Goal: Task Accomplishment & Management: Use online tool/utility

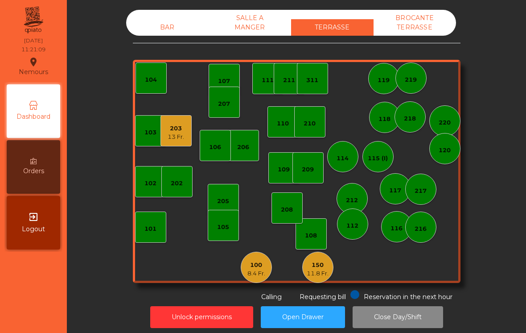
click at [360, 220] on div "112" at bounding box center [352, 223] width 31 height 31
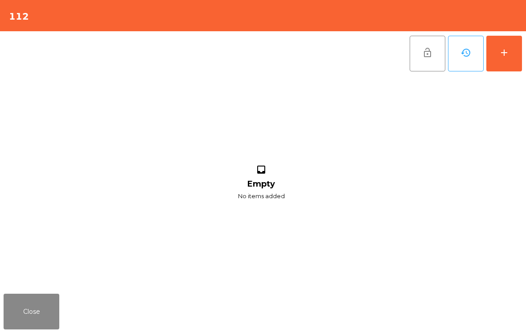
click at [513, 62] on button "add" at bounding box center [505, 54] width 36 height 36
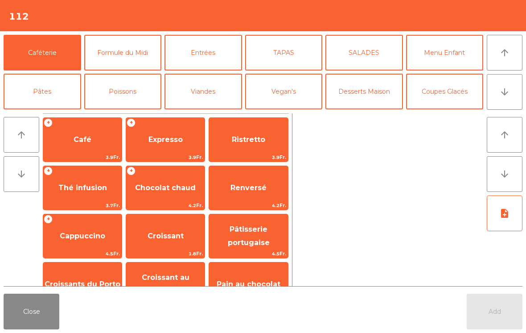
click at [521, 97] on button "arrow_downward" at bounding box center [505, 92] width 36 height 36
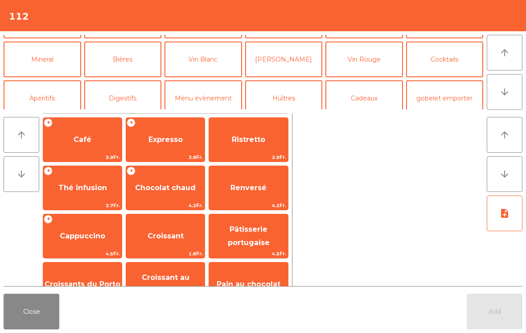
scroll to position [78, 0]
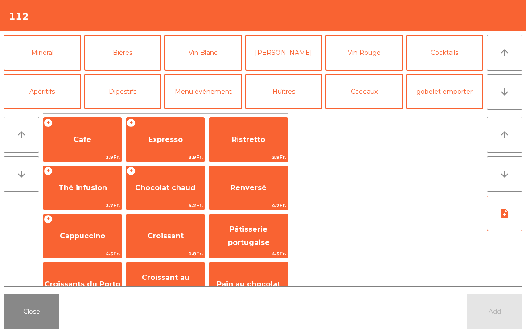
click at [50, 59] on button "Mineral" at bounding box center [43, 53] width 78 height 36
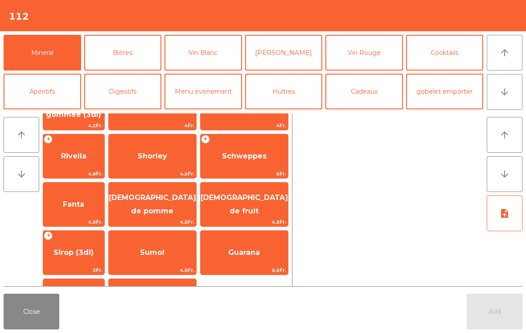
scroll to position [186, 0]
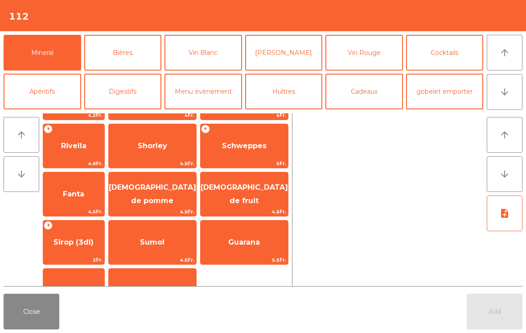
click at [257, 208] on span "4.5Fr." at bounding box center [244, 211] width 87 height 8
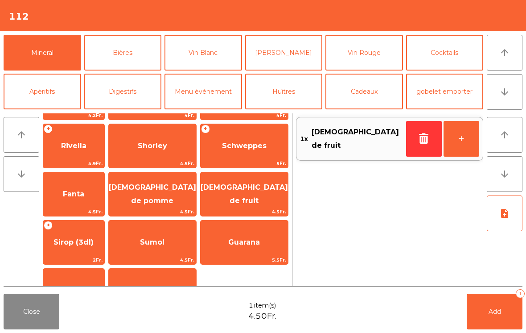
click at [455, 145] on button "+" at bounding box center [462, 139] width 36 height 36
click at [508, 62] on button "arrow_upward" at bounding box center [505, 53] width 36 height 36
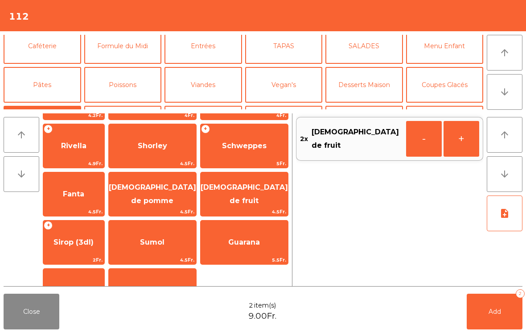
scroll to position [0, 0]
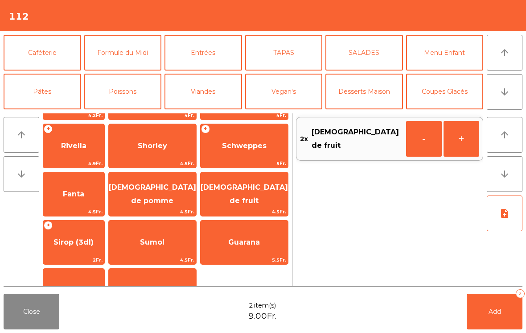
click at [52, 57] on button "Caféterie" at bounding box center [43, 53] width 78 height 36
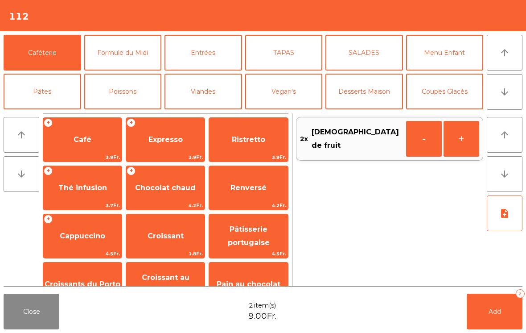
click at [84, 149] on span "Café" at bounding box center [82, 140] width 79 height 24
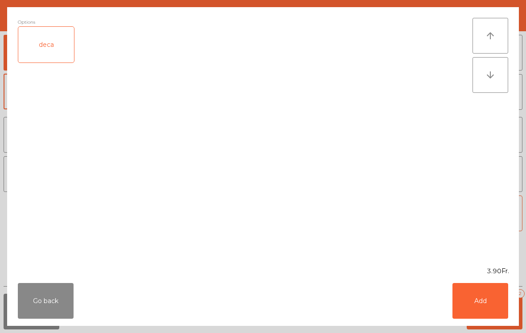
click at [485, 305] on button "Add" at bounding box center [481, 301] width 56 height 36
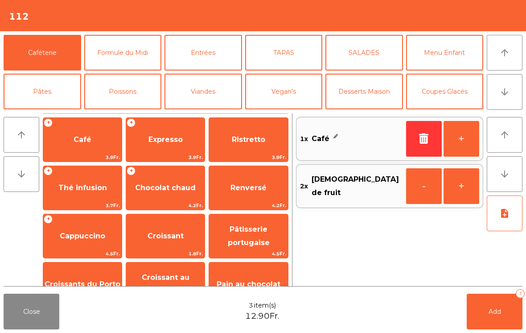
click at [484, 304] on button "Add 3" at bounding box center [495, 312] width 56 height 36
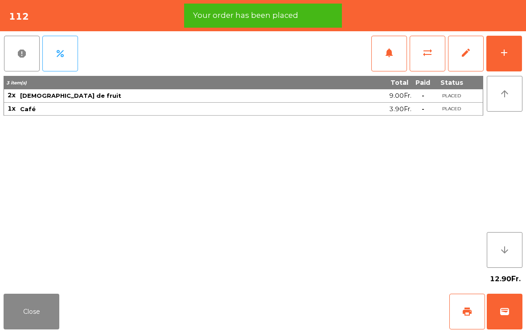
click at [472, 318] on button "print" at bounding box center [468, 312] width 36 height 36
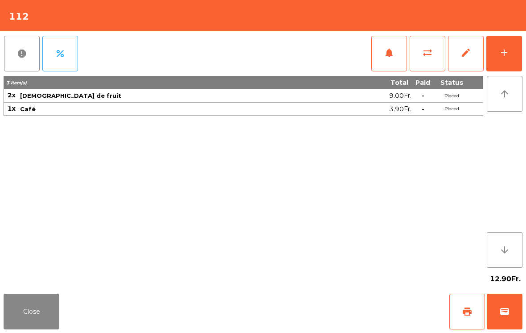
click at [54, 323] on button "Close" at bounding box center [32, 312] width 56 height 36
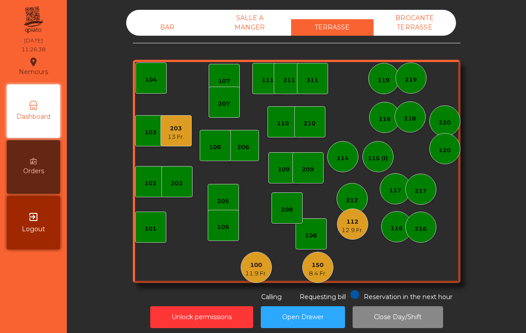
click at [248, 271] on div "11.9 Fr." at bounding box center [256, 273] width 22 height 9
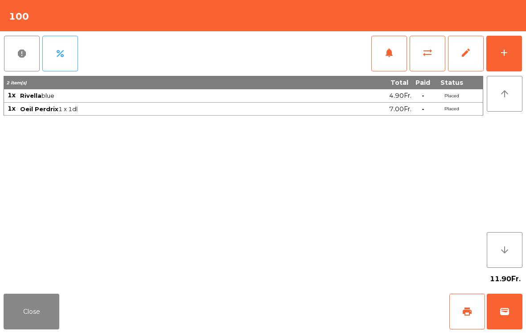
click at [507, 314] on span "wallet" at bounding box center [505, 311] width 11 height 11
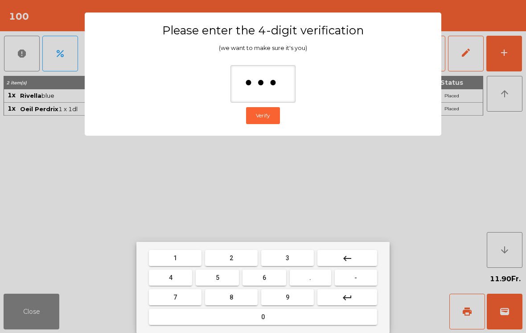
type input "****"
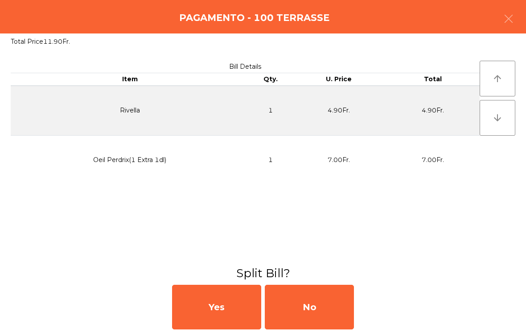
click at [339, 306] on div "No" at bounding box center [309, 307] width 89 height 45
click at [326, 314] on div "MB" at bounding box center [309, 307] width 89 height 45
click at [297, 305] on div "No" at bounding box center [309, 307] width 89 height 45
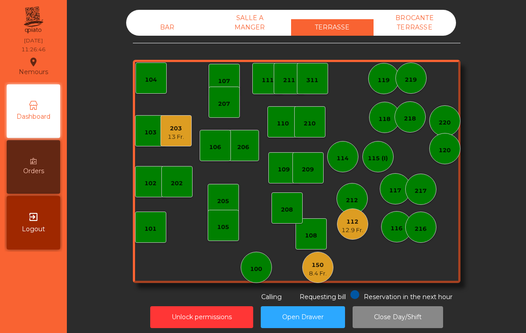
click at [155, 34] on div "BAR" at bounding box center [167, 27] width 83 height 17
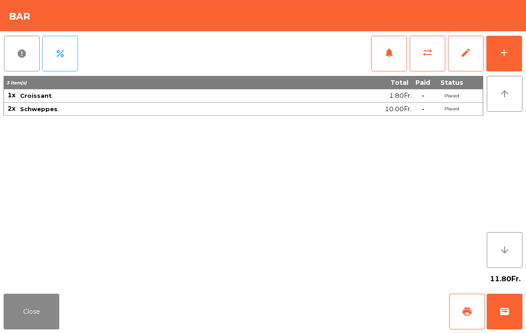
click at [502, 314] on span "wallet" at bounding box center [505, 311] width 11 height 11
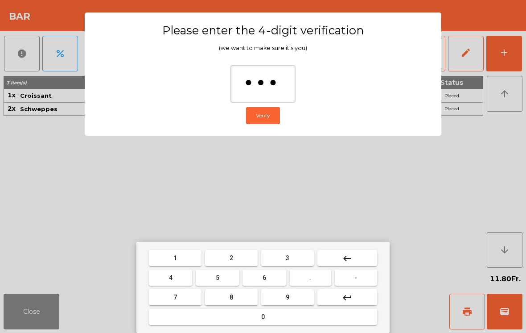
type input "****"
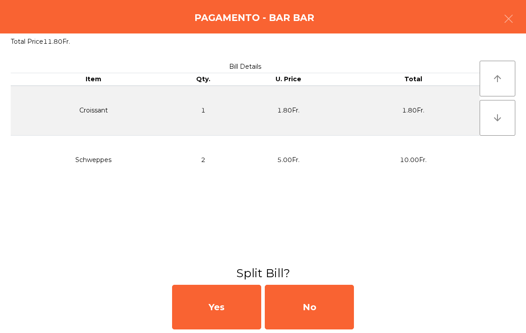
click at [315, 311] on div "No" at bounding box center [309, 307] width 89 height 45
click at [315, 311] on div "MB" at bounding box center [309, 307] width 89 height 45
click at [306, 307] on div "No" at bounding box center [309, 307] width 89 height 45
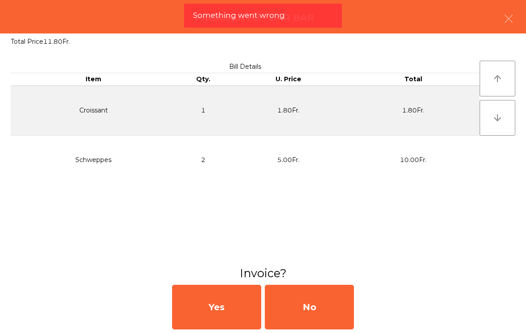
click at [298, 309] on button "Open Drawer" at bounding box center [303, 317] width 84 height 22
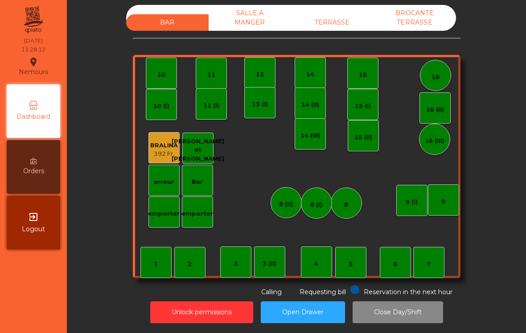
scroll to position [4, 0]
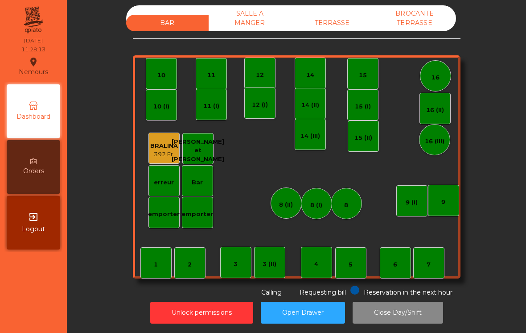
click at [345, 27] on div "TERRASSE" at bounding box center [332, 23] width 83 height 17
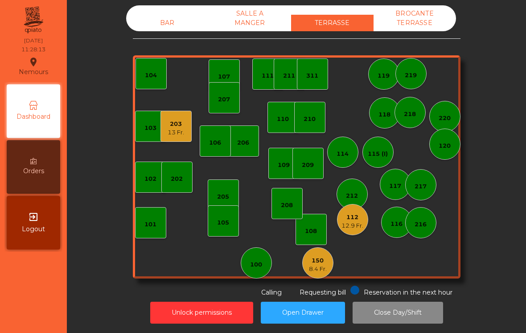
click at [180, 121] on div "203" at bounding box center [176, 124] width 17 height 9
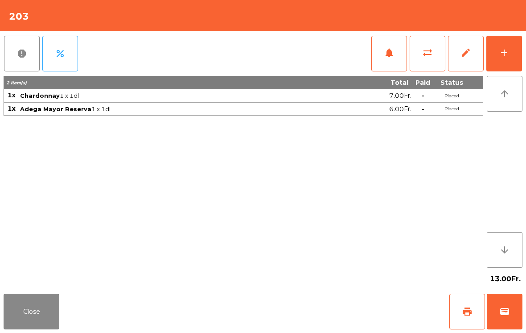
click at [507, 298] on button "wallet" at bounding box center [505, 312] width 36 height 36
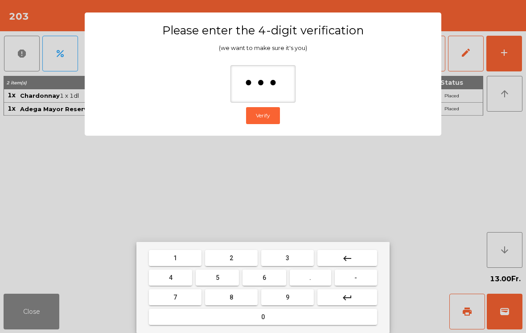
type input "****"
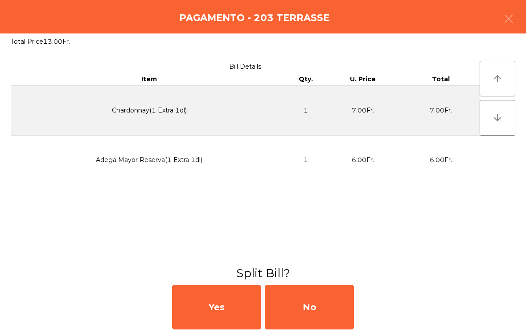
click at [372, 312] on div "Yes No" at bounding box center [263, 307] width 526 height 52
click at [329, 307] on div "No" at bounding box center [309, 307] width 89 height 45
click at [325, 302] on div "MB" at bounding box center [309, 307] width 89 height 45
click at [330, 304] on div "No" at bounding box center [309, 307] width 89 height 45
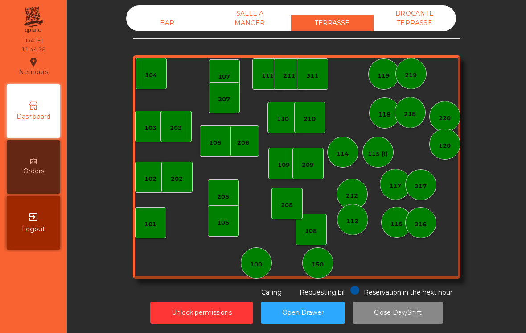
click at [234, 196] on div "205" at bounding box center [223, 194] width 31 height 31
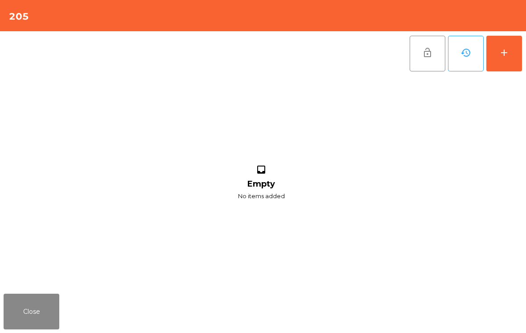
click at [516, 51] on button "add" at bounding box center [505, 54] width 36 height 36
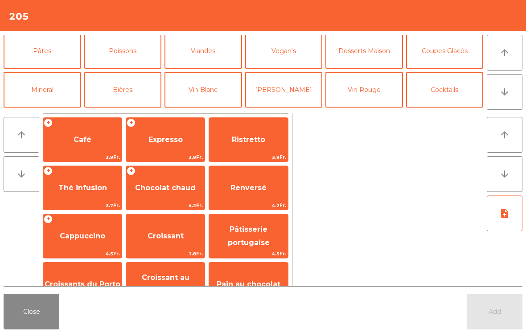
scroll to position [43, 0]
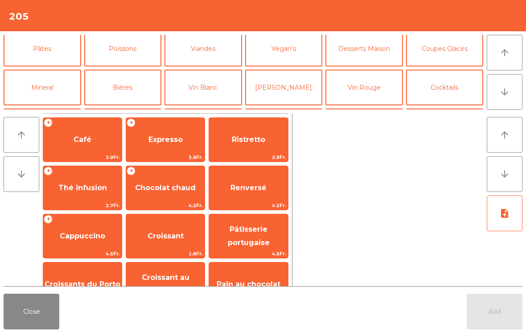
click at [209, 97] on button "Vin Blanc" at bounding box center [204, 88] width 78 height 36
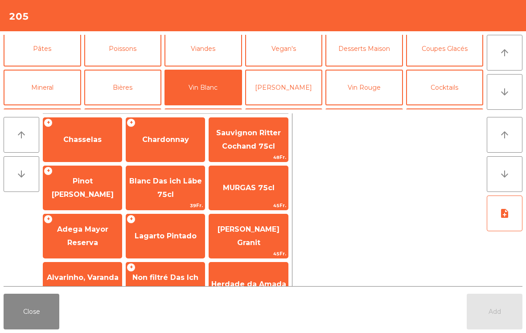
click at [87, 145] on span "Chasselas" at bounding box center [82, 140] width 79 height 24
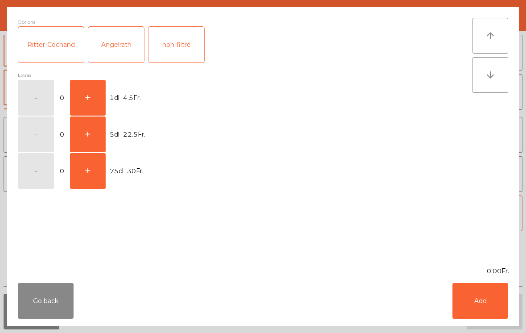
click at [96, 96] on button "+" at bounding box center [88, 98] width 36 height 36
click at [484, 314] on button "Add" at bounding box center [481, 301] width 56 height 36
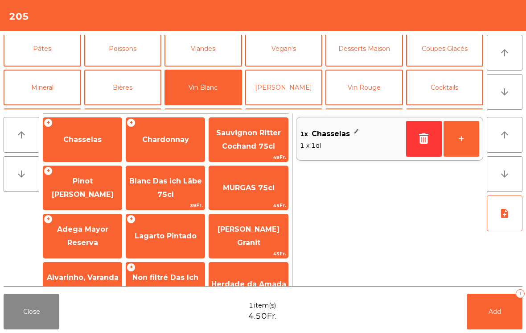
click at [53, 53] on button "Pâtes" at bounding box center [43, 49] width 78 height 36
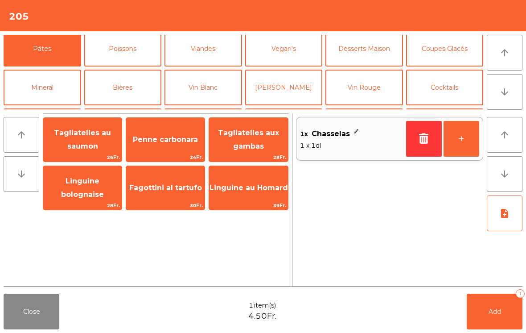
click at [150, 156] on span "24Fr." at bounding box center [165, 157] width 79 height 8
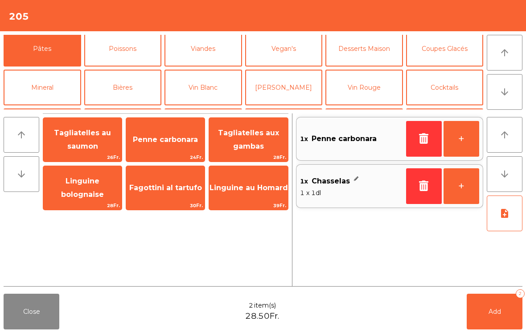
click at [495, 327] on button "Add 2" at bounding box center [495, 312] width 56 height 36
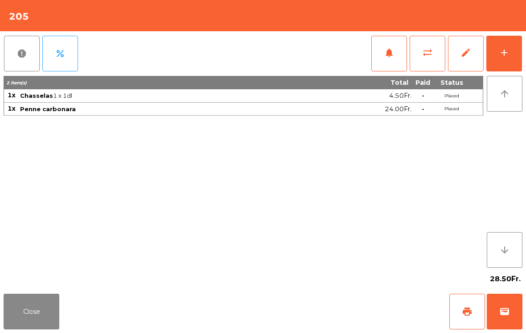
click at [64, 305] on div "Close print wallet" at bounding box center [263, 311] width 526 height 43
click at [66, 316] on div "Close print wallet" at bounding box center [263, 311] width 526 height 43
click at [37, 327] on button "Close" at bounding box center [32, 312] width 56 height 36
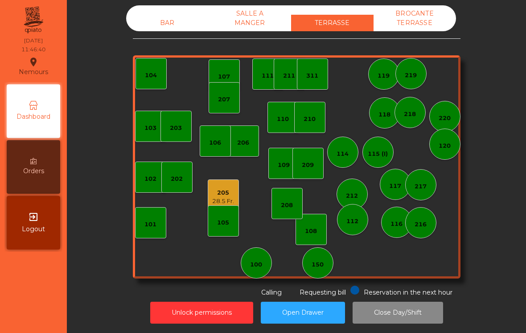
click at [315, 126] on div "210" at bounding box center [309, 117] width 31 height 31
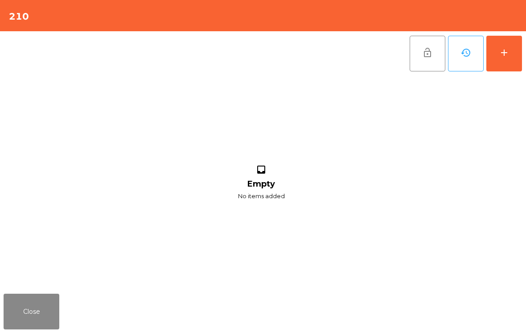
click at [506, 46] on button "add" at bounding box center [505, 54] width 36 height 36
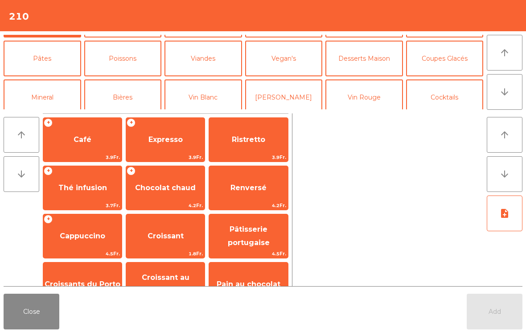
scroll to position [45, 0]
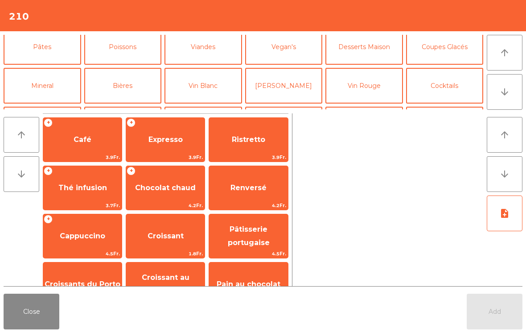
click at [116, 101] on button "Bières" at bounding box center [123, 86] width 78 height 36
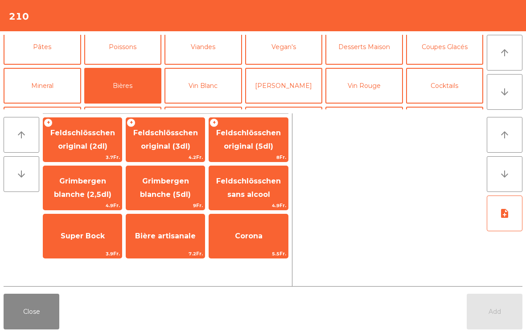
click at [79, 137] on span "Feldschlösschen original (2dl)" at bounding box center [82, 139] width 65 height 22
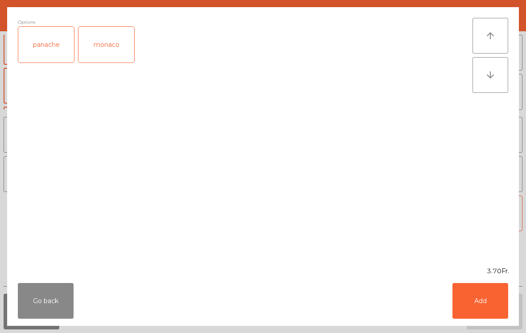
click at [481, 318] on button "Add" at bounding box center [481, 301] width 56 height 36
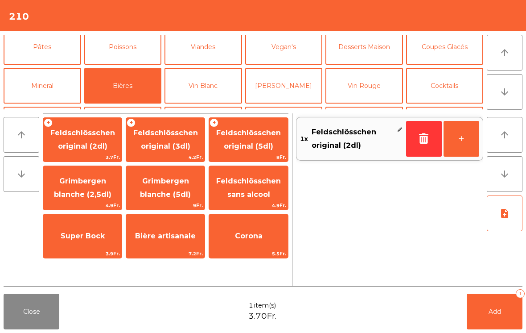
click at [222, 60] on button "Viandes" at bounding box center [204, 47] width 78 height 36
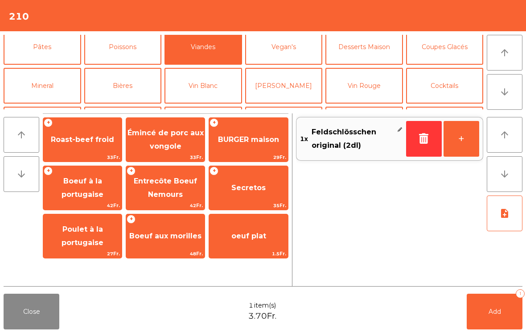
click at [79, 242] on span "Poulet à la portugaise" at bounding box center [83, 236] width 42 height 22
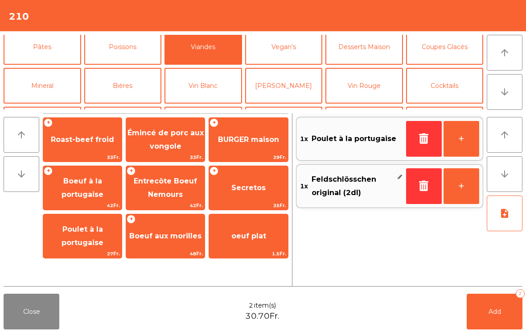
click at [491, 311] on span "Add" at bounding box center [495, 311] width 12 height 8
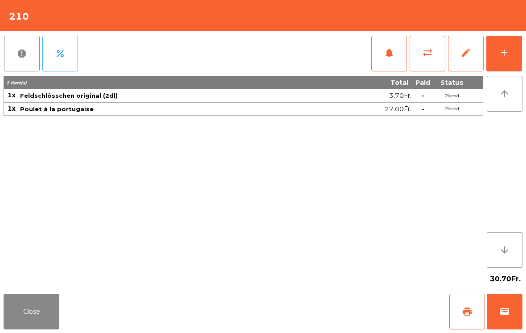
click at [34, 328] on button "Close" at bounding box center [32, 312] width 56 height 36
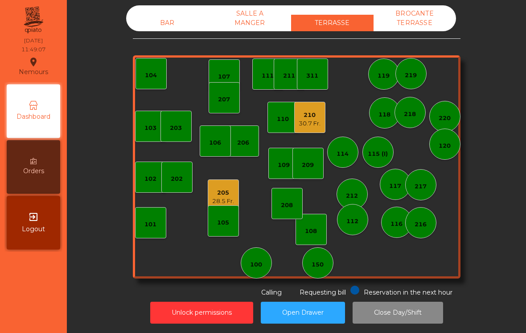
click at [304, 170] on div "209" at bounding box center [308, 163] width 31 height 31
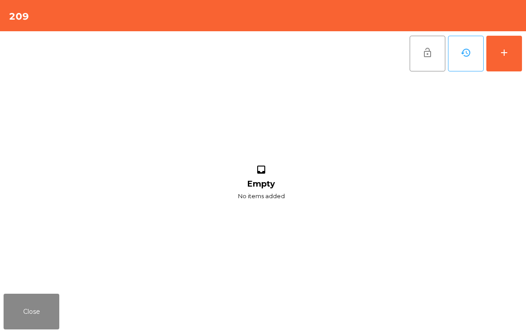
click at [509, 53] on div "add" at bounding box center [504, 52] width 11 height 11
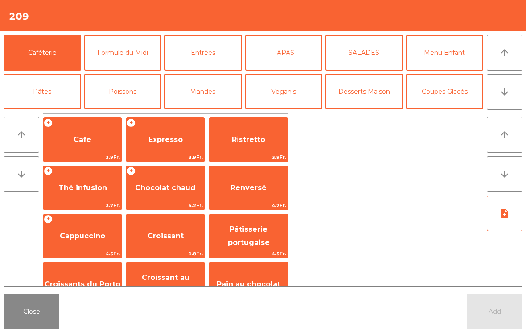
click at [505, 103] on button "arrow_downward" at bounding box center [505, 92] width 36 height 36
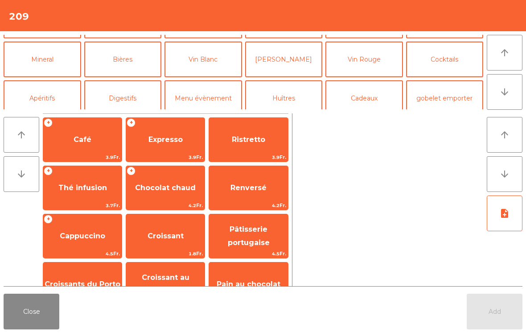
scroll to position [78, 0]
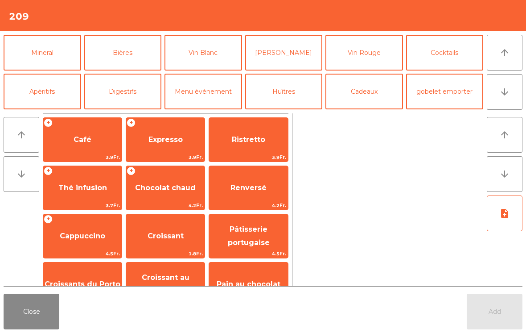
click at [46, 87] on button "Apéritifs" at bounding box center [43, 92] width 78 height 36
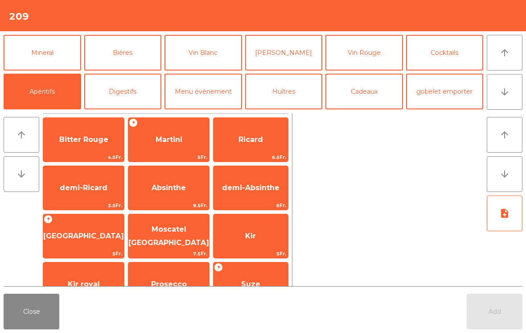
click at [86, 135] on span "Bitter Rouge" at bounding box center [83, 139] width 49 height 8
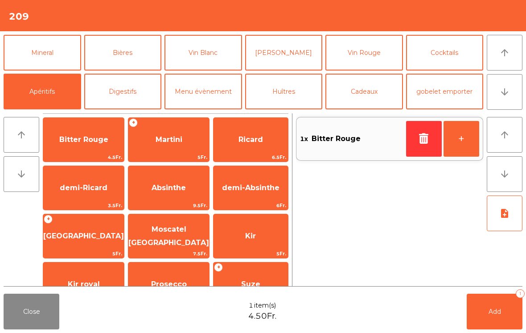
click at [463, 145] on button "+" at bounding box center [462, 139] width 36 height 36
click at [487, 328] on button "Add 2" at bounding box center [495, 312] width 56 height 36
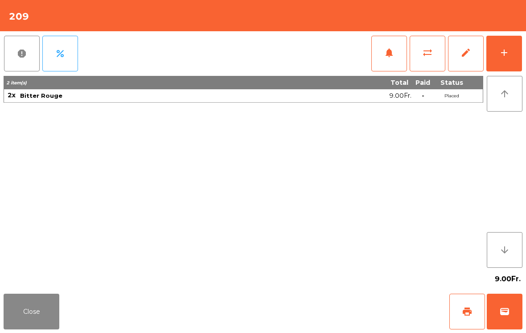
click at [510, 71] on button "add" at bounding box center [505, 54] width 36 height 36
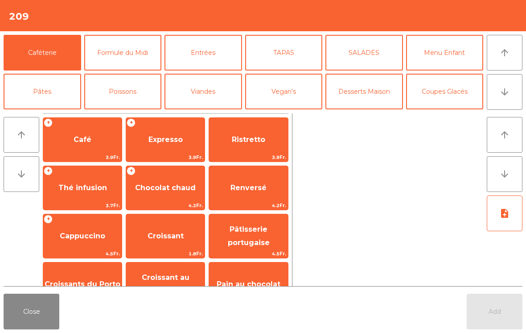
click at [516, 82] on button "arrow_downward" at bounding box center [505, 92] width 36 height 36
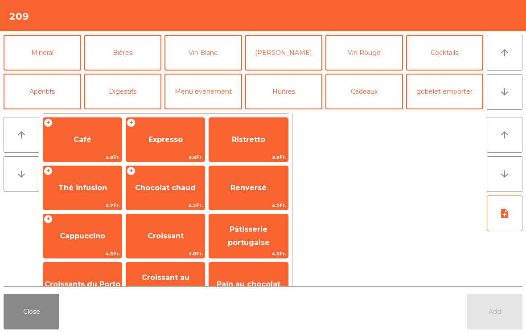
click at [30, 59] on button "Mineral" at bounding box center [43, 53] width 78 height 36
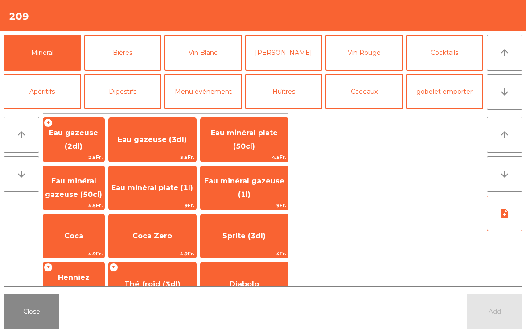
click at [76, 190] on span "Eau minéral gazeuse (50cl)" at bounding box center [73, 188] width 57 height 22
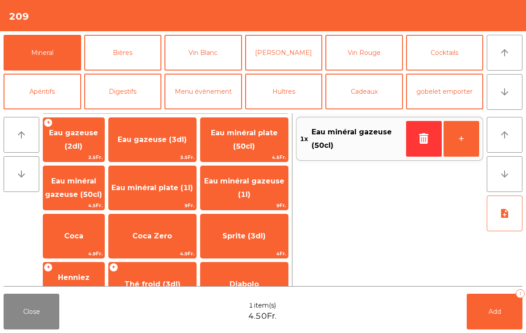
click at [292, 59] on button "[PERSON_NAME]" at bounding box center [284, 53] width 78 height 36
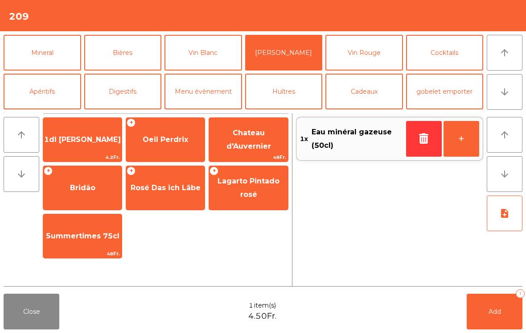
click at [165, 146] on span "Oeil Perdrix" at bounding box center [165, 140] width 79 height 24
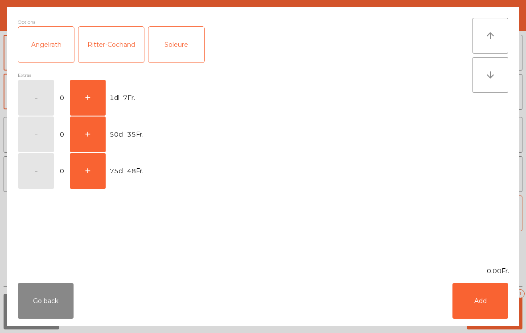
click at [95, 120] on button "+" at bounding box center [88, 134] width 36 height 36
click at [497, 315] on button "Add" at bounding box center [481, 301] width 56 height 36
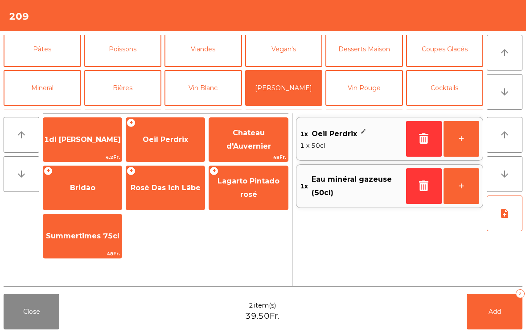
scroll to position [43, 0]
click at [45, 52] on button "Pâtes" at bounding box center [43, 49] width 78 height 36
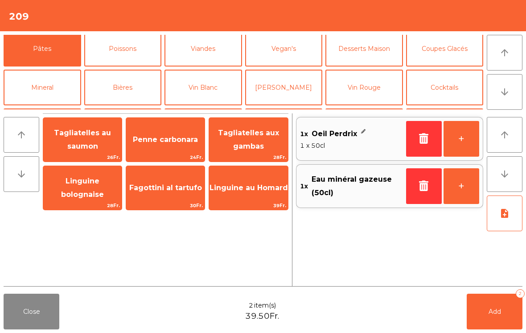
click at [74, 153] on span "26Fr." at bounding box center [82, 157] width 79 height 8
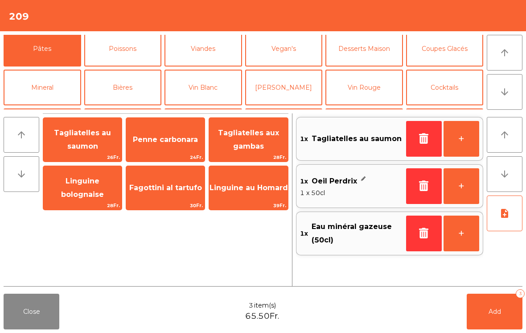
click at [81, 147] on span "Tagliatelles au saumon" at bounding box center [82, 139] width 57 height 22
click at [493, 320] on button "Add 4" at bounding box center [495, 312] width 56 height 36
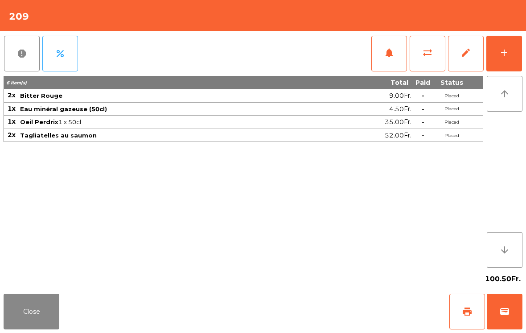
click at [33, 319] on button "Close" at bounding box center [32, 312] width 56 height 36
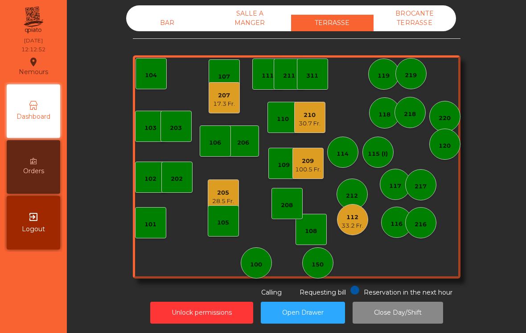
click at [228, 104] on div "17.3 Fr." at bounding box center [224, 103] width 22 height 9
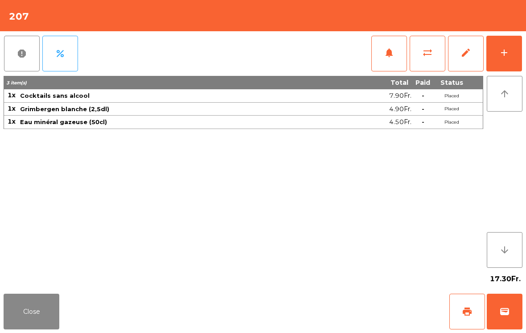
click at [515, 51] on button "add" at bounding box center [505, 54] width 36 height 36
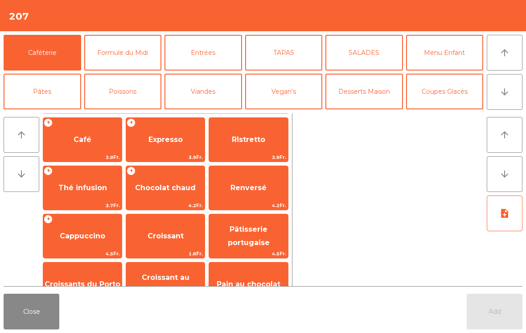
click at [207, 87] on button "Viandes" at bounding box center [204, 92] width 78 height 36
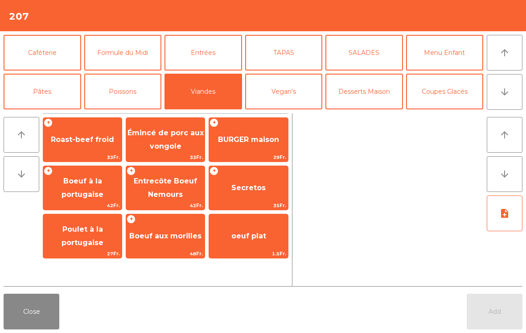
click at [76, 239] on span "Poulet à la portugaise" at bounding box center [83, 236] width 42 height 22
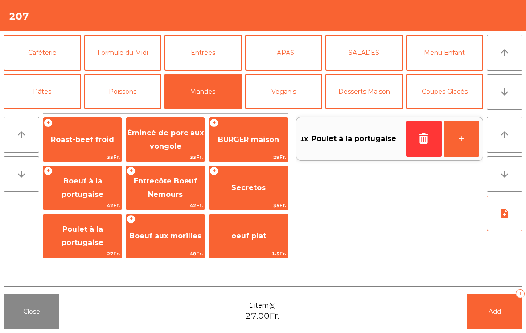
click at [85, 239] on span "Poulet à la portugaise" at bounding box center [83, 236] width 42 height 22
click at [489, 316] on button "Add 2" at bounding box center [495, 312] width 56 height 36
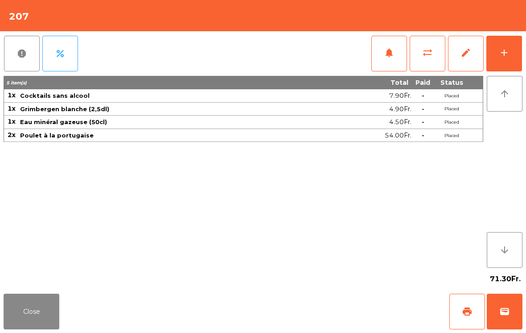
click at [15, 310] on button "Close" at bounding box center [32, 312] width 56 height 36
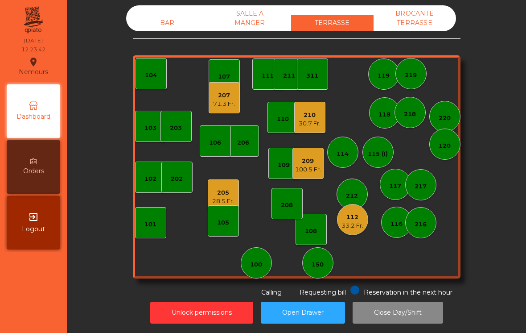
click at [316, 269] on div "150" at bounding box center [318, 264] width 12 height 9
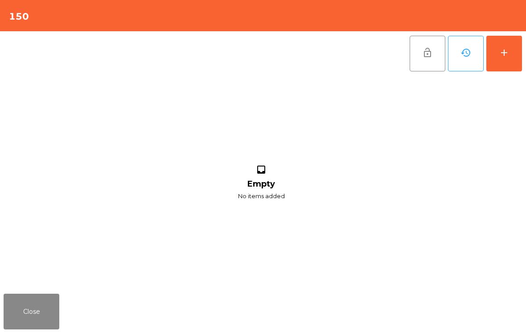
click at [513, 41] on button "add" at bounding box center [505, 54] width 36 height 36
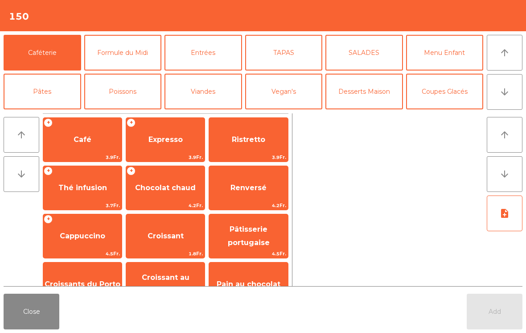
click at [511, 91] on button "arrow_downward" at bounding box center [505, 92] width 36 height 36
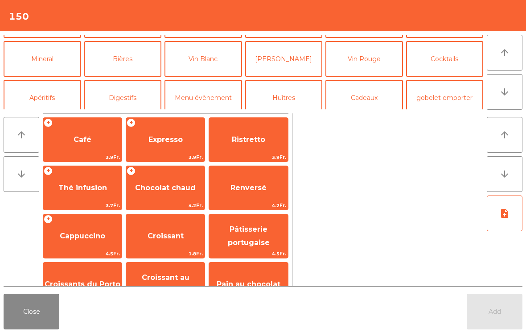
scroll to position [78, 0]
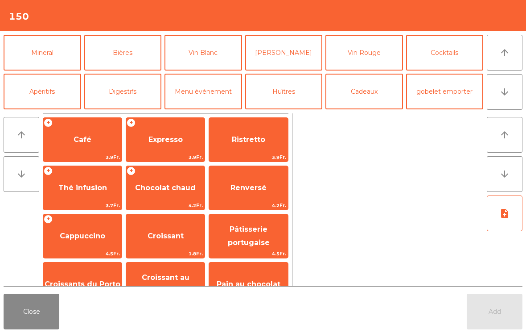
click at [42, 56] on button "Mineral" at bounding box center [43, 53] width 78 height 36
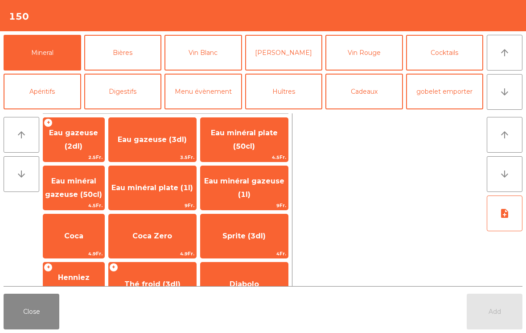
click at [94, 189] on span "Eau minéral gazeuse (50cl)" at bounding box center [73, 188] width 61 height 38
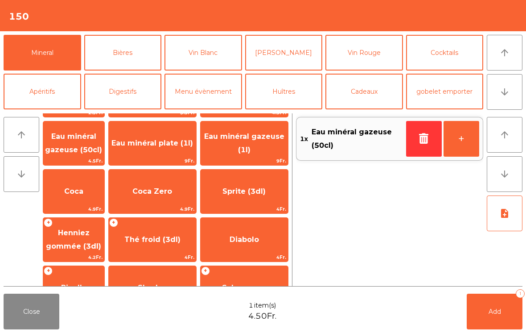
scroll to position [79, 0]
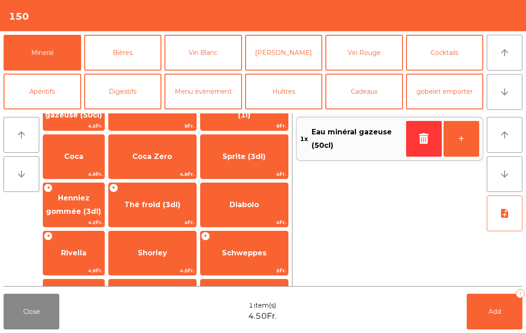
click at [98, 200] on span "Henniez gommée (3dl)" at bounding box center [73, 205] width 55 height 22
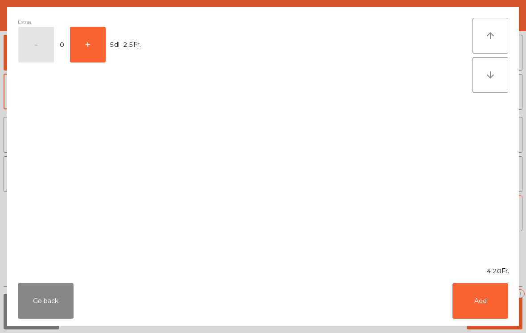
click at [487, 293] on button "Add" at bounding box center [481, 301] width 56 height 36
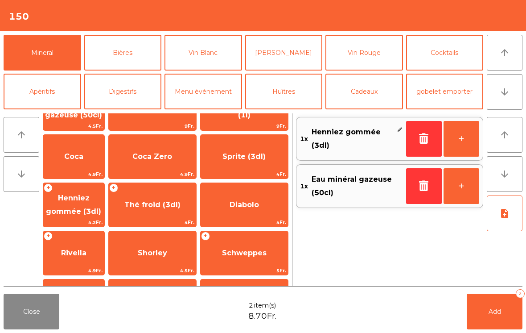
click at [470, 142] on button "+" at bounding box center [462, 139] width 36 height 36
click at [501, 324] on button "Add 3" at bounding box center [495, 312] width 56 height 36
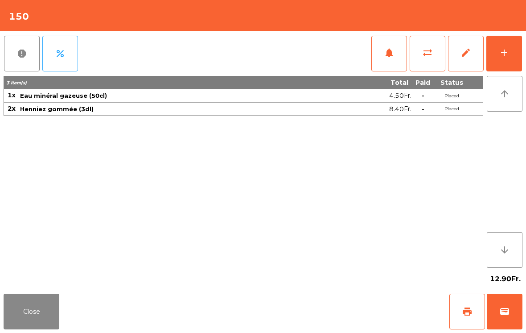
click at [36, 321] on button "Close" at bounding box center [32, 312] width 56 height 36
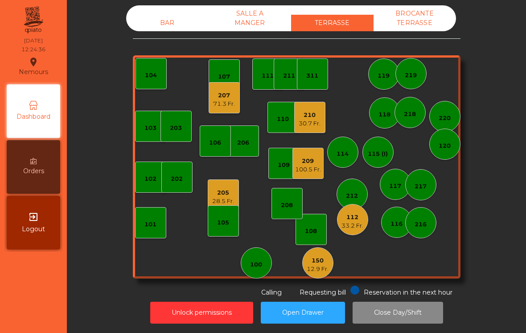
click at [219, 110] on div "207 71.3 Fr." at bounding box center [224, 97] width 31 height 31
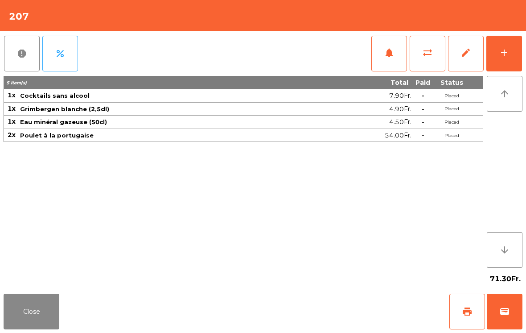
click at [383, 44] on button "notifications" at bounding box center [390, 54] width 36 height 36
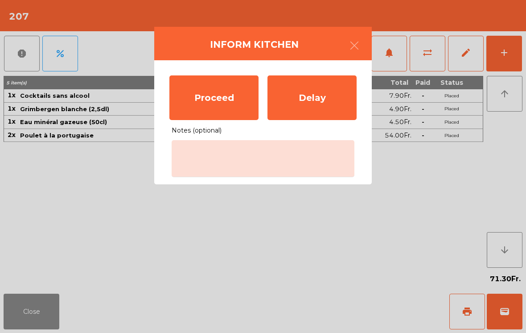
click at [215, 102] on div "Proceed" at bounding box center [214, 97] width 89 height 45
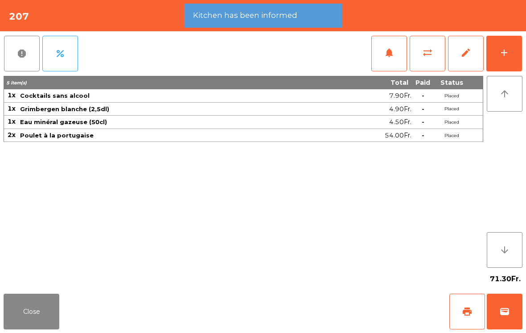
click at [31, 316] on button "Close" at bounding box center [32, 312] width 56 height 36
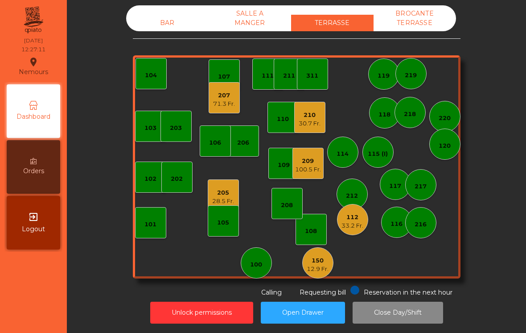
click at [219, 207] on div "105" at bounding box center [223, 220] width 31 height 31
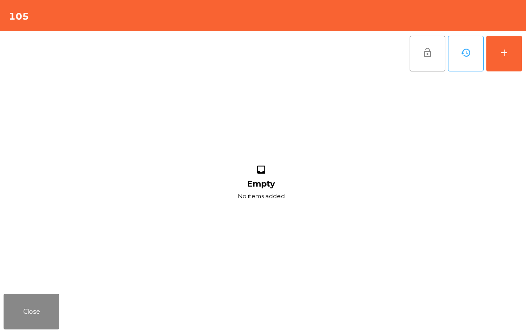
click at [42, 294] on button "Close" at bounding box center [32, 312] width 56 height 36
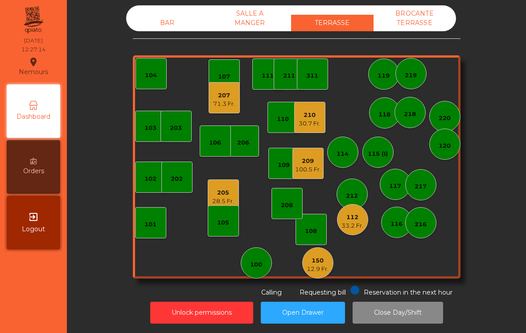
click at [217, 189] on div "205" at bounding box center [223, 192] width 22 height 9
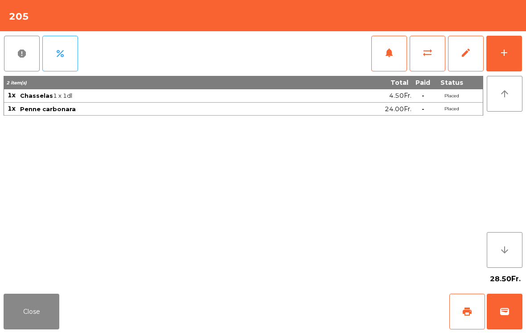
click at [504, 59] on button "add" at bounding box center [505, 54] width 36 height 36
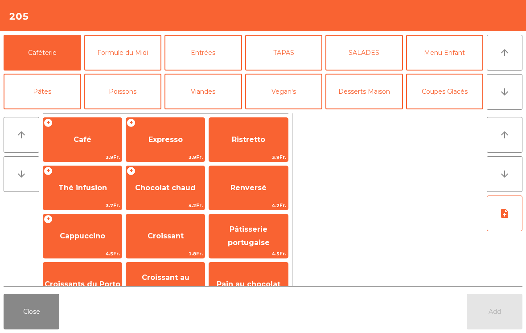
click at [83, 148] on span "Café" at bounding box center [82, 140] width 79 height 24
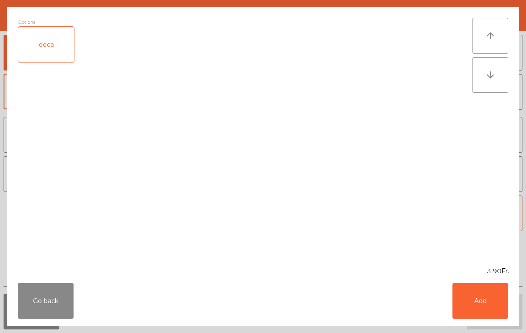
click at [488, 308] on button "Add" at bounding box center [481, 301] width 56 height 36
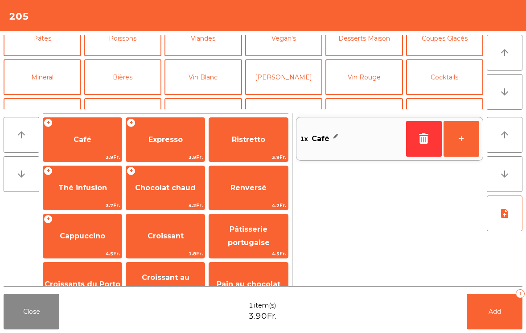
scroll to position [54, 0]
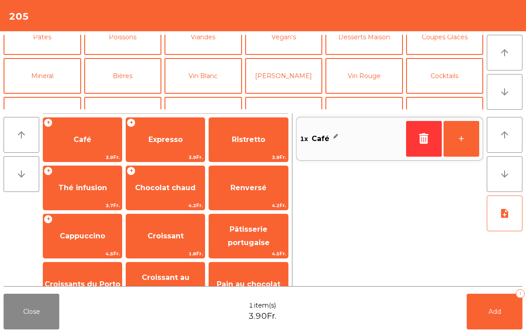
click at [54, 73] on button "Mineral" at bounding box center [43, 76] width 78 height 36
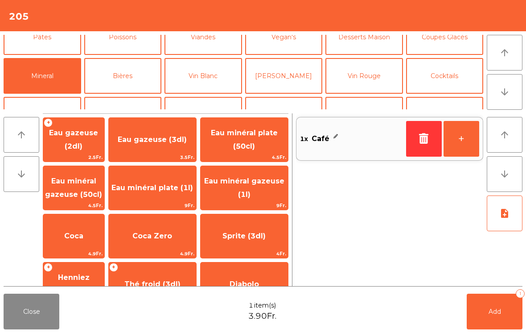
click at [183, 145] on span "Eau gazeuse (3dl)" at bounding box center [152, 140] width 87 height 24
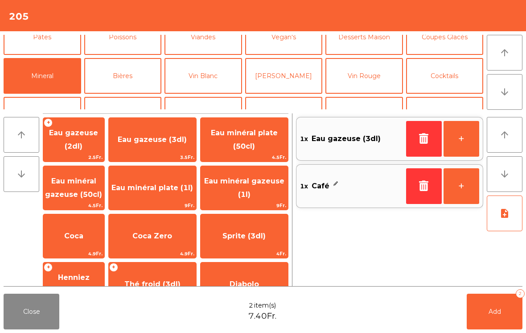
click at [494, 315] on span "Add" at bounding box center [495, 311] width 12 height 8
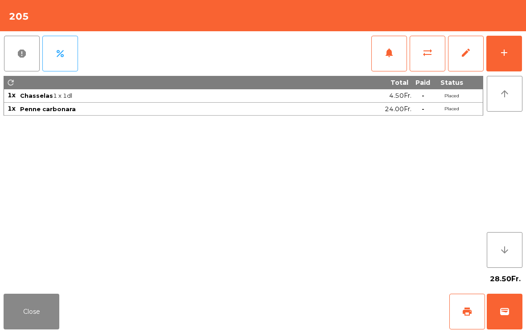
click at [494, 314] on button "wallet" at bounding box center [505, 312] width 36 height 36
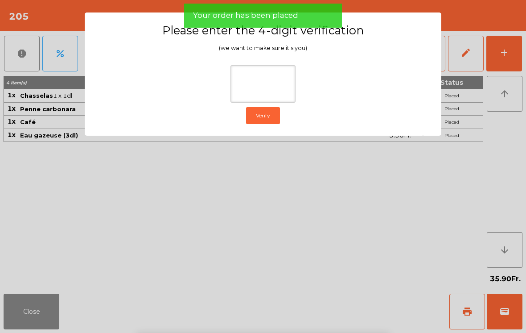
click at [499, 86] on ngb-modal-window "Please enter the 4-digit verification (we want to make sure it's you) Verify" at bounding box center [263, 166] width 500 height 333
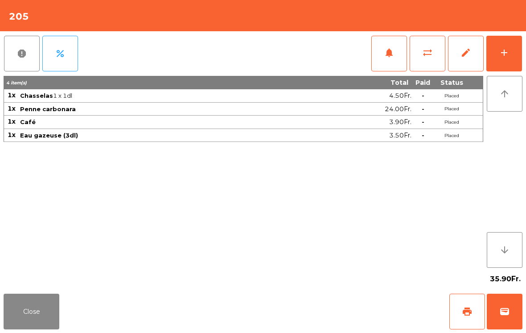
click at [39, 308] on button "Close" at bounding box center [32, 312] width 56 height 36
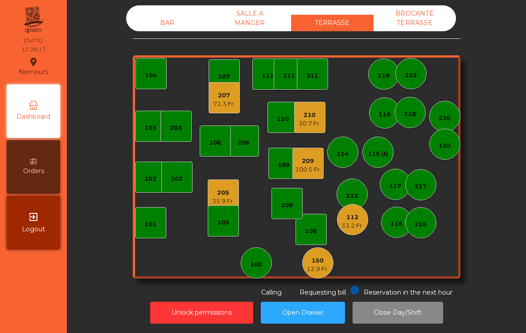
click at [320, 263] on div "150" at bounding box center [318, 260] width 22 height 9
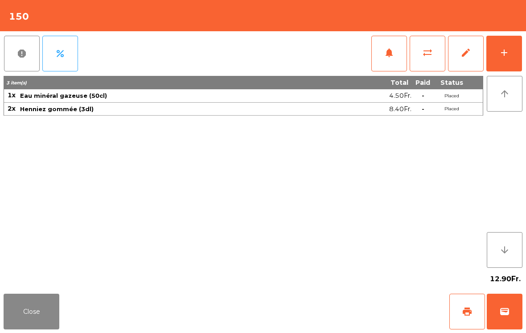
click at [522, 56] on button "add" at bounding box center [505, 54] width 36 height 36
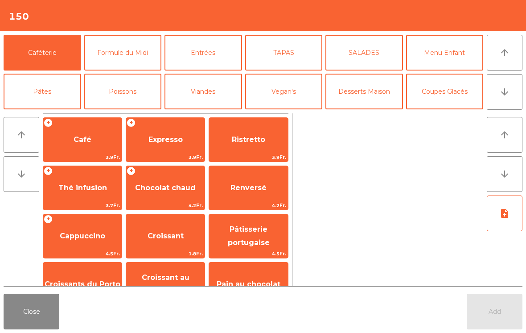
click at [207, 90] on button "Viandes" at bounding box center [204, 92] width 78 height 36
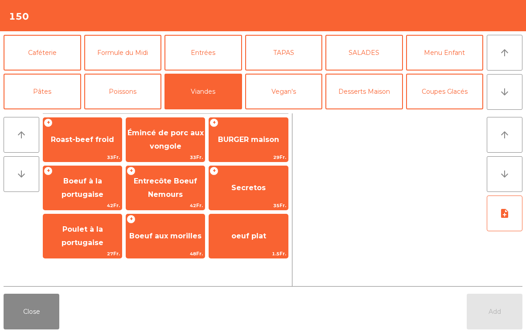
click at [257, 148] on span "BURGER maison" at bounding box center [248, 140] width 79 height 24
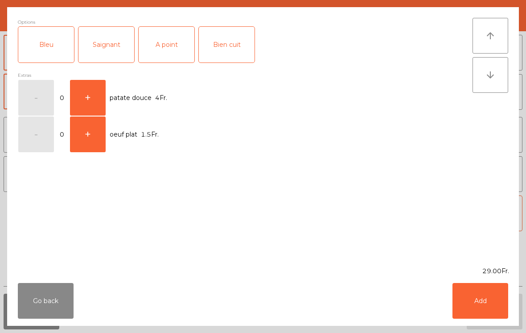
click at [166, 46] on div "A point" at bounding box center [167, 45] width 56 height 36
click at [477, 299] on button "Add" at bounding box center [481, 301] width 56 height 36
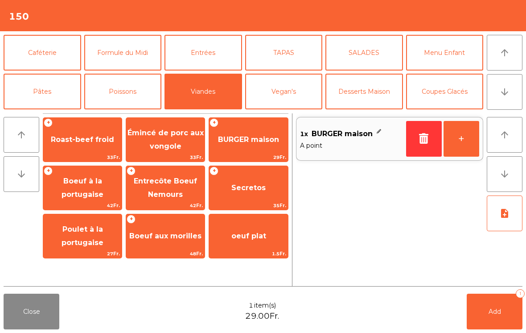
click at [459, 54] on button "Menu Enfant" at bounding box center [445, 53] width 78 height 36
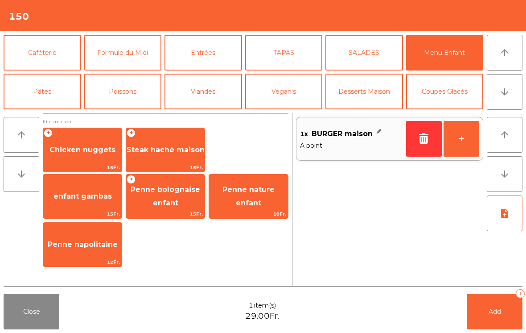
click at [83, 153] on span "Chicken nuggets" at bounding box center [83, 149] width 66 height 8
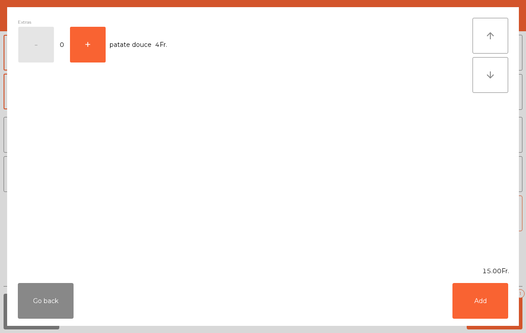
click at [504, 290] on button "Add" at bounding box center [481, 301] width 56 height 36
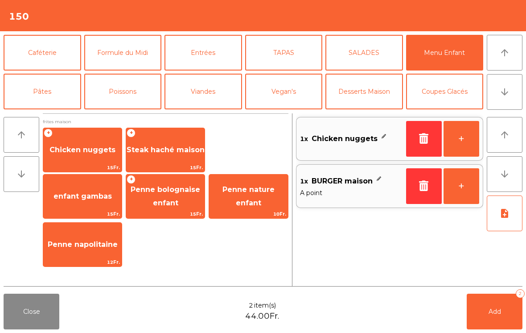
click at [169, 198] on span "Penne bolognaise enfant" at bounding box center [165, 197] width 79 height 38
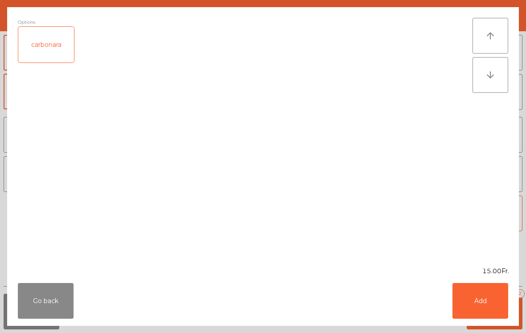
click at [487, 306] on button "Add" at bounding box center [481, 301] width 56 height 36
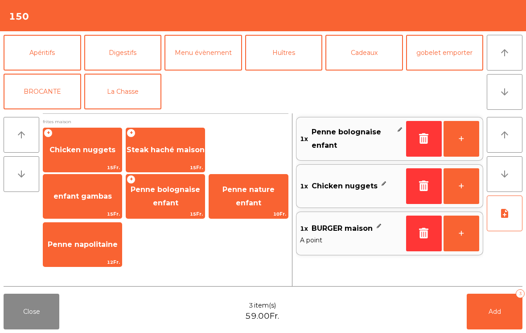
scroll to position [116, 0]
click at [126, 96] on button "La Chasse" at bounding box center [123, 92] width 78 height 36
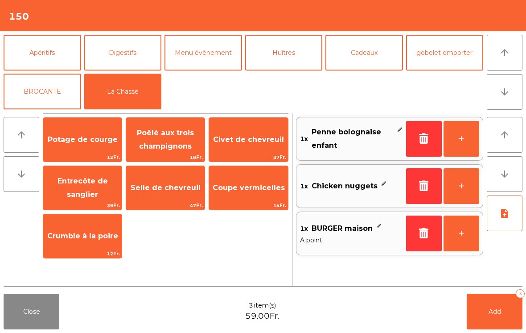
click at [252, 148] on span "Civet de chevreuil" at bounding box center [248, 140] width 79 height 24
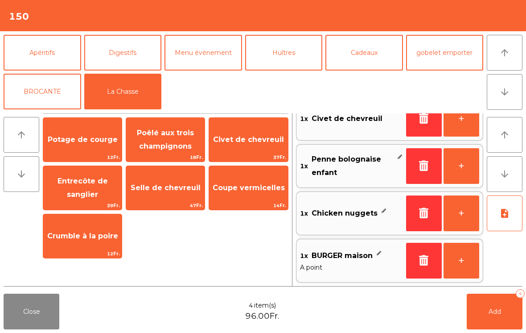
scroll to position [20, 0]
click at [491, 313] on span "Add" at bounding box center [495, 311] width 12 height 8
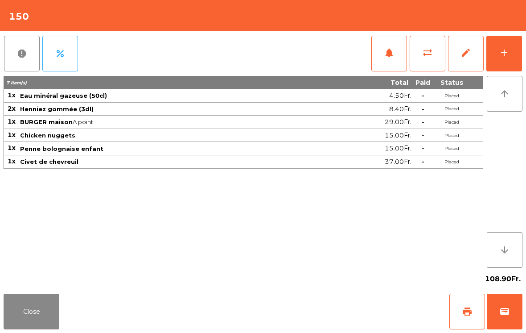
click at [43, 328] on button "Close" at bounding box center [32, 312] width 56 height 36
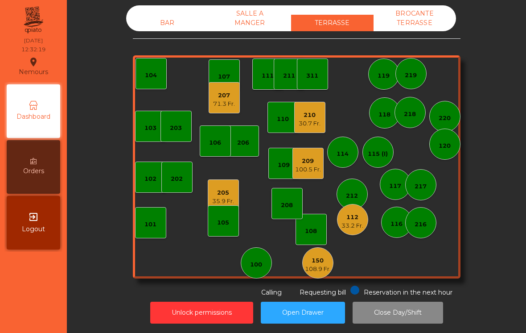
click at [312, 114] on div "210" at bounding box center [310, 115] width 22 height 9
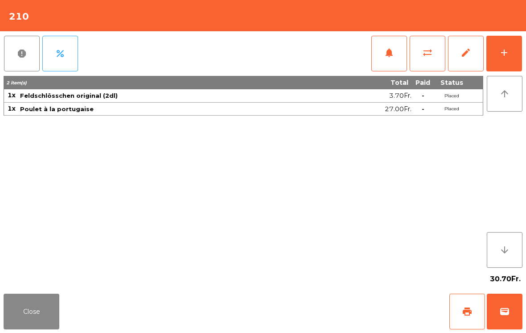
click at [504, 56] on div "add" at bounding box center [504, 52] width 11 height 11
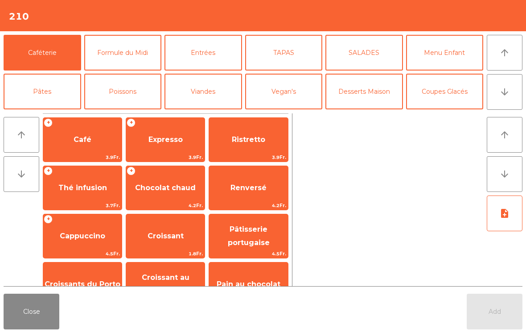
click at [79, 144] on span "Café" at bounding box center [83, 139] width 18 height 8
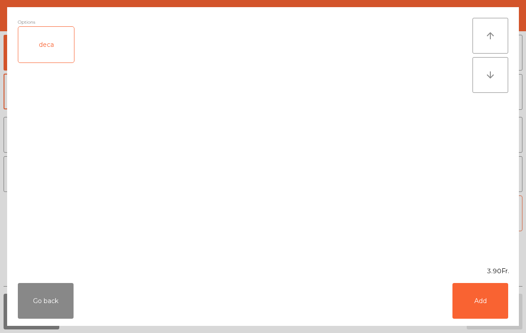
click at [484, 295] on button "Add" at bounding box center [481, 301] width 56 height 36
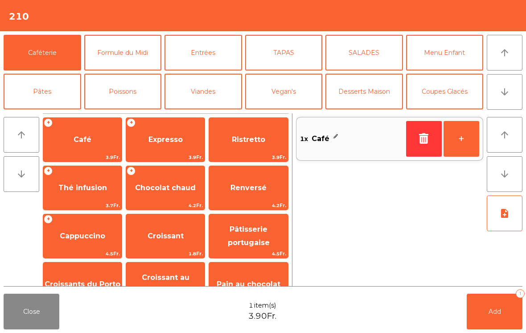
click at [504, 305] on button "Add 1" at bounding box center [495, 312] width 56 height 36
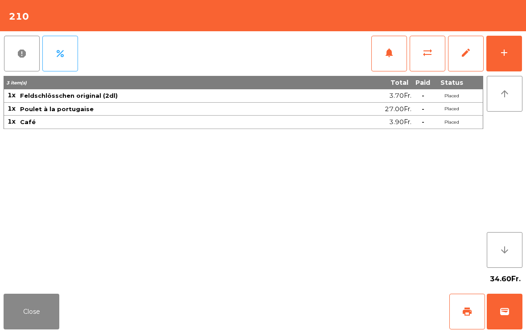
click at [11, 329] on button "Close" at bounding box center [32, 312] width 56 height 36
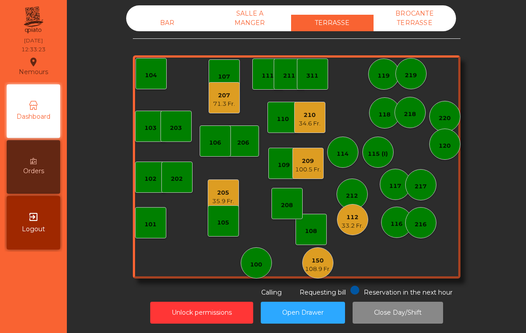
click at [163, 16] on div "BAR" at bounding box center [167, 23] width 83 height 17
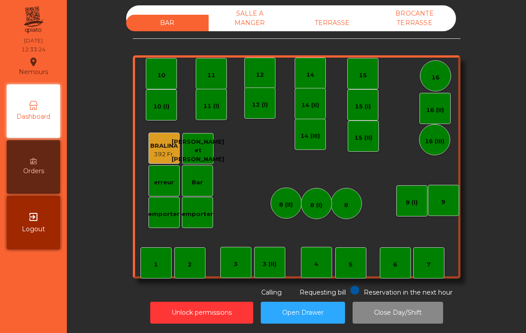
click at [414, 266] on div "7" at bounding box center [429, 262] width 31 height 31
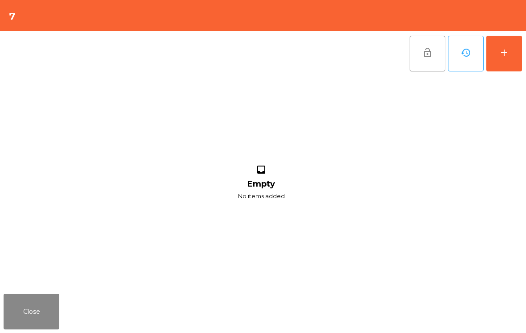
click at [494, 62] on button "add" at bounding box center [505, 54] width 36 height 36
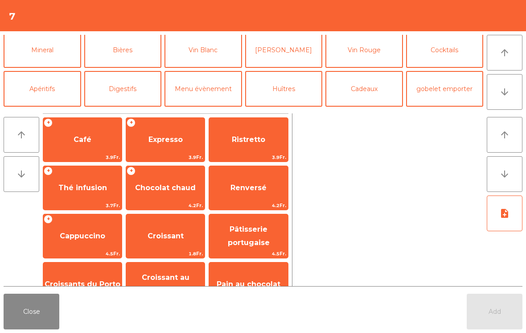
scroll to position [80, 0]
click at [50, 54] on button "Mineral" at bounding box center [43, 50] width 78 height 36
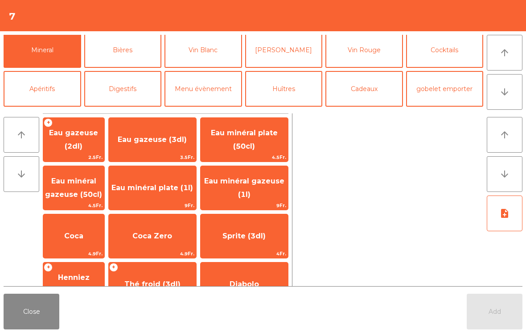
click at [168, 192] on span "Eau minéral plate (1l)" at bounding box center [153, 187] width 82 height 8
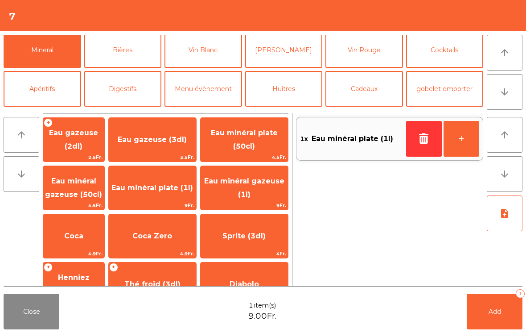
click at [209, 51] on button "Vin Blanc" at bounding box center [204, 50] width 78 height 36
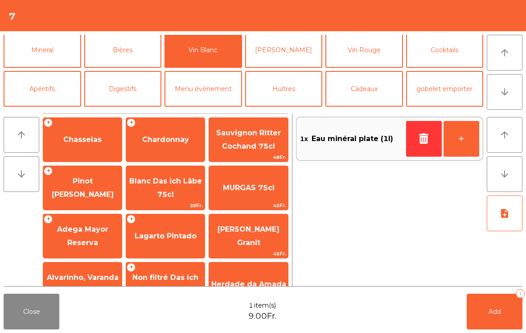
click at [300, 53] on button "[PERSON_NAME]" at bounding box center [284, 50] width 78 height 36
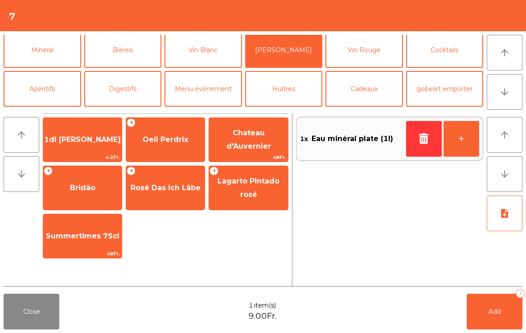
click at [183, 135] on span "Oeil Perdrix" at bounding box center [166, 139] width 46 height 8
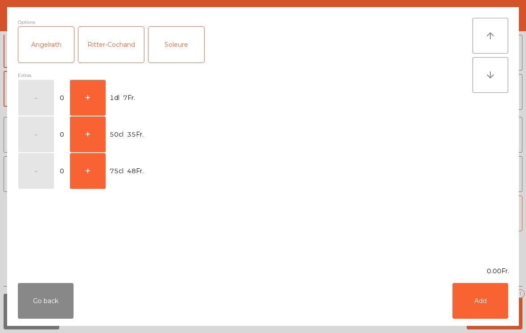
click at [94, 104] on button "+" at bounding box center [88, 98] width 36 height 36
click at [497, 305] on button "Add" at bounding box center [481, 301] width 56 height 36
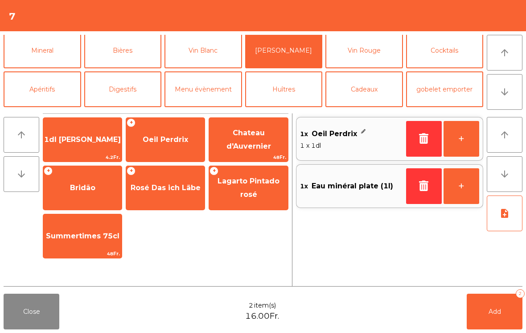
scroll to position [81, 0]
click at [49, 59] on button "Mineral" at bounding box center [43, 50] width 78 height 36
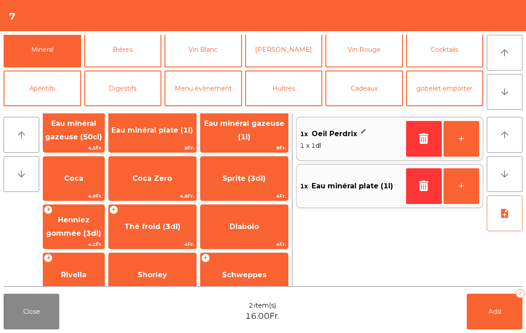
scroll to position [57, 0]
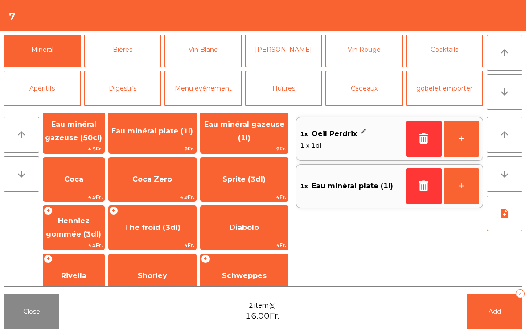
click at [170, 219] on span "Thé froid (3dl)" at bounding box center [152, 227] width 87 height 24
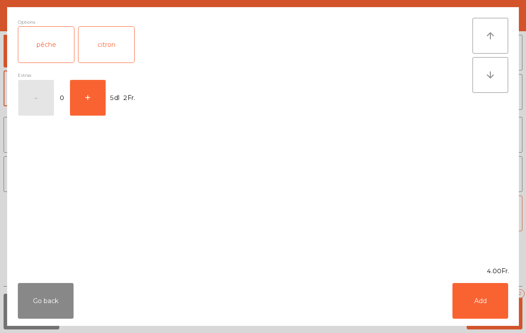
click at [489, 312] on button "Add" at bounding box center [481, 301] width 56 height 36
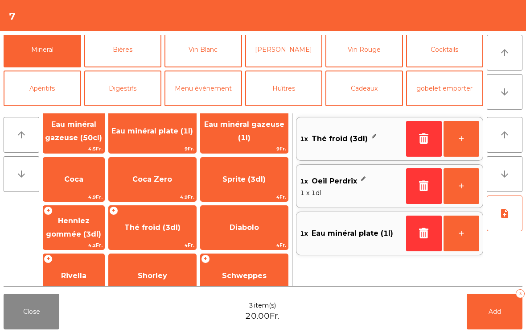
click at [514, 326] on button "Add 3" at bounding box center [495, 312] width 56 height 36
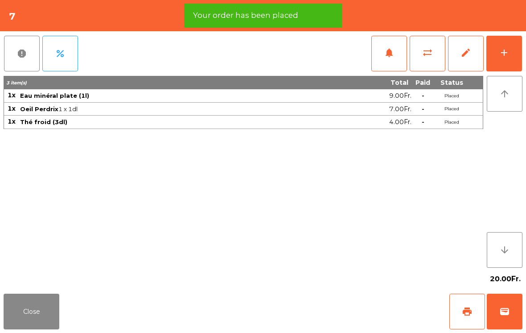
click at [43, 311] on button "Close" at bounding box center [32, 312] width 56 height 36
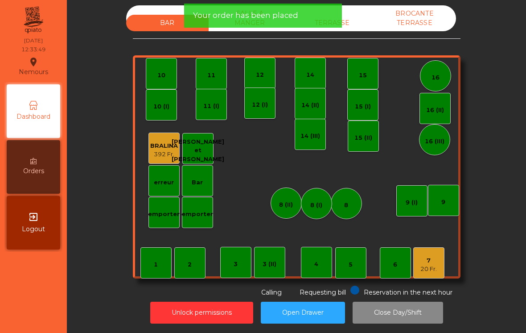
click at [357, 24] on div "TERRASSE" at bounding box center [332, 23] width 83 height 17
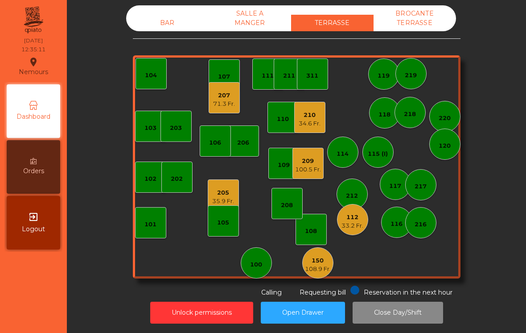
click at [316, 109] on div "210 34.6 Fr." at bounding box center [310, 117] width 22 height 21
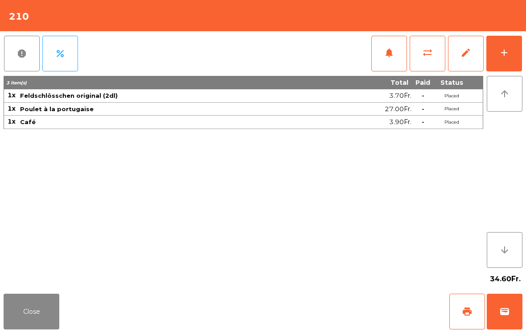
click at [55, 318] on button "Close" at bounding box center [32, 312] width 56 height 36
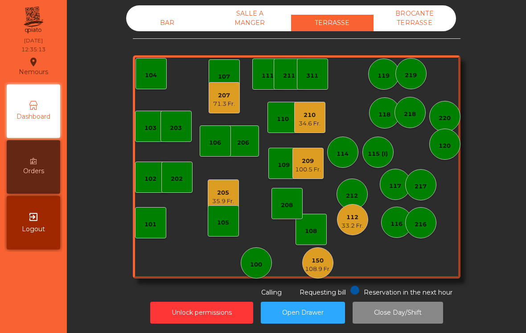
click at [312, 176] on div "209 100.5 Fr." at bounding box center [308, 163] width 31 height 31
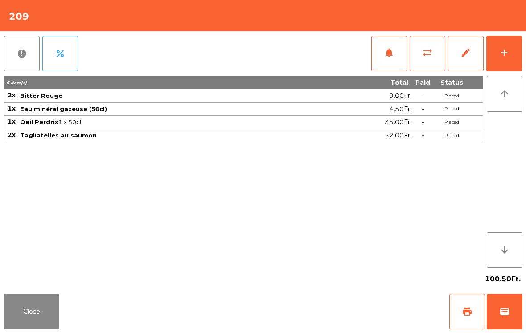
click at [510, 54] on button "add" at bounding box center [505, 54] width 36 height 36
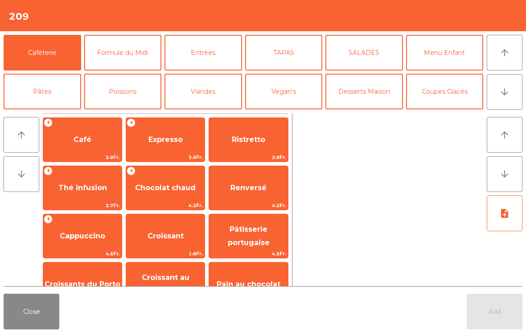
click at [170, 145] on span "Expresso" at bounding box center [165, 140] width 79 height 24
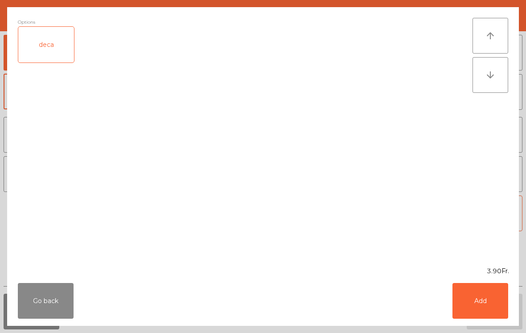
click at [479, 306] on button "Add" at bounding box center [481, 301] width 56 height 36
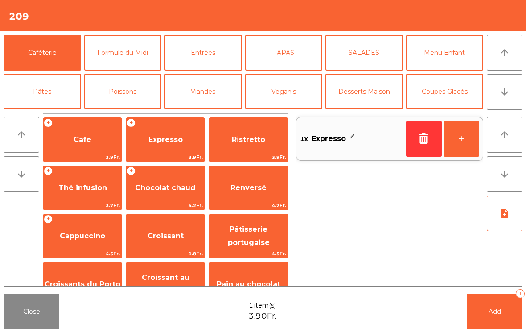
click at [486, 318] on button "Add 1" at bounding box center [495, 312] width 56 height 36
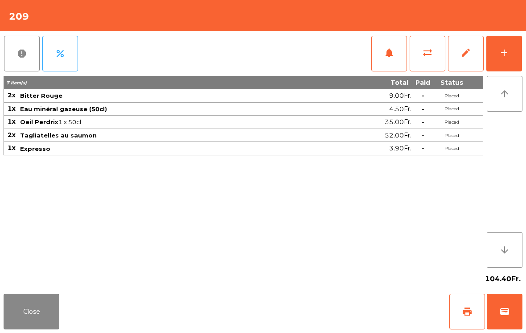
click at [28, 320] on button "Close" at bounding box center [32, 312] width 56 height 36
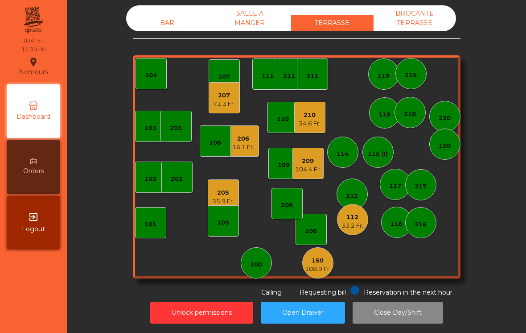
click at [246, 142] on div "206" at bounding box center [243, 138] width 22 height 9
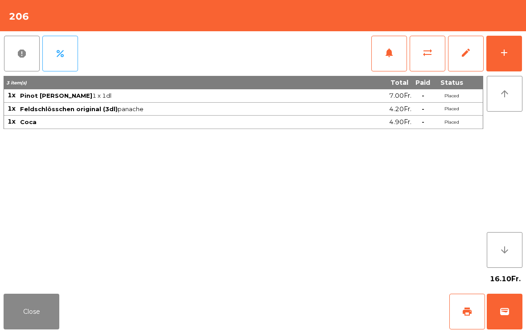
click at [38, 311] on button "Close" at bounding box center [32, 312] width 56 height 36
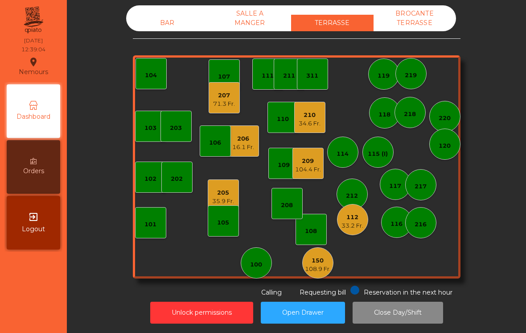
click at [213, 144] on div "106" at bounding box center [215, 142] width 12 height 9
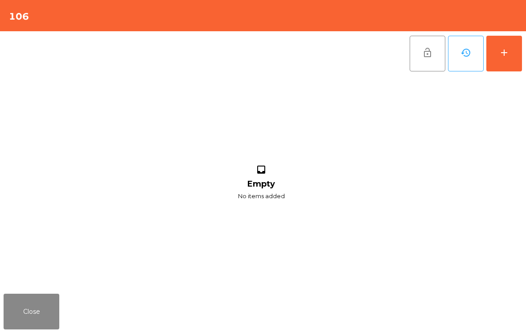
click at [506, 58] on button "add" at bounding box center [505, 54] width 36 height 36
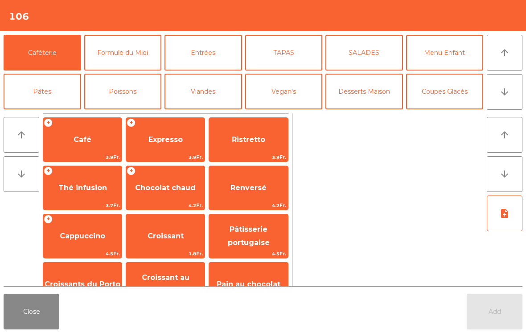
click at [505, 94] on icon "arrow_downward" at bounding box center [505, 92] width 11 height 11
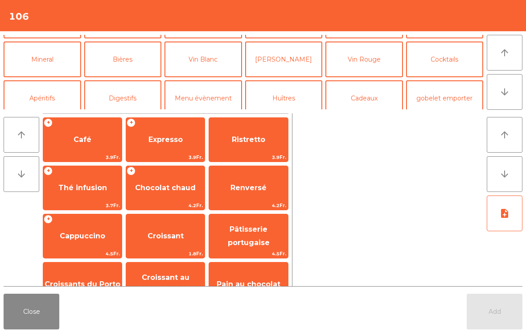
scroll to position [78, 0]
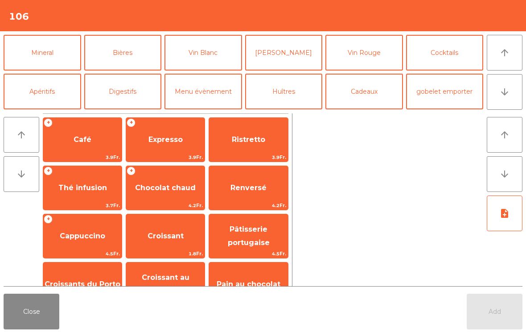
click at [57, 52] on button "Mineral" at bounding box center [43, 53] width 78 height 36
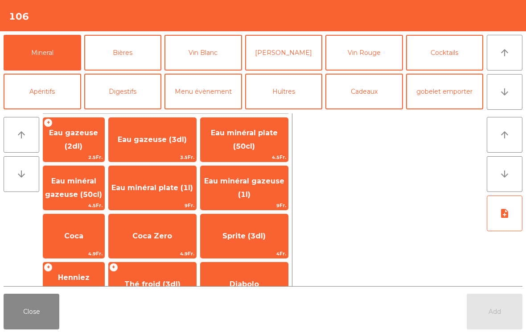
click at [91, 285] on span "Henniez gommée (3dl)" at bounding box center [73, 284] width 61 height 38
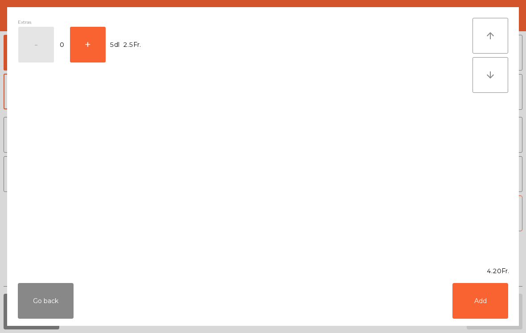
click at [58, 304] on button "Go back" at bounding box center [46, 301] width 56 height 36
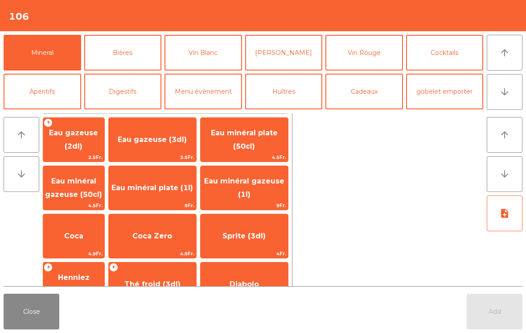
click at [47, 310] on button "Close" at bounding box center [32, 312] width 56 height 36
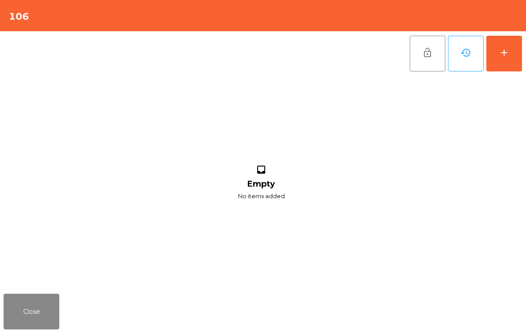
click at [54, 307] on button "Close" at bounding box center [32, 312] width 56 height 36
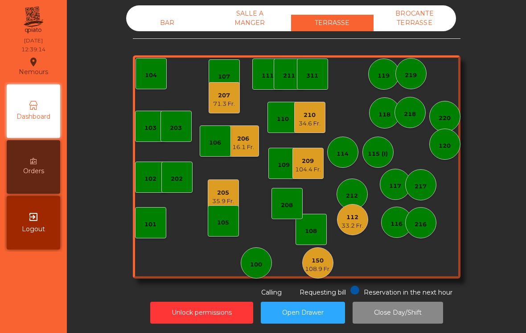
click at [248, 148] on div "16.1 Fr." at bounding box center [243, 147] width 22 height 9
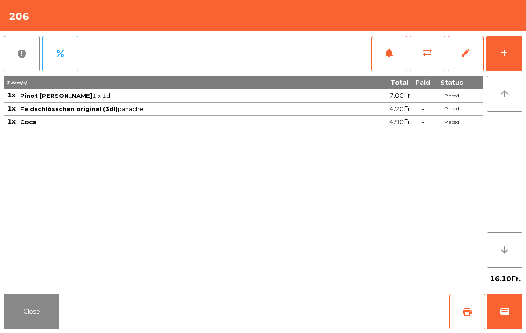
click at [509, 57] on div "add" at bounding box center [504, 52] width 11 height 11
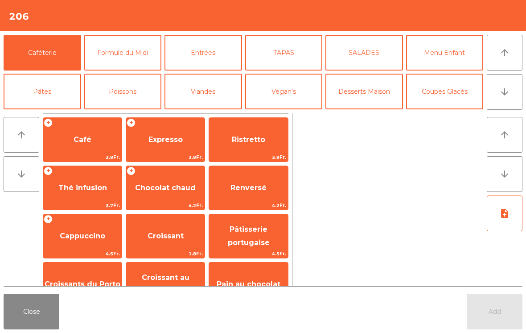
click at [516, 95] on button "arrow_downward" at bounding box center [505, 92] width 36 height 36
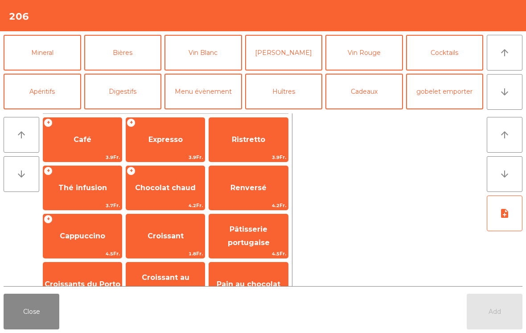
click at [50, 55] on button "Mineral" at bounding box center [43, 53] width 78 height 36
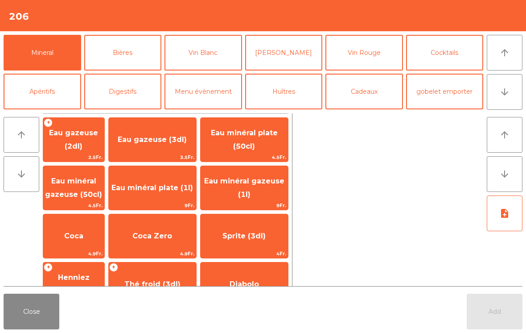
click at [101, 273] on span "Henniez gommée (3dl)" at bounding box center [73, 284] width 55 height 22
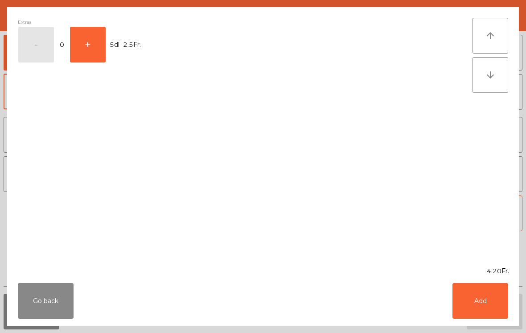
click at [482, 303] on button "Add" at bounding box center [481, 301] width 56 height 36
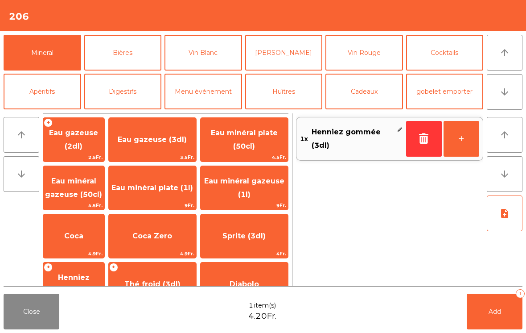
click at [146, 52] on button "Bières" at bounding box center [123, 53] width 78 height 36
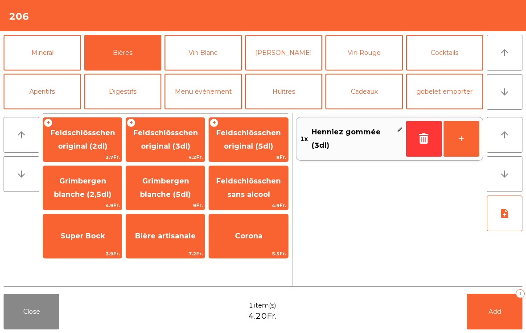
click at [174, 145] on span "Feldschlösschen original (3dl)" at bounding box center [165, 139] width 65 height 22
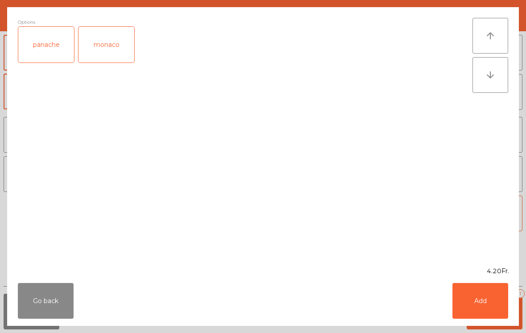
click at [492, 304] on button "Add" at bounding box center [481, 301] width 56 height 36
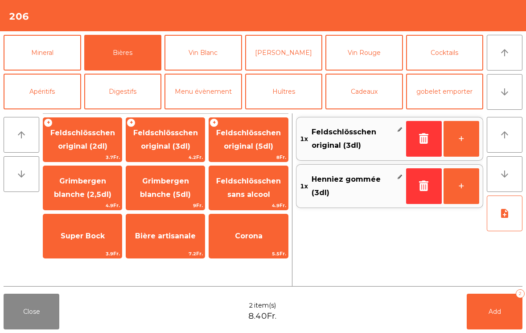
click at [497, 318] on button "Add 2" at bounding box center [495, 312] width 56 height 36
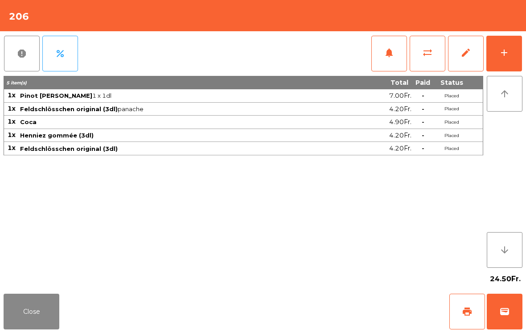
click at [37, 306] on button "Close" at bounding box center [32, 312] width 56 height 36
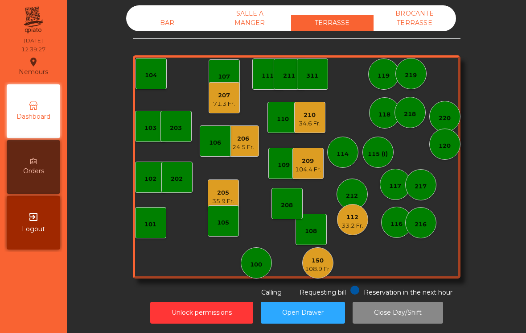
click at [250, 269] on div "100" at bounding box center [256, 262] width 31 height 31
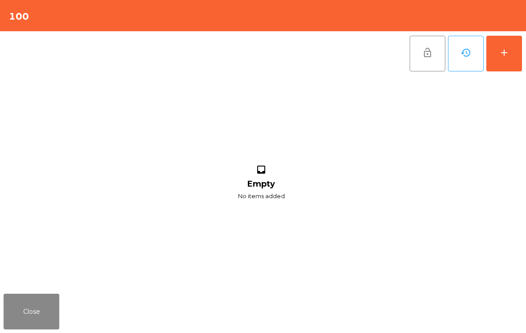
click at [506, 69] on button "add" at bounding box center [505, 54] width 36 height 36
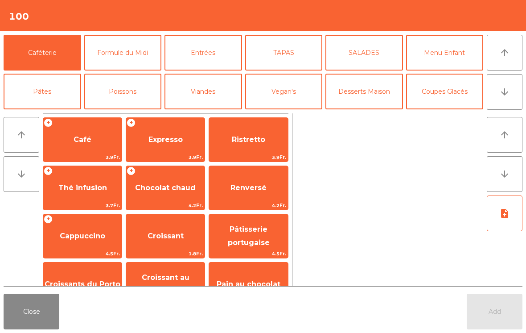
click at [504, 94] on icon "arrow_downward" at bounding box center [505, 92] width 11 height 11
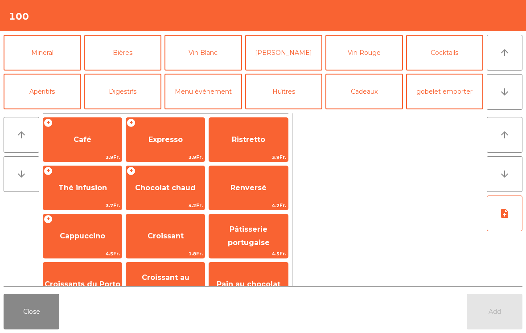
click at [36, 55] on button "Mineral" at bounding box center [43, 53] width 78 height 36
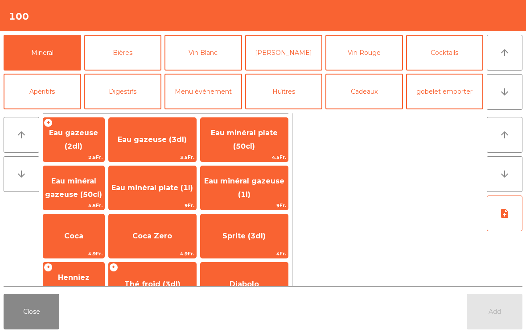
click at [246, 202] on span "9Fr." at bounding box center [244, 205] width 87 height 8
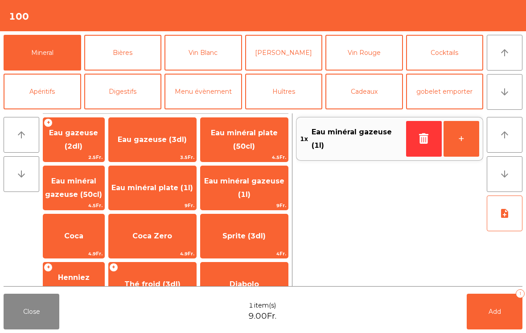
click at [498, 312] on span "Add" at bounding box center [495, 311] width 12 height 8
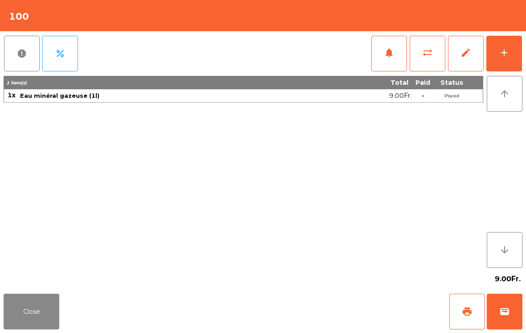
click at [28, 319] on button "Close" at bounding box center [32, 312] width 56 height 36
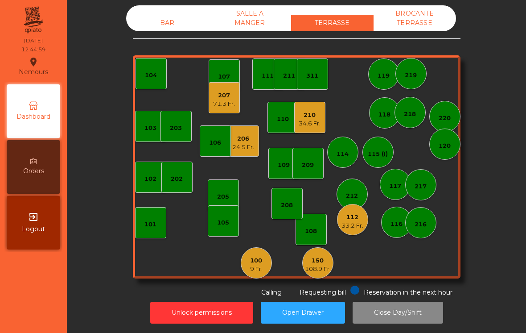
click at [325, 268] on div "108.9 Fr." at bounding box center [318, 269] width 26 height 9
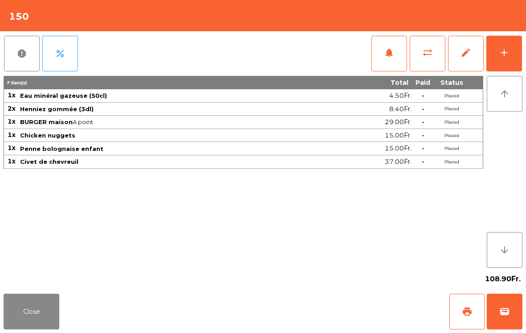
click at [38, 294] on button "Close" at bounding box center [32, 312] width 56 height 36
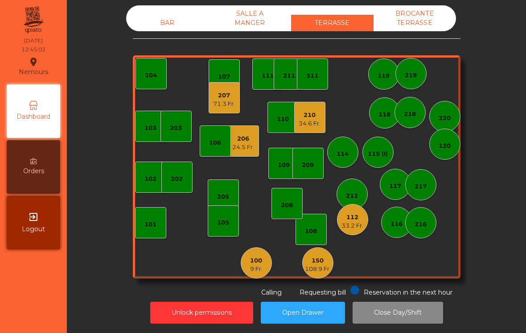
click at [164, 19] on div "BAR" at bounding box center [167, 23] width 83 height 17
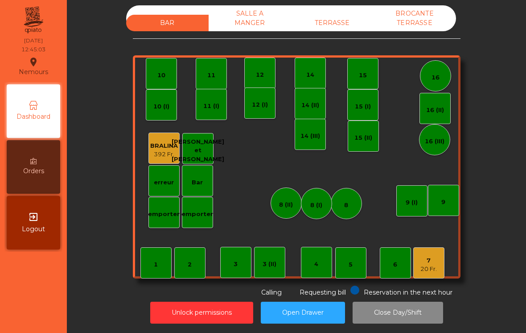
click at [439, 274] on div "7 20 Fr." at bounding box center [429, 262] width 31 height 31
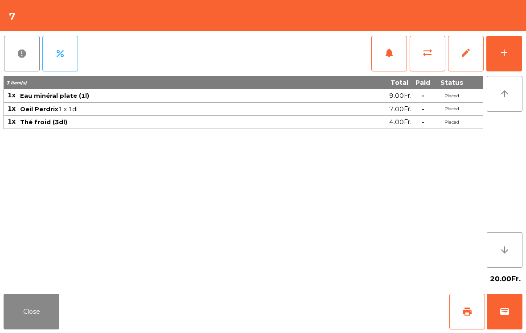
click at [504, 68] on button "add" at bounding box center [505, 54] width 36 height 36
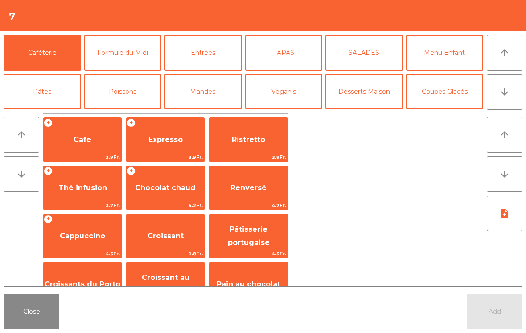
click at [294, 58] on button "TAPAS" at bounding box center [284, 53] width 78 height 36
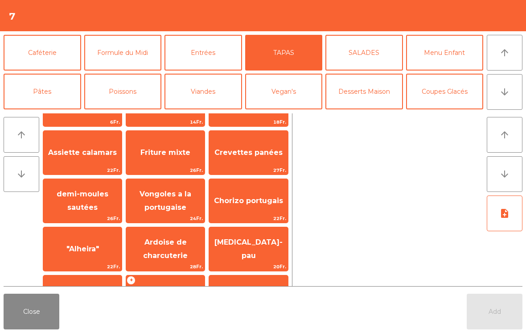
scroll to position [66, 0]
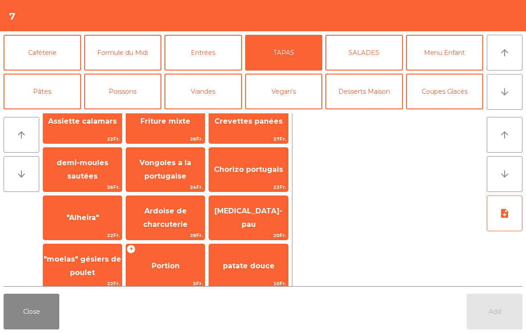
click at [265, 173] on span "Chorizo portugais" at bounding box center [248, 169] width 69 height 8
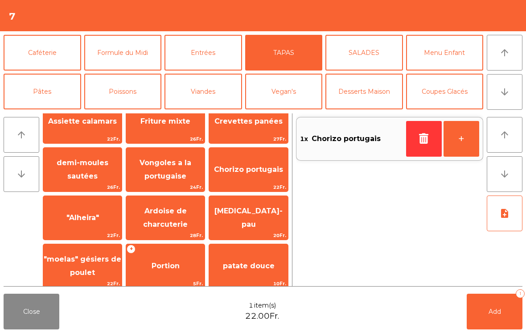
click at [132, 96] on button "Poissons" at bounding box center [123, 92] width 78 height 36
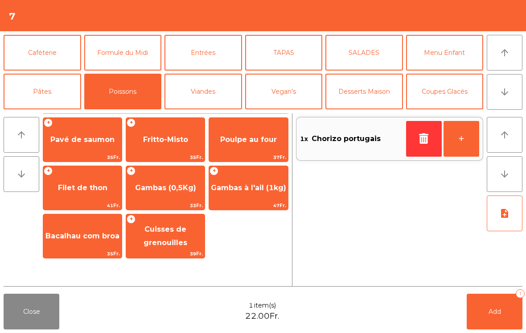
click at [271, 192] on span "Gambas à l'ail (1kg)" at bounding box center [248, 188] width 79 height 24
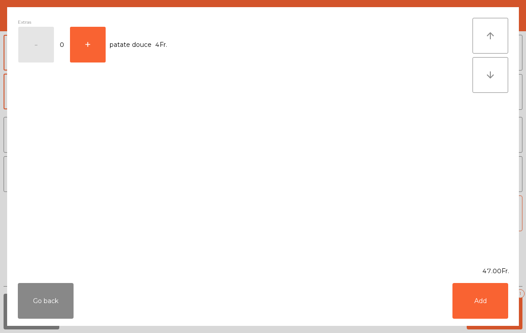
click at [484, 308] on button "Add" at bounding box center [481, 301] width 56 height 36
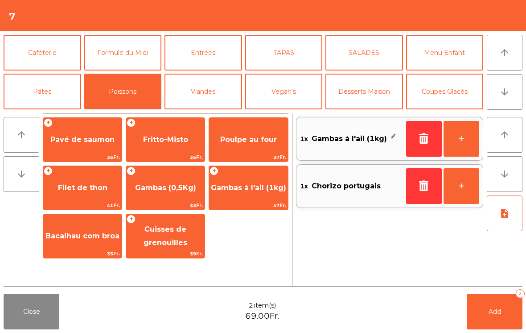
click at [185, 195] on span "Gambas (0,5Kg)" at bounding box center [165, 188] width 79 height 24
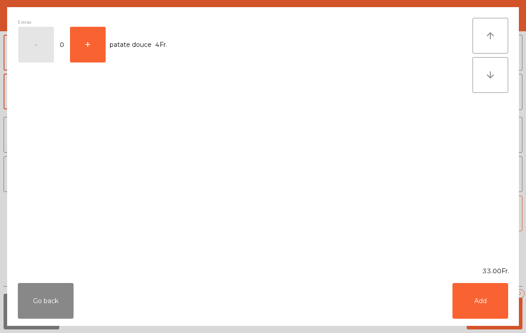
click at [488, 299] on button "Add" at bounding box center [481, 301] width 56 height 36
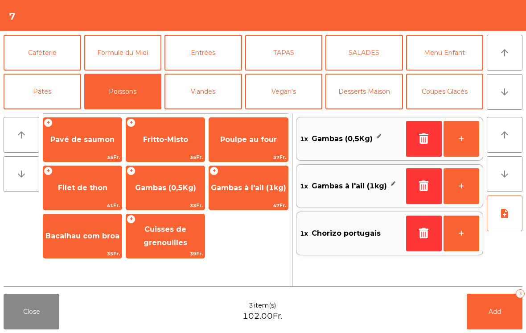
click at [505, 96] on icon "arrow_downward" at bounding box center [505, 92] width 11 height 11
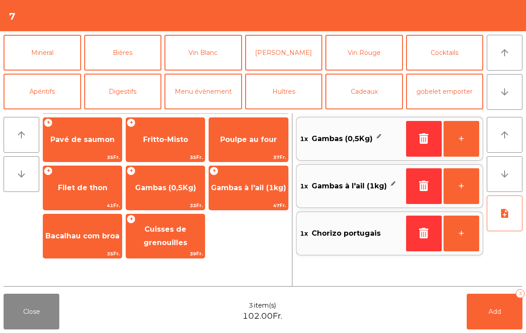
click at [513, 95] on button "arrow_downward" at bounding box center [505, 92] width 36 height 36
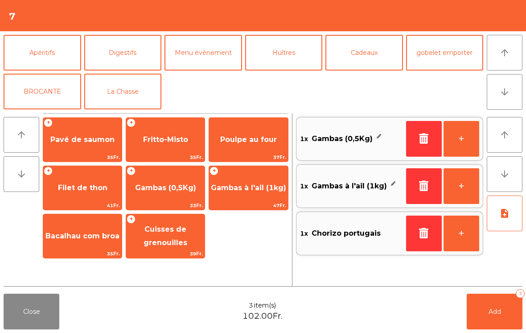
click at [132, 58] on button "Digestifs" at bounding box center [123, 53] width 78 height 36
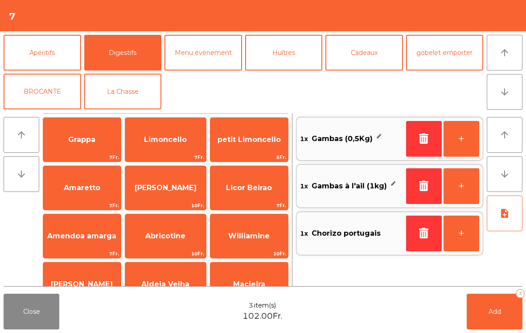
click at [134, 103] on button "La Chasse" at bounding box center [123, 92] width 78 height 36
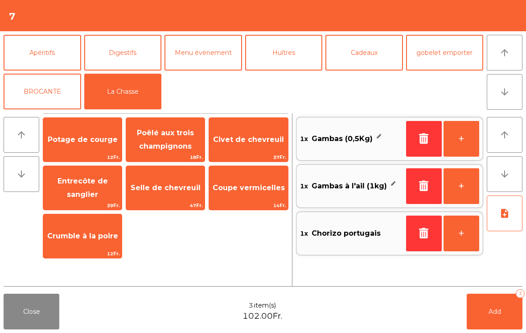
click at [103, 203] on span "39Fr." at bounding box center [82, 205] width 79 height 8
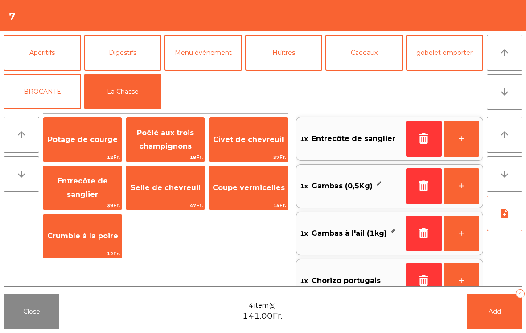
click at [511, 210] on button "note_add" at bounding box center [505, 213] width 36 height 36
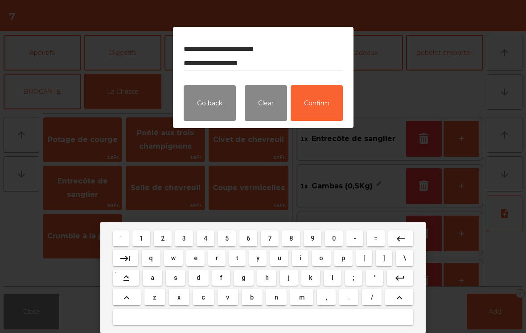
type textarea "**********"
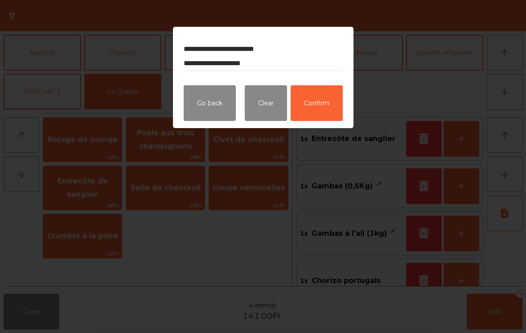
click at [323, 105] on button "Confirm" at bounding box center [317, 103] width 52 height 36
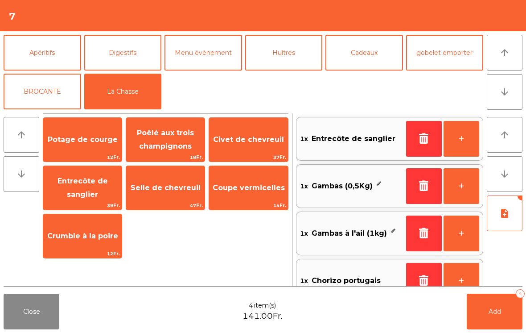
click at [496, 316] on button "Add 4" at bounding box center [495, 312] width 56 height 36
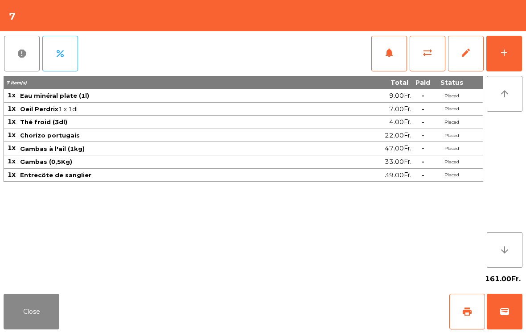
click at [31, 327] on button "Close" at bounding box center [32, 312] width 56 height 36
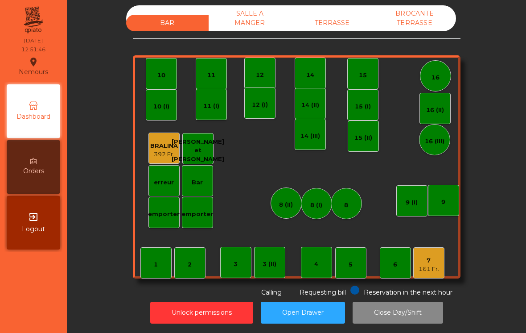
click at [334, 24] on div "TERRASSE" at bounding box center [332, 23] width 83 height 17
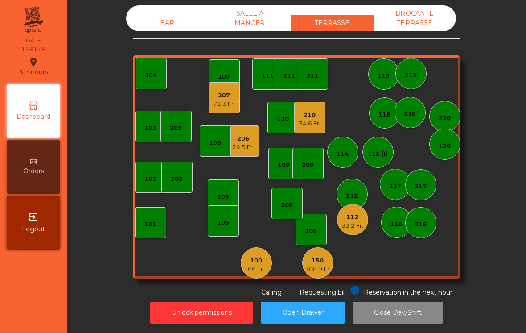
click at [318, 118] on div "210" at bounding box center [310, 115] width 22 height 9
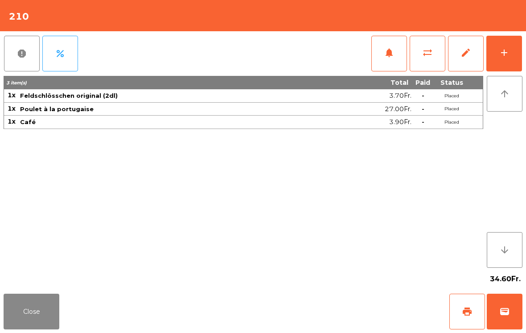
click at [462, 306] on button "print" at bounding box center [468, 312] width 36 height 36
click at [17, 317] on button "Close" at bounding box center [32, 312] width 56 height 36
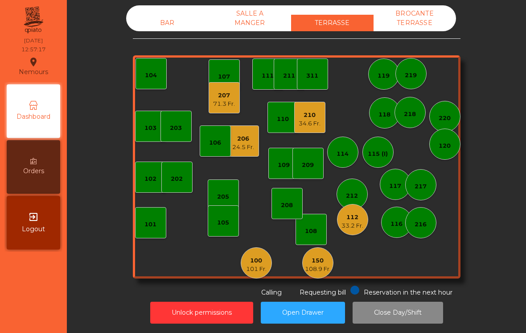
click at [358, 223] on div "33.2 Fr." at bounding box center [353, 225] width 22 height 9
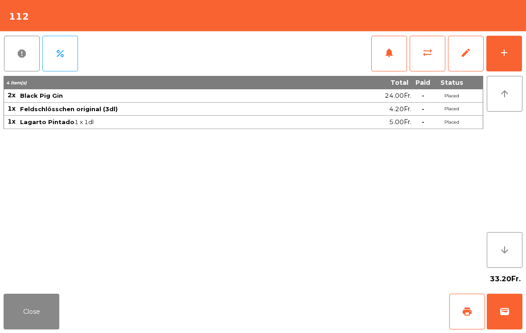
click at [513, 59] on button "add" at bounding box center [505, 54] width 36 height 36
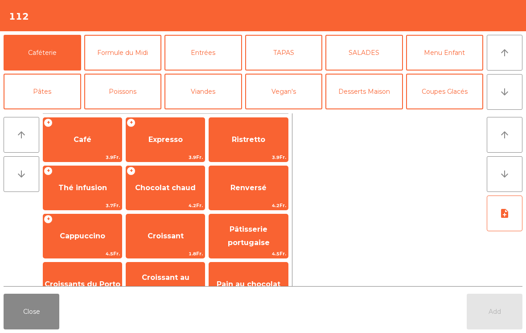
click at [505, 97] on icon "arrow_downward" at bounding box center [505, 92] width 11 height 11
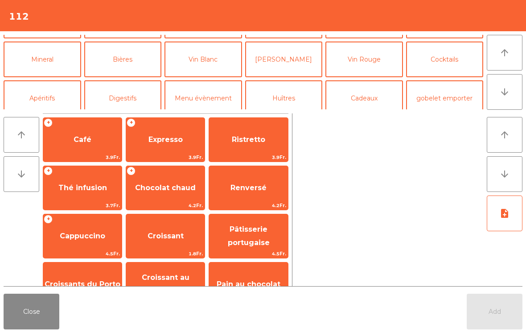
scroll to position [78, 0]
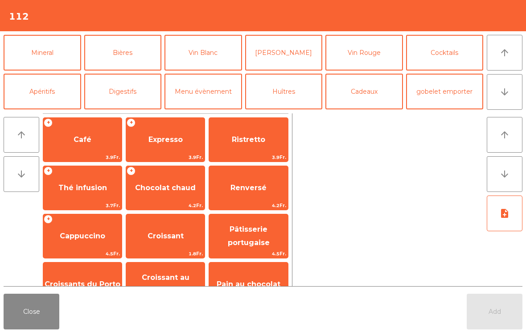
click at [509, 96] on icon "arrow_downward" at bounding box center [505, 92] width 11 height 11
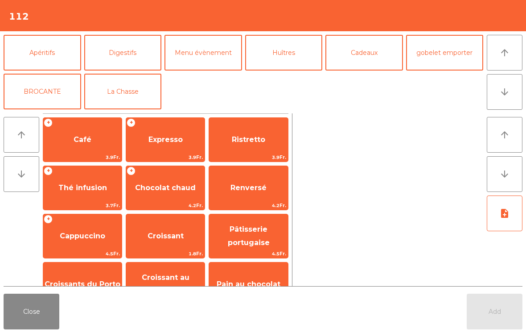
click at [509, 96] on icon "arrow_downward" at bounding box center [505, 92] width 11 height 11
click at [506, 55] on icon "arrow_upward" at bounding box center [505, 52] width 11 height 11
click at [133, 69] on button "Digestifs" at bounding box center [123, 53] width 78 height 36
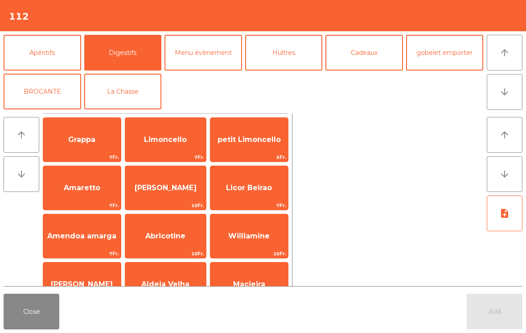
scroll to position [116, 0]
click at [142, 104] on button "La Chasse" at bounding box center [123, 92] width 78 height 36
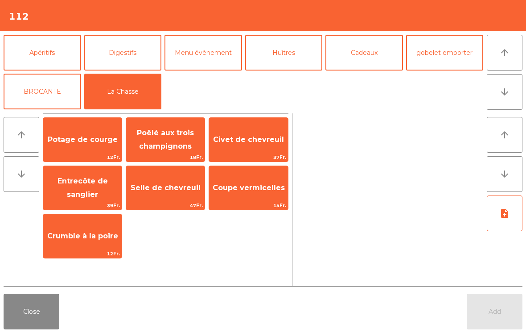
click at [169, 195] on span "Selle de chevreuil" at bounding box center [165, 188] width 79 height 24
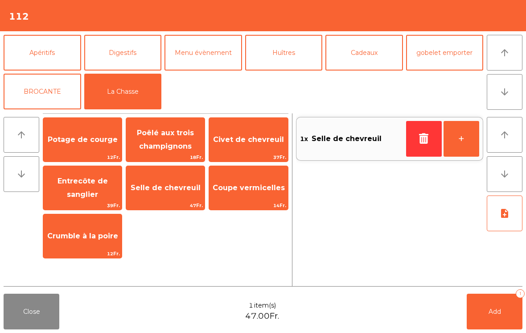
click at [461, 142] on button "+" at bounding box center [462, 139] width 36 height 36
click at [88, 197] on span "Entrecôte de sanglier" at bounding box center [83, 188] width 50 height 22
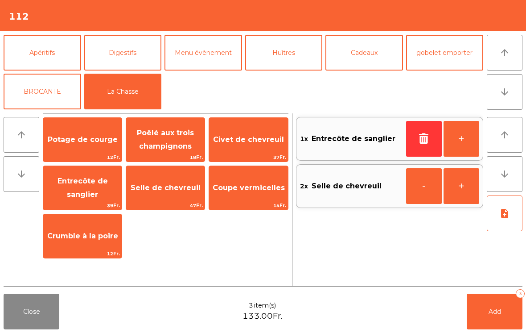
click at [516, 57] on button "arrow_upward" at bounding box center [505, 53] width 36 height 36
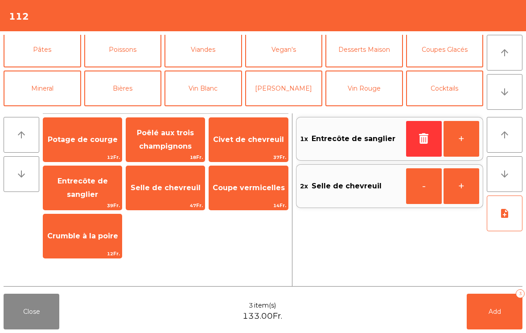
scroll to position [39, 0]
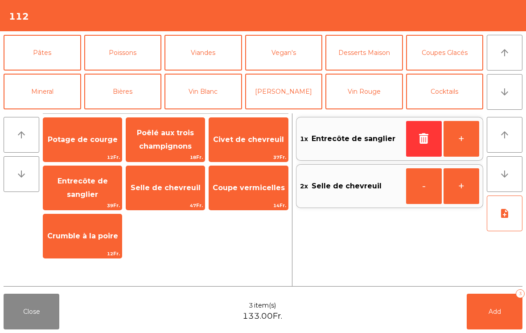
click at [54, 58] on button "Pâtes" at bounding box center [43, 53] width 78 height 36
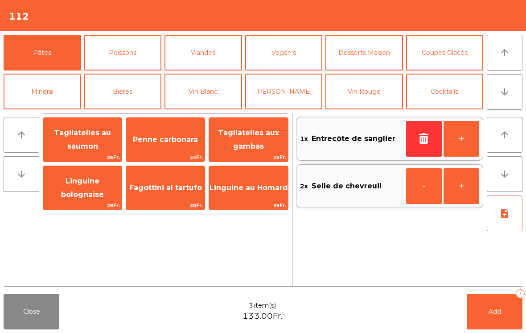
click at [95, 148] on span "Tagliatelles au saumon" at bounding box center [82, 139] width 57 height 22
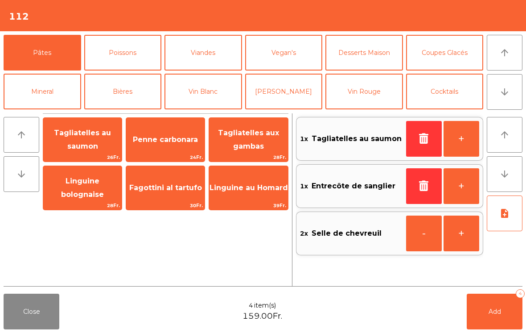
click at [507, 217] on icon "note_add" at bounding box center [505, 213] width 11 height 11
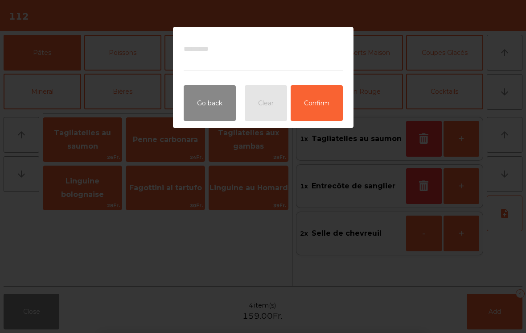
click at [321, 110] on button "Confirm" at bounding box center [317, 103] width 52 height 36
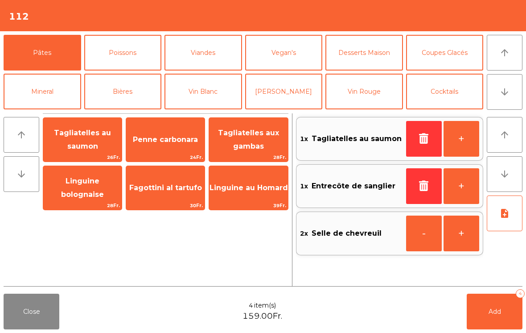
click at [504, 54] on icon "arrow_upward" at bounding box center [505, 52] width 11 height 11
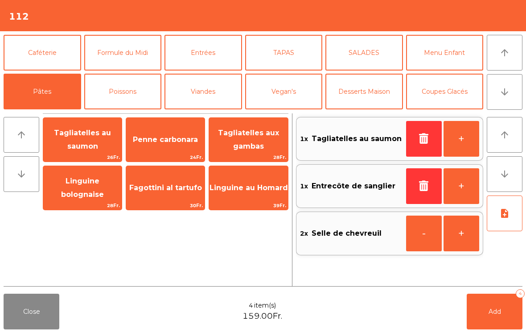
click at [497, 95] on button "arrow_downward" at bounding box center [505, 92] width 36 height 36
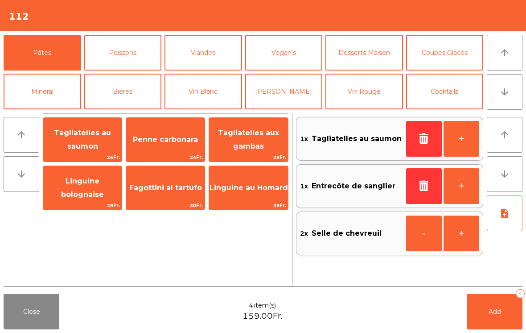
click at [358, 91] on button "Vin Rouge" at bounding box center [365, 92] width 78 height 36
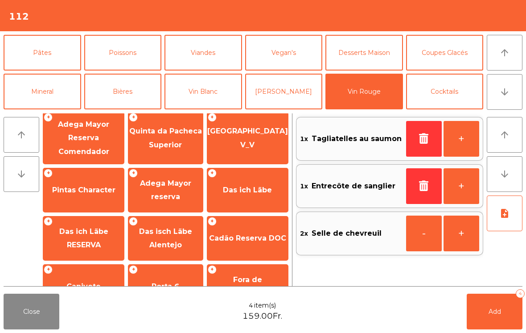
scroll to position [250, 0]
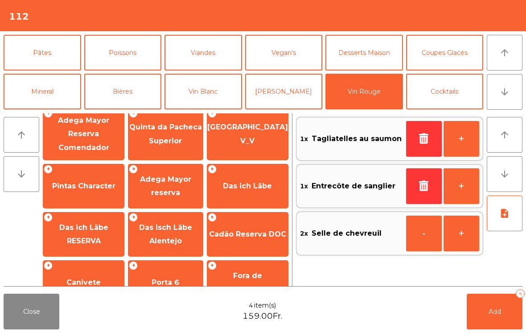
click at [163, 199] on span "Adega Mayor reserva" at bounding box center [165, 186] width 75 height 38
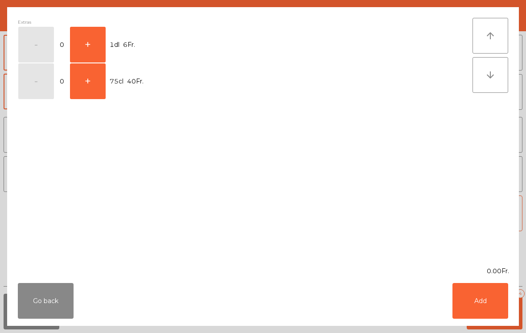
click at [86, 86] on button "+" at bounding box center [88, 81] width 36 height 36
click at [484, 310] on button "Add" at bounding box center [481, 301] width 56 height 36
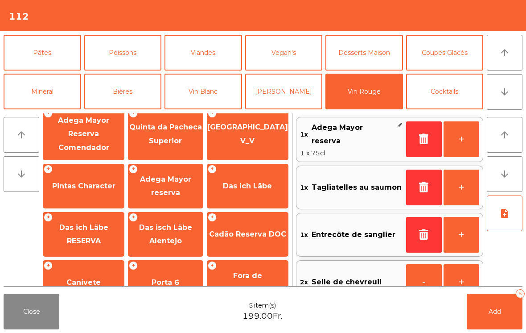
click at [498, 315] on button "Add 5" at bounding box center [495, 312] width 56 height 36
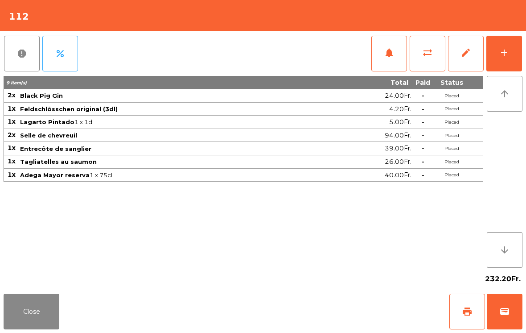
click at [34, 327] on button "Close" at bounding box center [32, 312] width 56 height 36
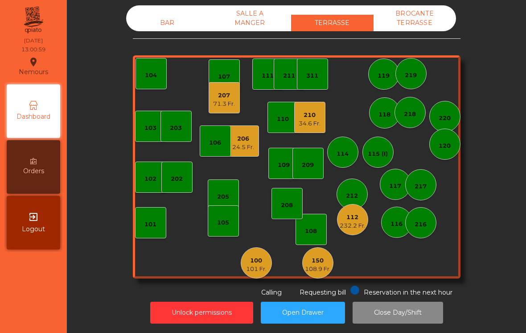
click at [220, 107] on div "71.3 Fr." at bounding box center [224, 103] width 22 height 9
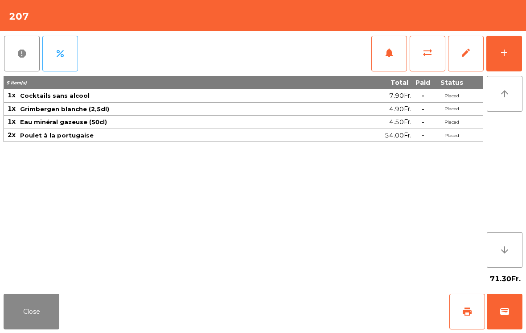
click at [498, 50] on button "add" at bounding box center [505, 54] width 36 height 36
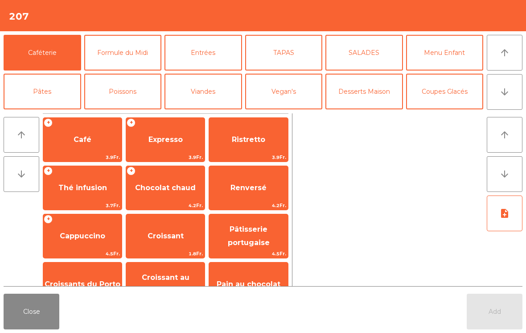
click at [158, 139] on span "Expresso" at bounding box center [166, 139] width 34 height 8
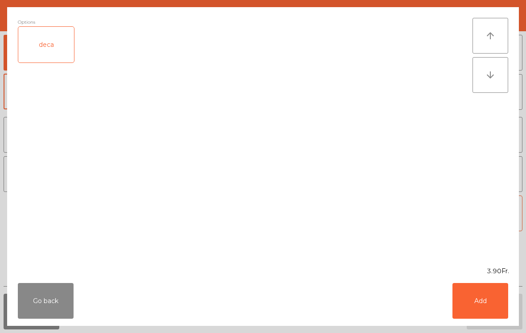
click at [482, 302] on button "Add" at bounding box center [481, 301] width 56 height 36
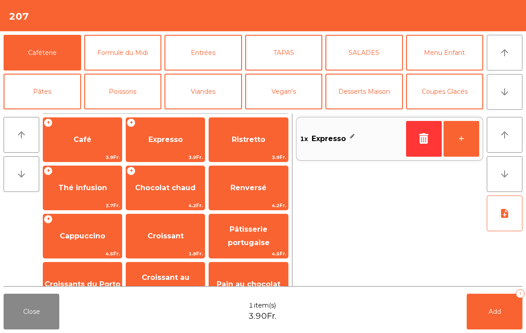
click at [491, 309] on span "Add" at bounding box center [495, 311] width 12 height 8
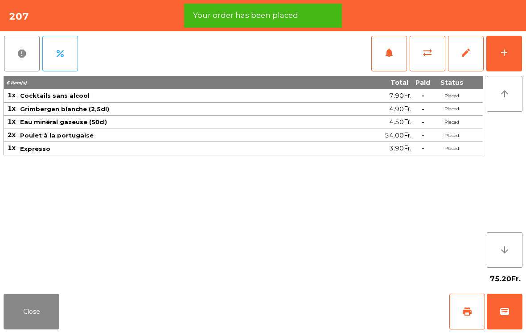
click at [29, 308] on button "Close" at bounding box center [32, 312] width 56 height 36
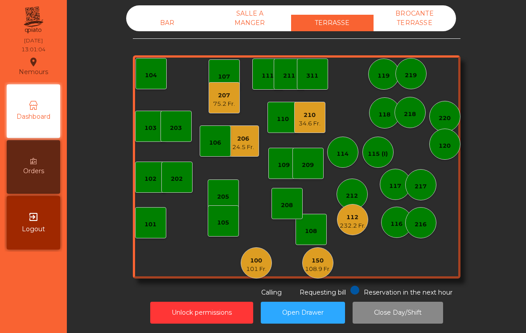
click at [232, 215] on div "105" at bounding box center [223, 220] width 31 height 31
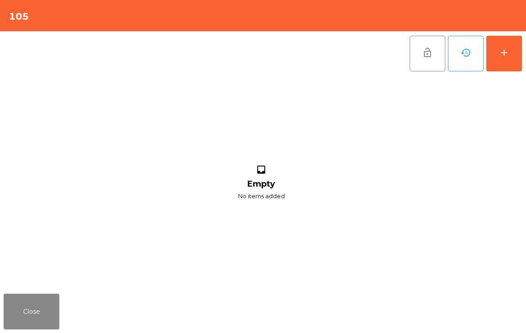
click at [504, 57] on div "add" at bounding box center [504, 52] width 11 height 11
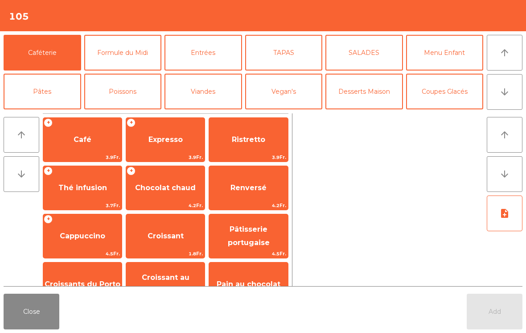
click at [161, 137] on span "Expresso" at bounding box center [166, 139] width 34 height 8
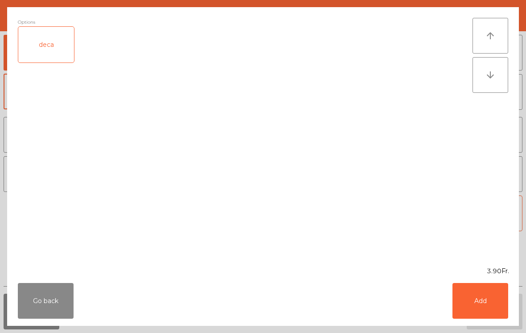
click at [484, 306] on button "Add" at bounding box center [481, 301] width 56 height 36
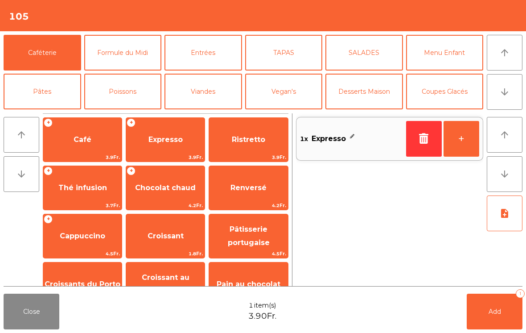
click at [503, 95] on icon "arrow_downward" at bounding box center [505, 92] width 11 height 11
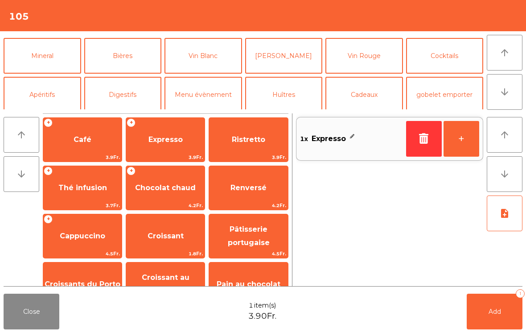
scroll to position [78, 0]
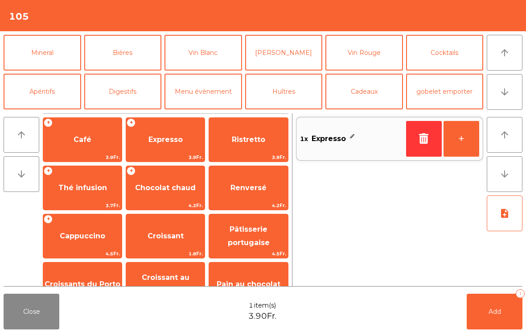
click at [31, 54] on button "Mineral" at bounding box center [43, 53] width 78 height 36
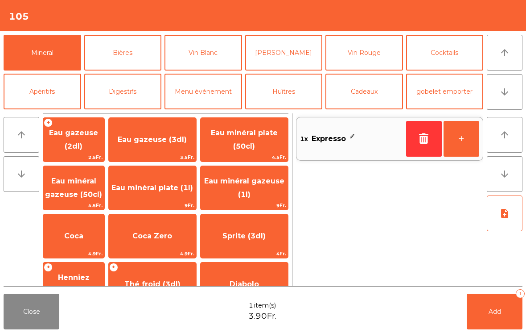
click at [173, 244] on span "Coca Zero" at bounding box center [152, 236] width 87 height 24
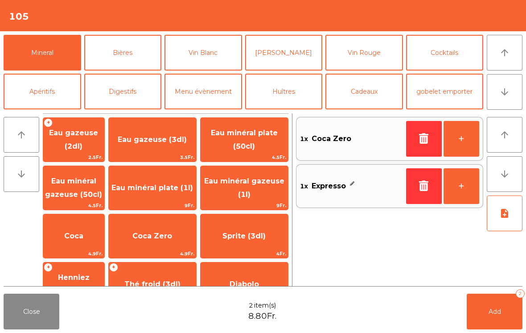
click at [493, 311] on span "Add" at bounding box center [495, 311] width 12 height 8
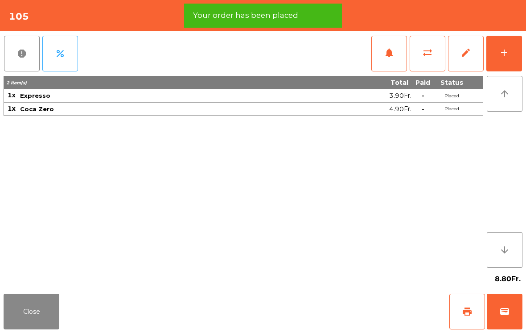
click at [463, 304] on button "print" at bounding box center [468, 312] width 36 height 36
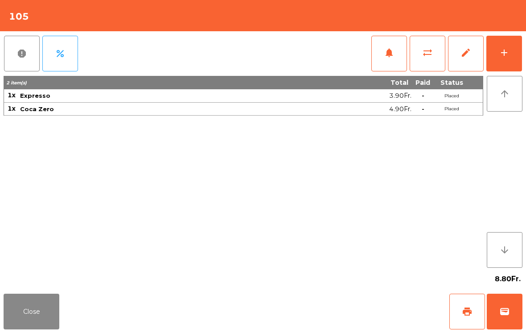
click at [30, 326] on button "Close" at bounding box center [32, 312] width 56 height 36
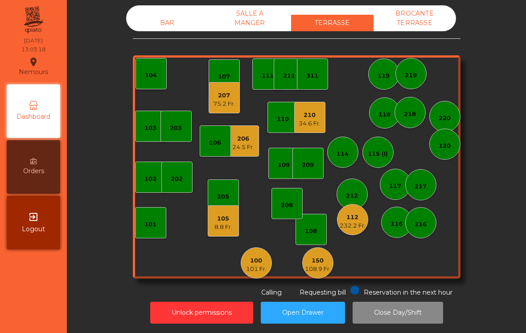
click at [157, 23] on div "BAR" at bounding box center [167, 23] width 83 height 17
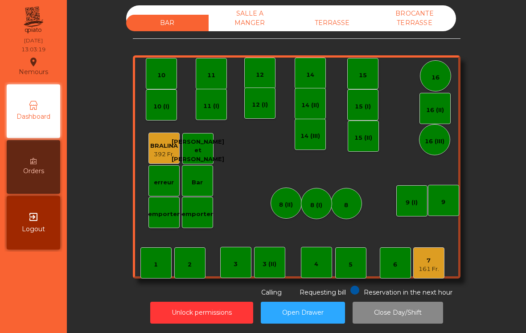
click at [444, 77] on div "16" at bounding box center [435, 75] width 31 height 31
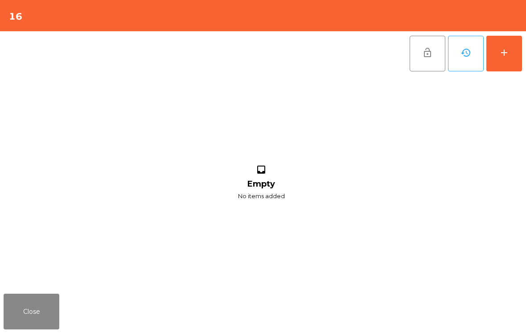
click at [513, 49] on button "add" at bounding box center [505, 54] width 36 height 36
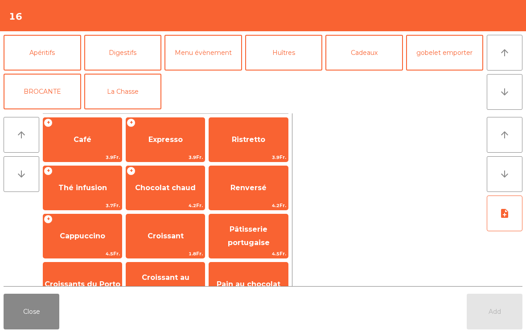
click at [115, 90] on button "La Chasse" at bounding box center [123, 92] width 78 height 36
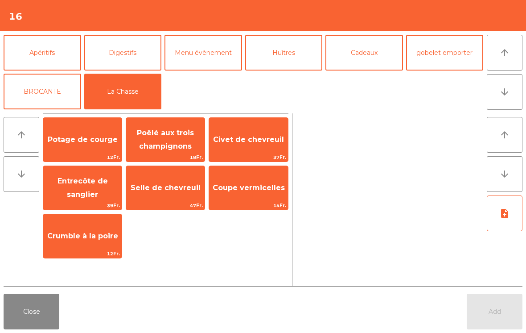
click at [161, 200] on div "Selle de chevreuil 47Fr." at bounding box center [165, 188] width 79 height 45
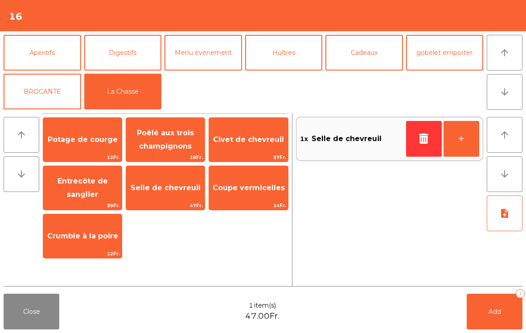
click at [463, 144] on button "+" at bounding box center [462, 139] width 36 height 36
click at [462, 144] on button "+" at bounding box center [462, 139] width 36 height 36
click at [464, 140] on button "+" at bounding box center [462, 139] width 36 height 36
click at [251, 153] on div "Civet de chevreuil 37Fr." at bounding box center [248, 139] width 79 height 45
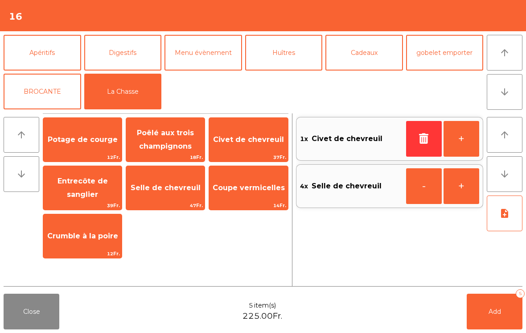
click at [89, 157] on span "12Fr." at bounding box center [82, 157] width 79 height 8
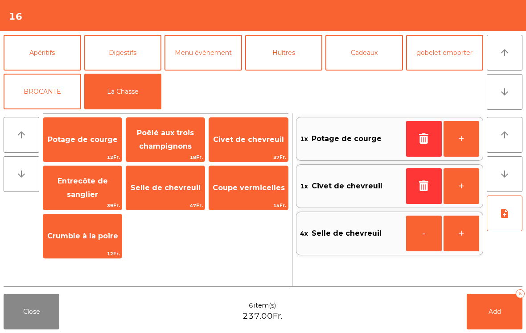
click at [503, 219] on button "note_add" at bounding box center [505, 213] width 36 height 36
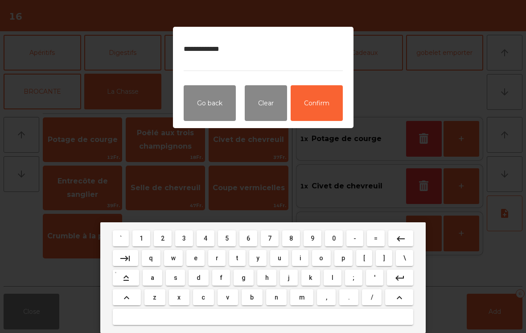
type textarea "**********"
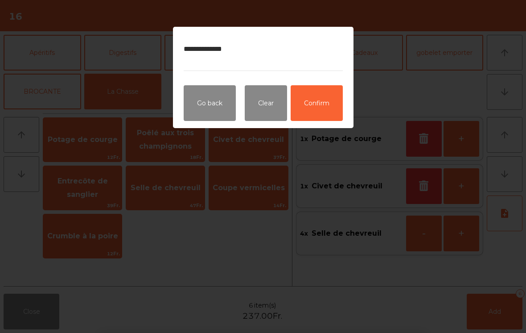
click at [330, 110] on button "Confirm" at bounding box center [317, 103] width 52 height 36
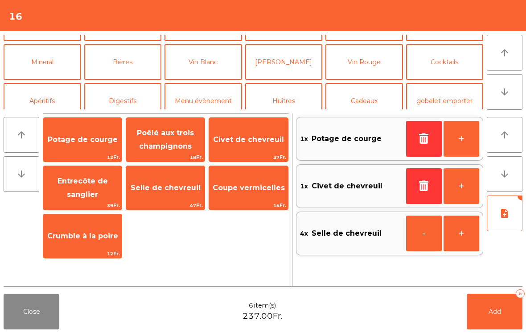
scroll to position [70, 0]
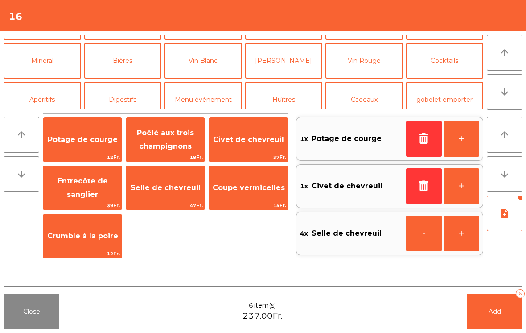
click at [381, 60] on button "Vin Rouge" at bounding box center [365, 61] width 78 height 36
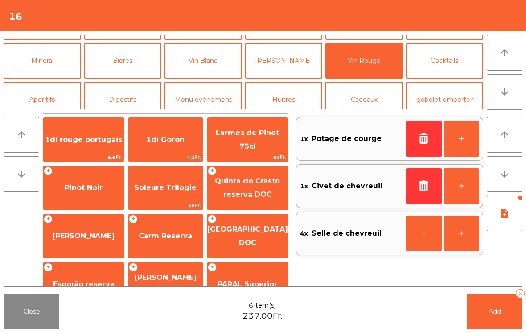
click at [513, 205] on button "note_add" at bounding box center [505, 213] width 36 height 36
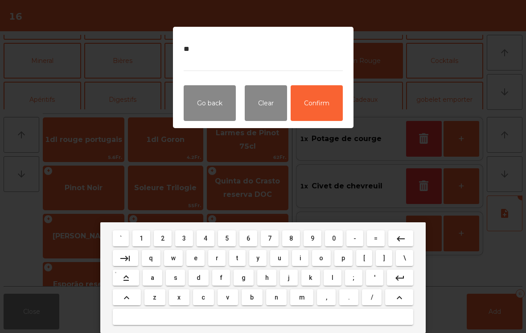
type textarea "*"
type textarea "**"
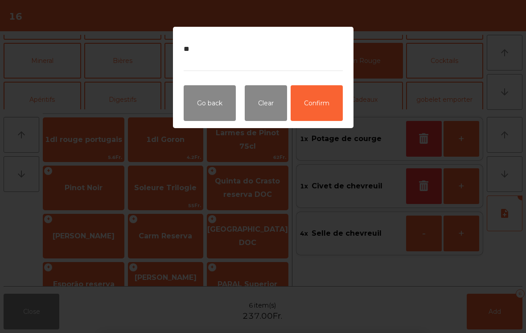
click at [331, 101] on button "Confirm" at bounding box center [317, 103] width 52 height 36
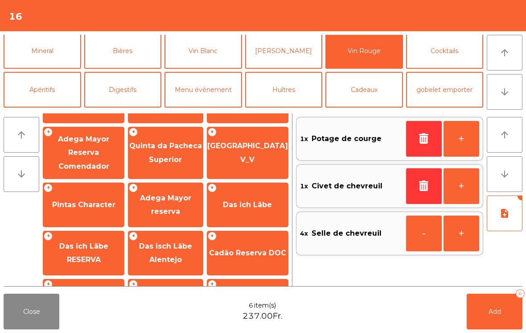
scroll to position [232, 0]
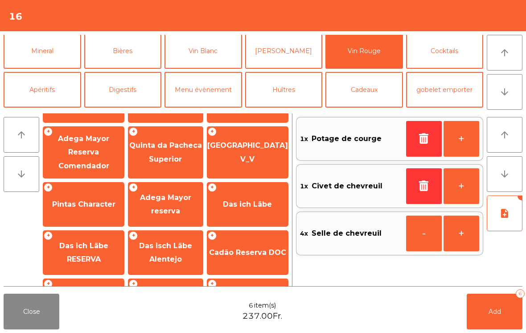
click at [253, 216] on div "+ Das ich Läbe" at bounding box center [248, 204] width 82 height 45
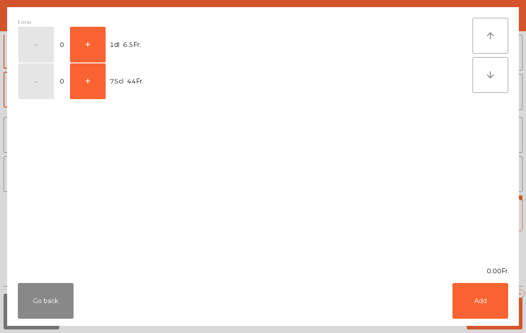
click at [90, 89] on button "+" at bounding box center [88, 81] width 36 height 36
click at [486, 302] on button "Add" at bounding box center [481, 301] width 56 height 36
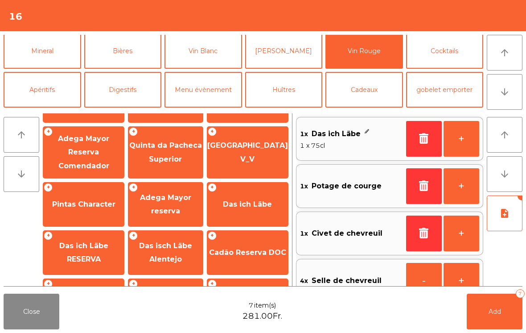
click at [52, 54] on button "Mineral" at bounding box center [43, 51] width 78 height 36
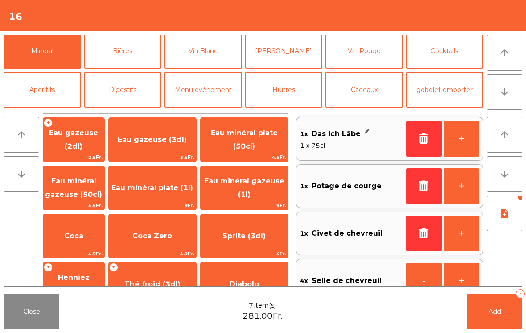
scroll to position [0, 0]
click at [251, 188] on span "Eau minéral gazeuse (1l)" at bounding box center [244, 188] width 87 height 38
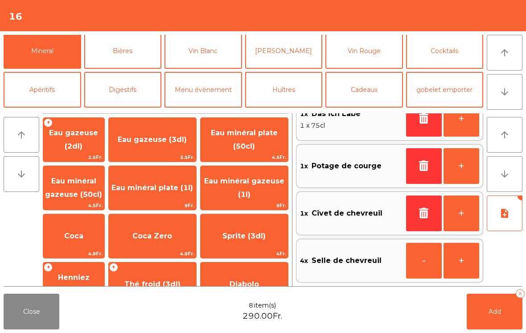
scroll to position [67, 0]
click at [495, 321] on button "Add 8" at bounding box center [495, 312] width 56 height 36
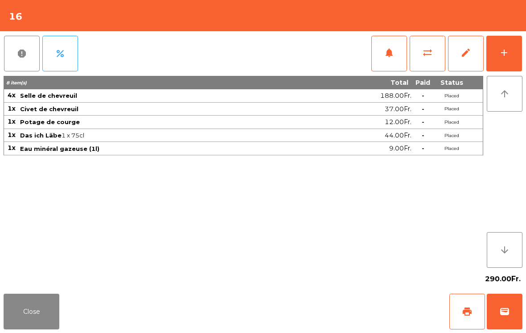
click at [48, 287] on div "290.00Fr." at bounding box center [263, 279] width 519 height 22
click at [21, 315] on button "Close" at bounding box center [32, 312] width 56 height 36
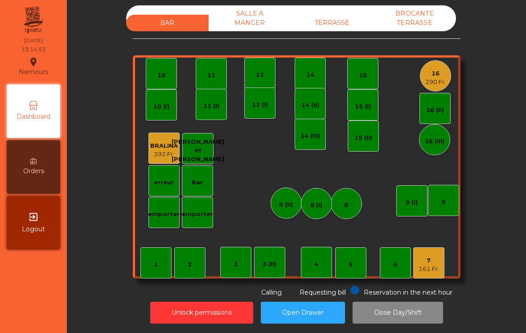
click at [335, 30] on div "TERRASSE" at bounding box center [332, 23] width 83 height 17
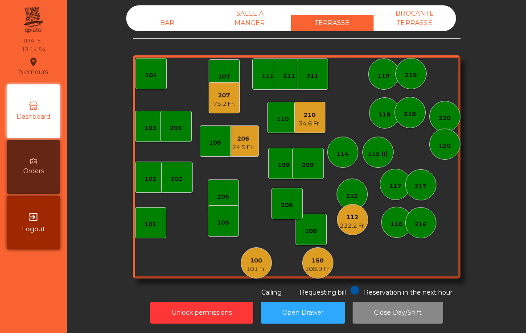
click at [327, 267] on div "108.9 Fr." at bounding box center [318, 269] width 26 height 9
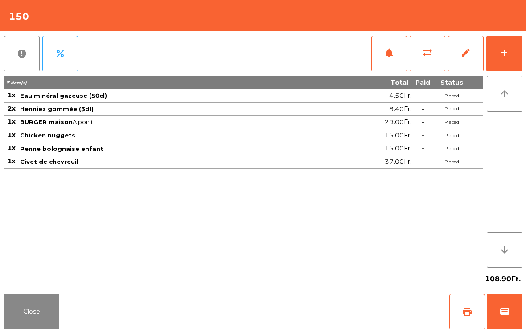
click at [466, 312] on span "print" at bounding box center [467, 311] width 11 height 11
click at [22, 309] on button "Close" at bounding box center [32, 312] width 56 height 36
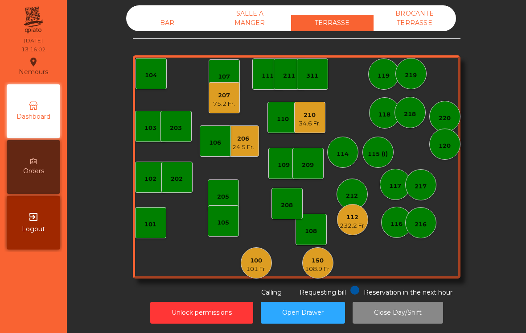
click at [209, 102] on div "207 75.2 Fr." at bounding box center [224, 97] width 31 height 31
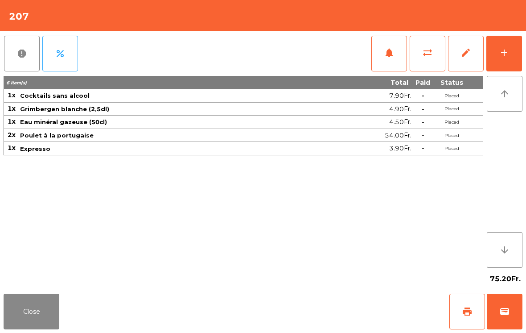
click at [22, 329] on button "Close" at bounding box center [32, 312] width 56 height 36
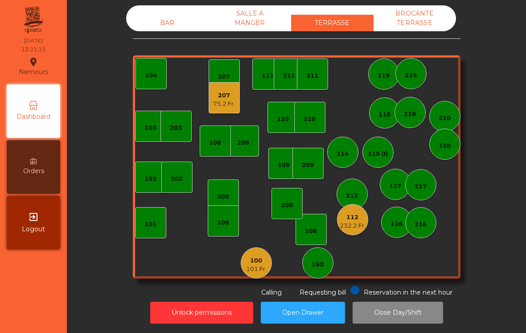
click at [357, 226] on div "232.2 Fr." at bounding box center [353, 225] width 26 height 9
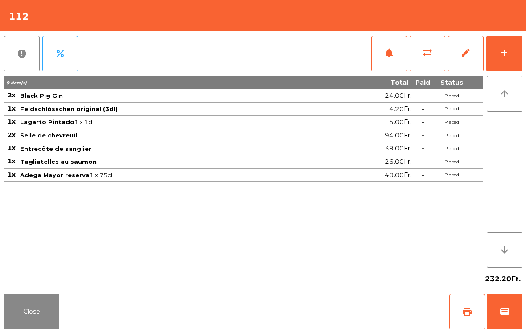
click at [428, 58] on button "sync_alt" at bounding box center [428, 54] width 36 height 36
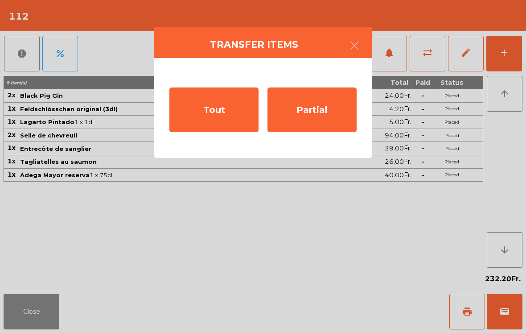
click at [209, 119] on div "Tout" at bounding box center [214, 109] width 89 height 45
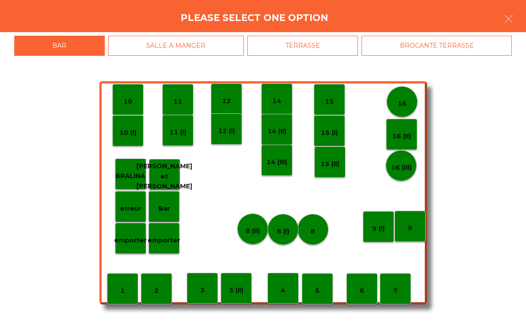
click at [195, 51] on div "SALLE A MANGER" at bounding box center [176, 46] width 136 height 20
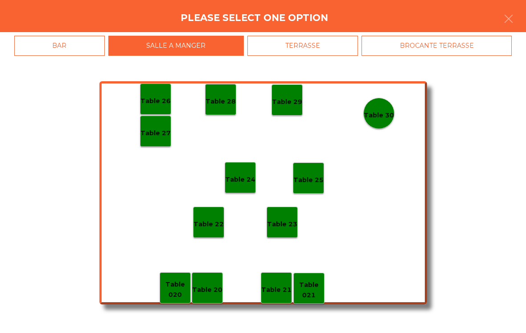
click at [58, 46] on div "BAR" at bounding box center [59, 46] width 91 height 20
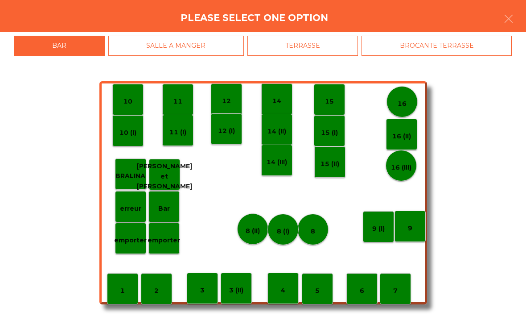
click at [175, 99] on p "11" at bounding box center [178, 101] width 9 height 10
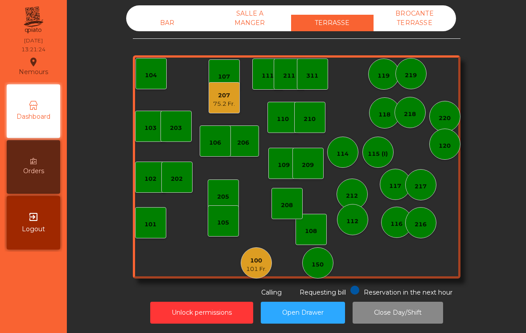
click at [220, 113] on div "207 75.2 Fr." at bounding box center [224, 97] width 31 height 31
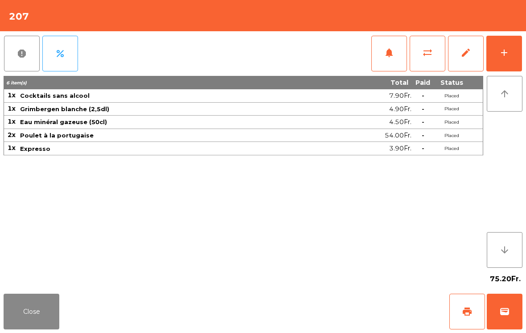
click at [508, 314] on span "wallet" at bounding box center [505, 311] width 11 height 11
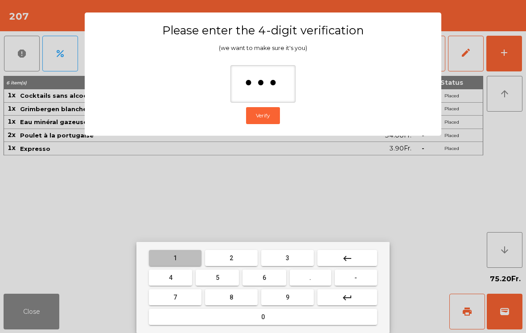
type input "****"
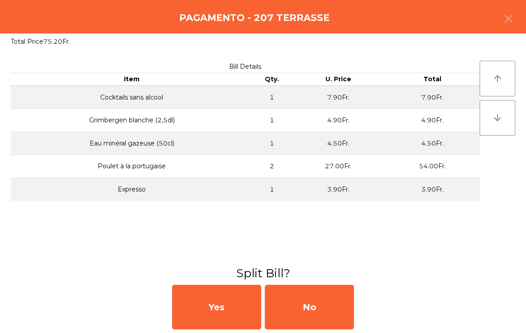
click at [325, 308] on div "No" at bounding box center [309, 307] width 89 height 45
click at [314, 312] on div "MB" at bounding box center [309, 307] width 89 height 45
click at [329, 308] on div "No" at bounding box center [309, 307] width 89 height 45
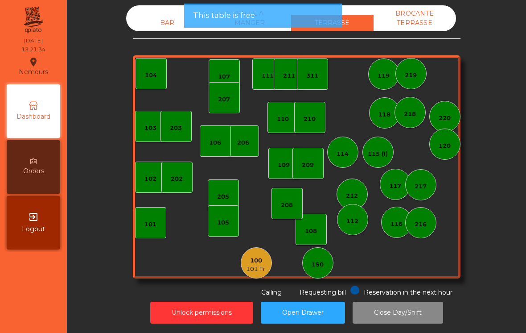
click at [261, 266] on div "101 Fr." at bounding box center [256, 269] width 21 height 9
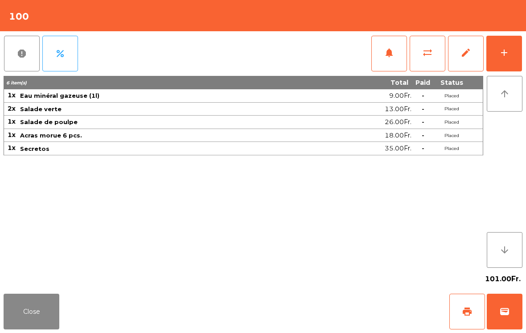
click at [42, 301] on button "Close" at bounding box center [32, 312] width 56 height 36
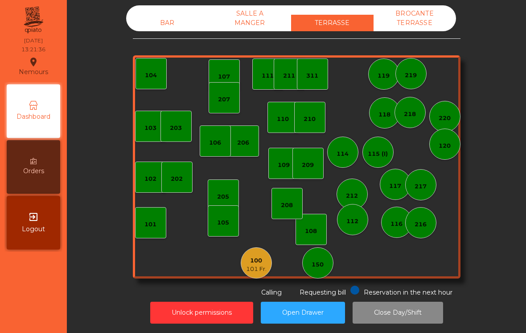
click at [179, 36] on div "BAR SALLE A MANGER TERRASSE BROCANTE TERRASSE 103 102 101 202 206 104 205 108 1…" at bounding box center [297, 151] width 328 height 292
click at [173, 23] on div "BAR" at bounding box center [167, 23] width 83 height 17
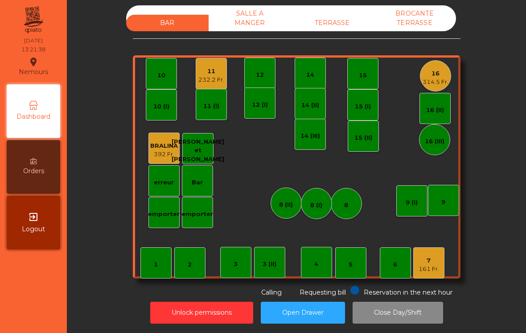
click at [207, 78] on div "232.2 Fr." at bounding box center [212, 79] width 26 height 9
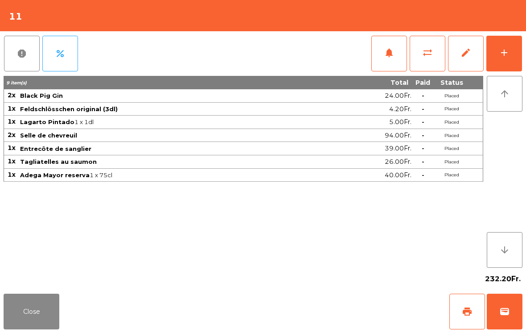
click at [42, 310] on button "Close" at bounding box center [32, 312] width 56 height 36
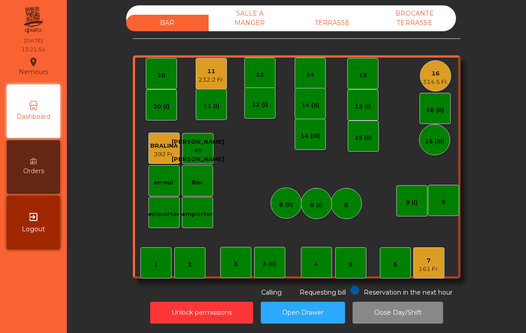
click at [210, 85] on div "11 232.2 Fr." at bounding box center [211, 73] width 31 height 31
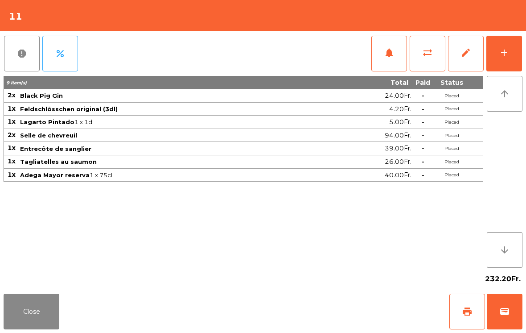
click at [510, 58] on button "add" at bounding box center [505, 54] width 36 height 36
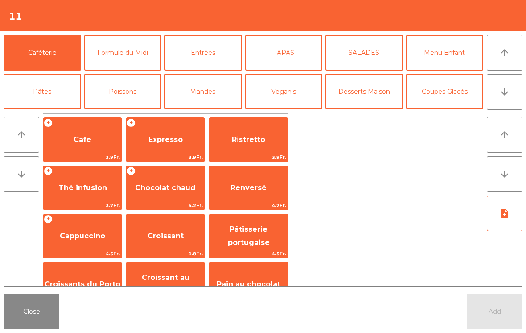
click at [515, 90] on button "arrow_downward" at bounding box center [505, 92] width 36 height 36
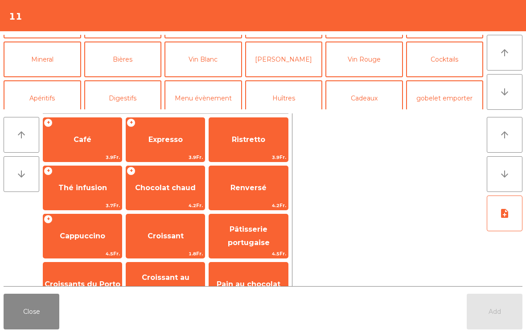
scroll to position [78, 0]
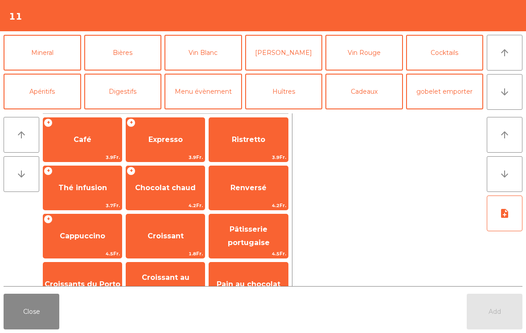
click at [116, 91] on button "Digestifs" at bounding box center [123, 92] width 78 height 36
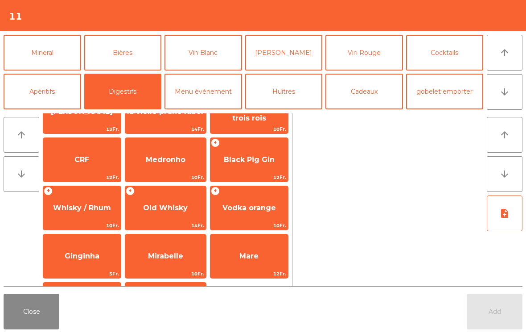
scroll to position [278, 0]
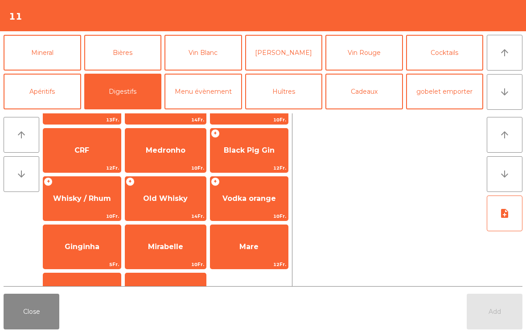
click at [228, 154] on span "Black Pig Gin" at bounding box center [249, 150] width 51 height 8
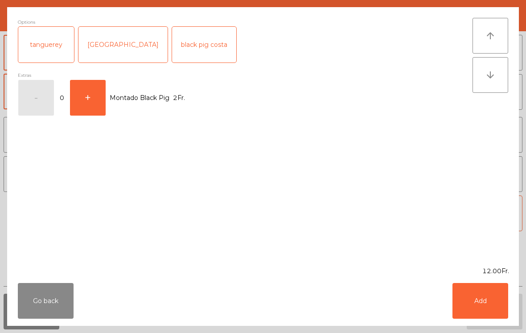
click at [484, 294] on button "Add" at bounding box center [481, 301] width 56 height 36
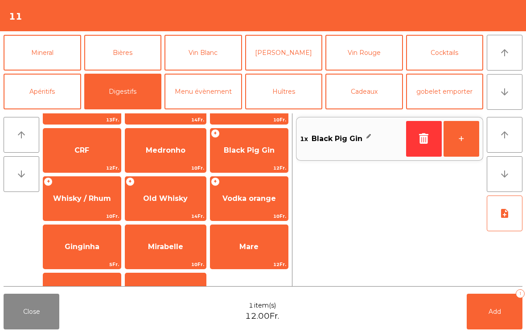
click at [496, 311] on span "Add" at bounding box center [495, 311] width 12 height 8
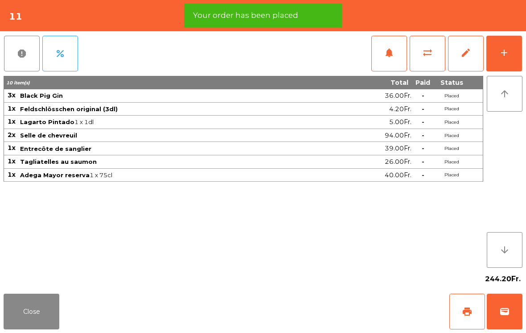
click at [21, 310] on button "Close" at bounding box center [32, 312] width 56 height 36
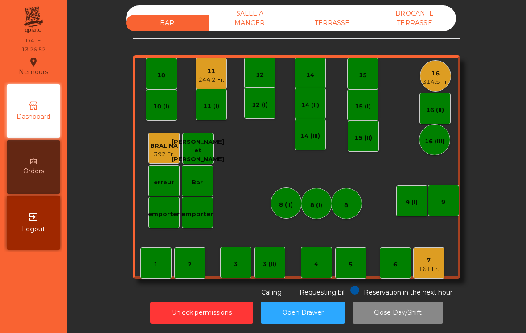
click at [341, 25] on div "TERRASSE" at bounding box center [332, 23] width 83 height 17
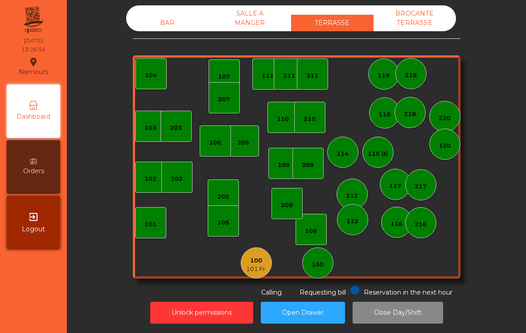
click at [156, 28] on div "BAR" at bounding box center [167, 23] width 83 height 17
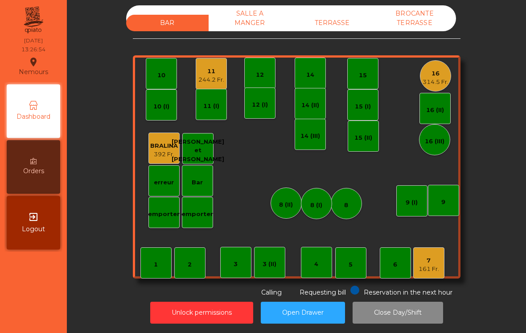
click at [427, 263] on div "7" at bounding box center [429, 260] width 21 height 9
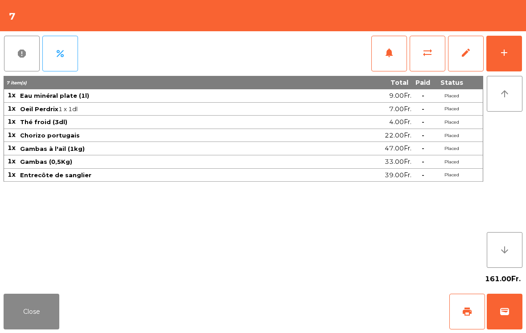
click at [508, 55] on div "add" at bounding box center [504, 52] width 11 height 11
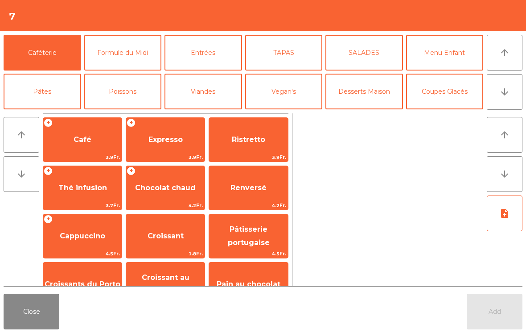
click at [503, 101] on button "arrow_downward" at bounding box center [505, 92] width 36 height 36
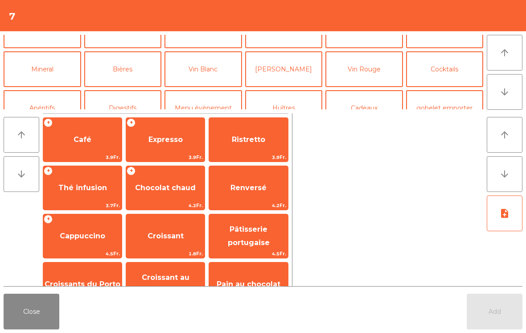
scroll to position [61, 0]
click at [45, 63] on button "Mineral" at bounding box center [43, 70] width 78 height 36
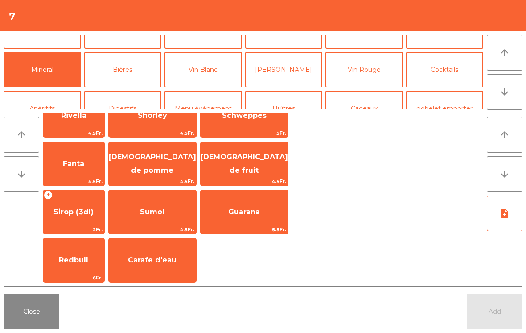
scroll to position [217, 0]
click at [157, 207] on span "Sumol" at bounding box center [152, 211] width 25 height 8
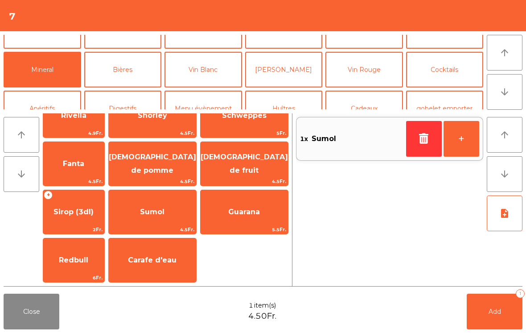
click at [506, 317] on button "Add 1" at bounding box center [495, 312] width 56 height 36
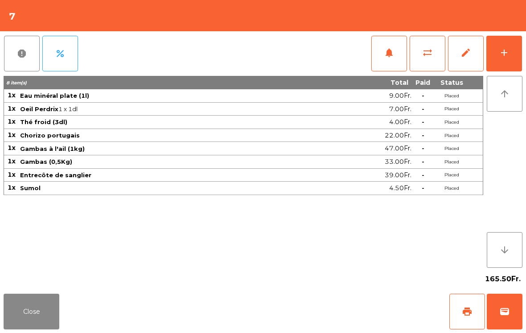
click at [25, 302] on button "Close" at bounding box center [32, 312] width 56 height 36
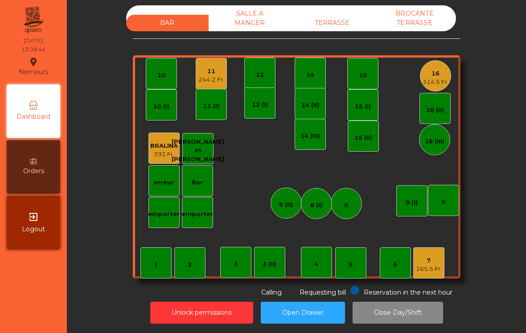
click at [314, 22] on div "TERRASSE" at bounding box center [332, 23] width 83 height 17
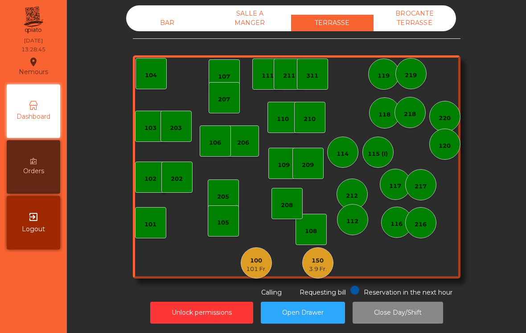
click at [318, 261] on div "150" at bounding box center [318, 260] width 18 height 9
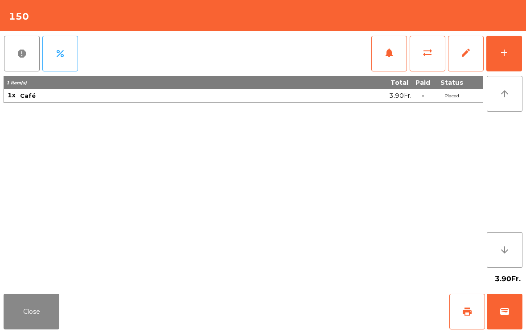
click at [502, 318] on button "wallet" at bounding box center [505, 312] width 36 height 36
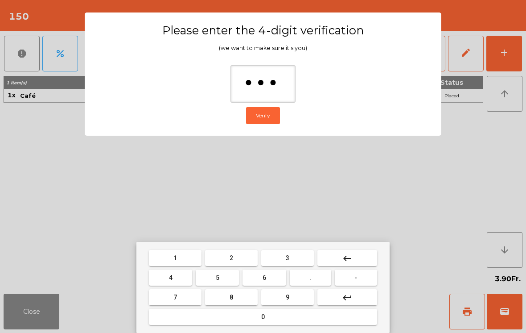
type input "****"
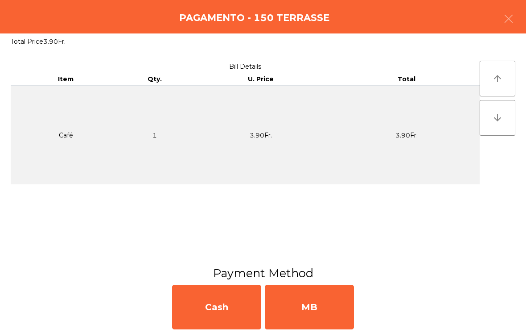
click at [303, 311] on div "MB" at bounding box center [309, 307] width 89 height 45
click at [310, 311] on div "No" at bounding box center [309, 307] width 89 height 45
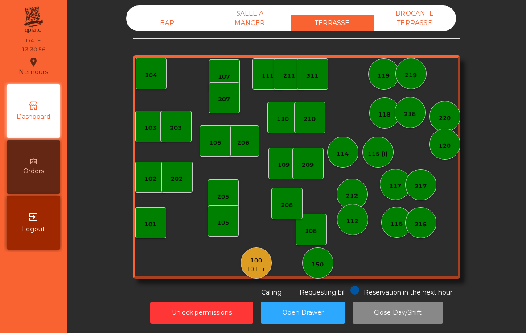
click at [155, 25] on div "BAR" at bounding box center [167, 23] width 83 height 17
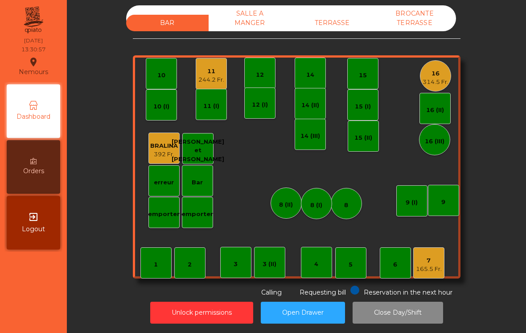
click at [436, 80] on div "314.5 Fr." at bounding box center [436, 82] width 26 height 9
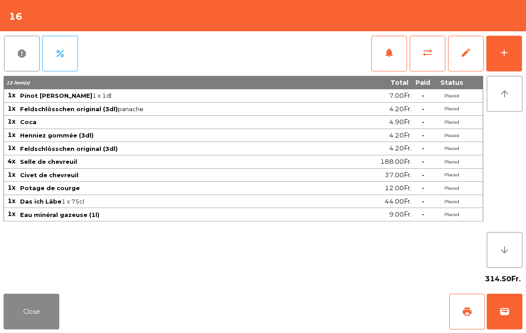
click at [49, 299] on button "Close" at bounding box center [32, 312] width 56 height 36
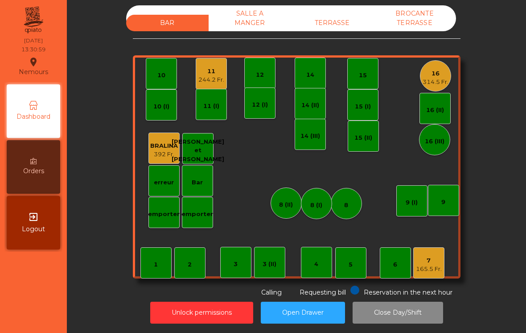
click at [316, 70] on div "14" at bounding box center [310, 73] width 31 height 31
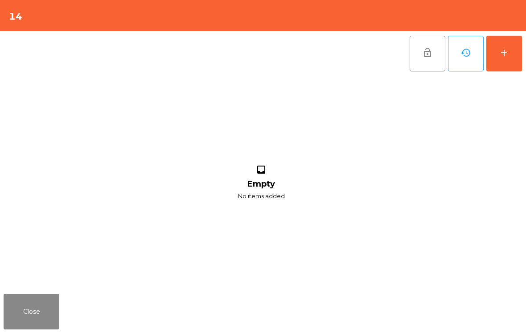
click at [507, 59] on button "add" at bounding box center [505, 54] width 36 height 36
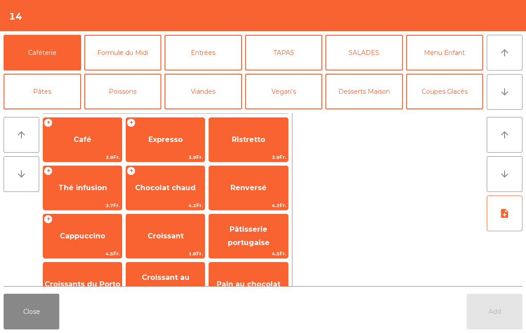
click at [500, 92] on icon "arrow_downward" at bounding box center [505, 92] width 11 height 11
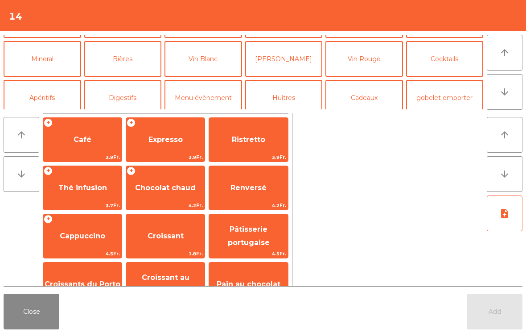
scroll to position [78, 0]
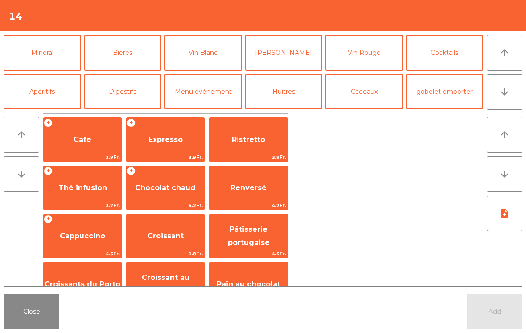
click at [39, 100] on button "Apéritifs" at bounding box center [43, 92] width 78 height 36
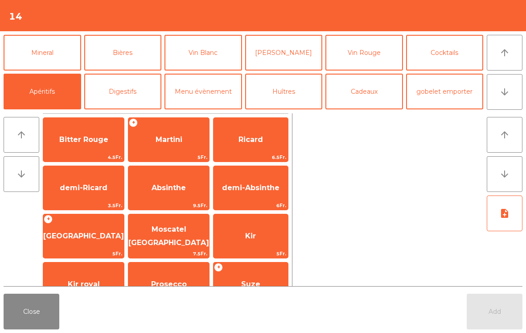
click at [170, 151] on span "Martini" at bounding box center [168, 140] width 81 height 24
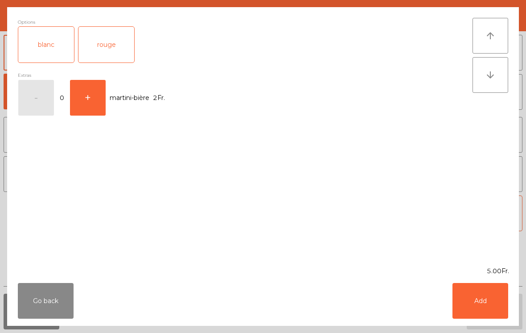
click at [50, 56] on div "blanc" at bounding box center [46, 45] width 56 height 36
click at [501, 324] on div "Go back Add" at bounding box center [263, 301] width 512 height 50
click at [467, 277] on div "Go back Add" at bounding box center [263, 301] width 512 height 50
click at [466, 297] on button "Add" at bounding box center [481, 301] width 56 height 36
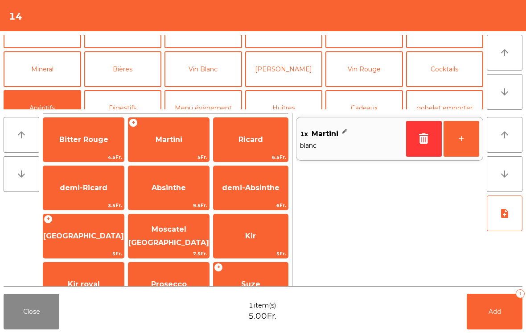
scroll to position [62, 0]
click at [458, 81] on button "Cocktails" at bounding box center [445, 69] width 78 height 36
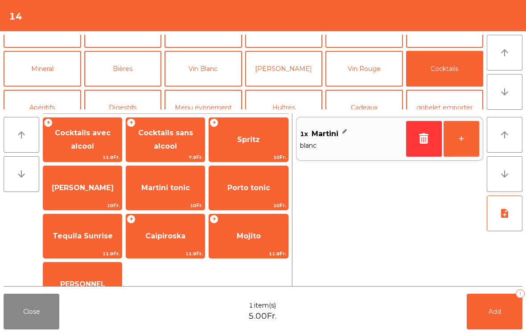
click at [63, 196] on span "[PERSON_NAME]" at bounding box center [82, 188] width 79 height 24
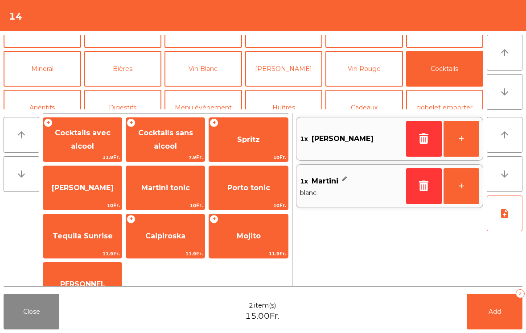
click at [46, 62] on button "Mineral" at bounding box center [43, 69] width 78 height 36
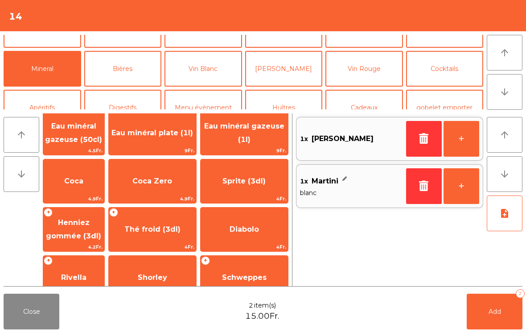
scroll to position [63, 0]
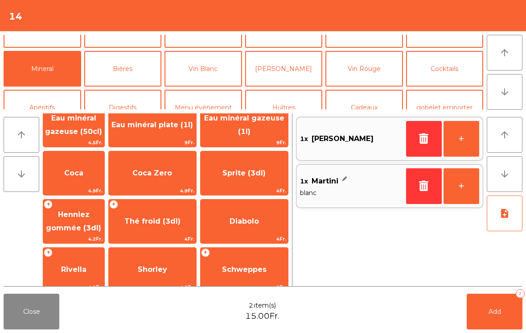
click at [161, 214] on span "Thé froid (3dl)" at bounding box center [152, 221] width 87 height 24
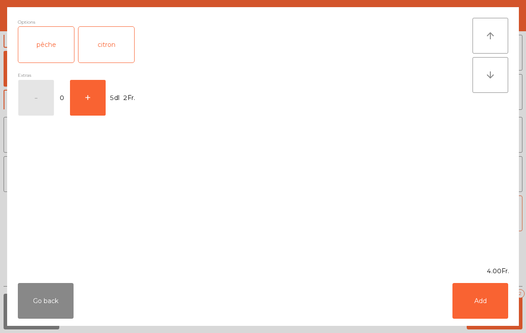
click at [45, 41] on div "pêche" at bounding box center [46, 45] width 56 height 36
click at [487, 307] on button "Add" at bounding box center [481, 301] width 56 height 36
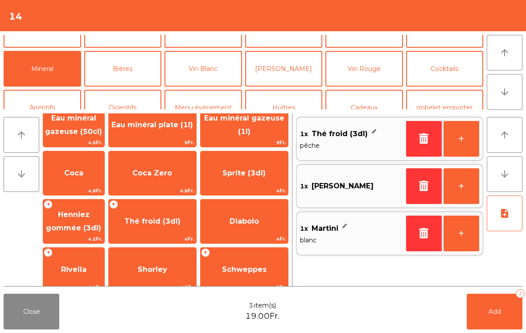
click at [492, 328] on button "Add 3" at bounding box center [495, 312] width 56 height 36
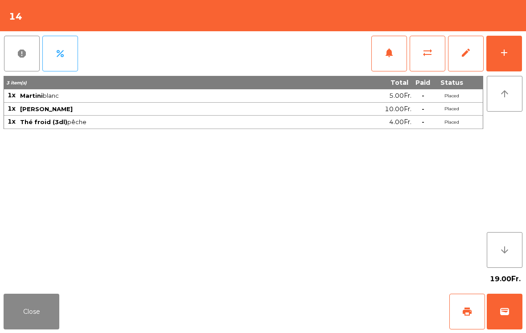
click at [10, 317] on button "Close" at bounding box center [32, 312] width 56 height 36
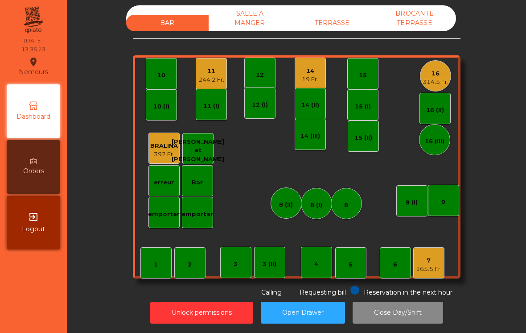
click at [335, 27] on div "TERRASSE" at bounding box center [332, 23] width 83 height 17
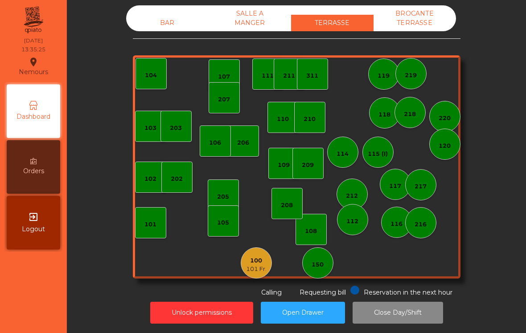
click at [161, 17] on div "BAR" at bounding box center [167, 23] width 83 height 17
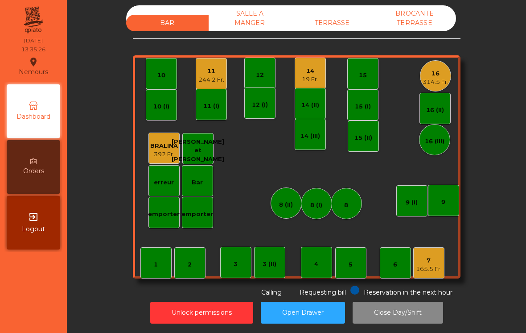
click at [354, 268] on div "5" at bounding box center [350, 262] width 31 height 31
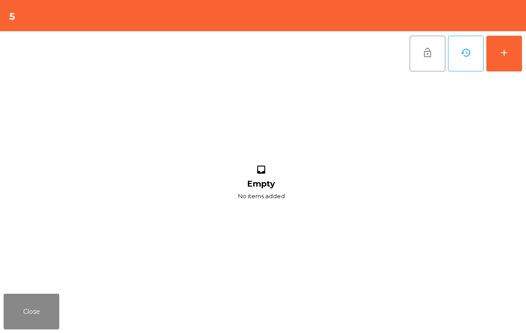
click at [518, 53] on button "add" at bounding box center [505, 54] width 36 height 36
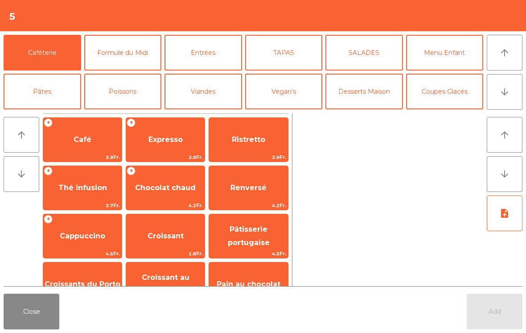
click at [512, 100] on button "arrow_downward" at bounding box center [505, 92] width 36 height 36
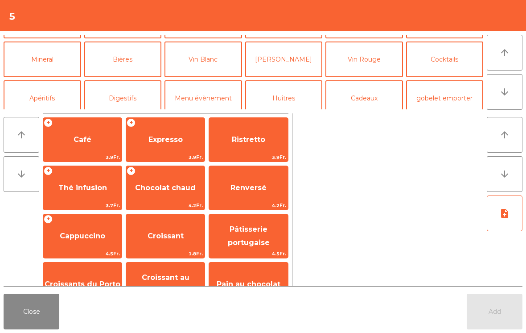
scroll to position [78, 0]
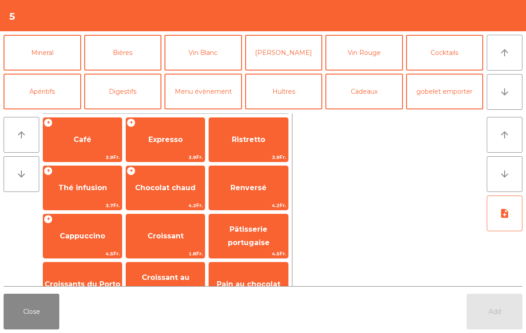
click at [33, 63] on button "Mineral" at bounding box center [43, 53] width 78 height 36
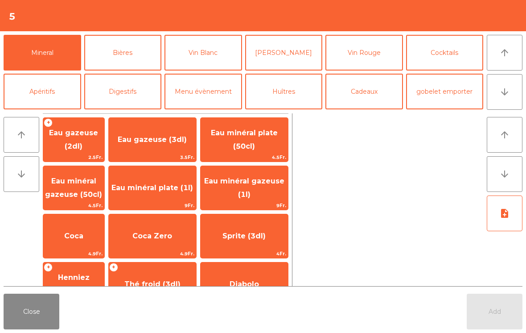
click at [72, 200] on span "Eau minéral gazeuse (50cl)" at bounding box center [73, 188] width 61 height 38
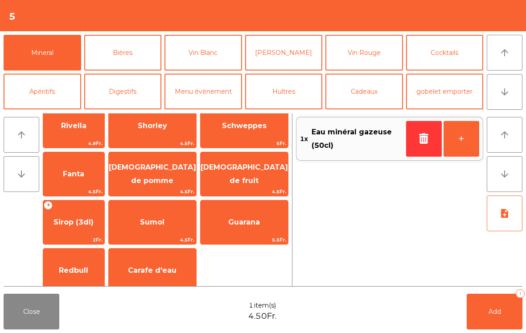
scroll to position [208, 0]
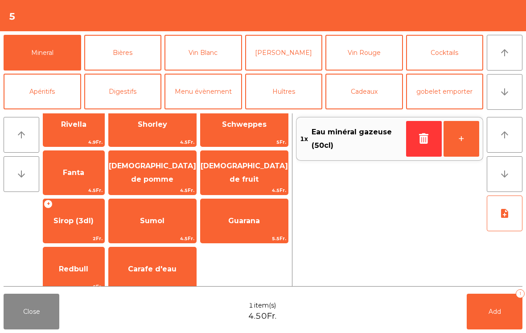
click at [61, 178] on span "Fanta" at bounding box center [73, 173] width 61 height 24
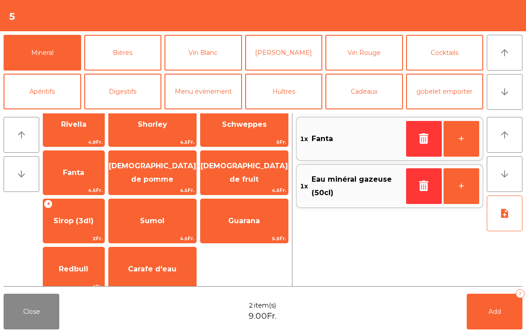
click at [505, 316] on button "Add 2" at bounding box center [495, 312] width 56 height 36
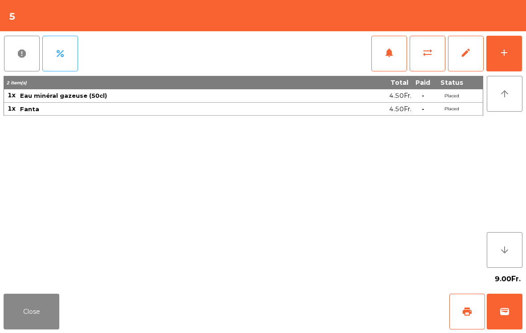
click at [4, 306] on button "Close" at bounding box center [32, 312] width 56 height 36
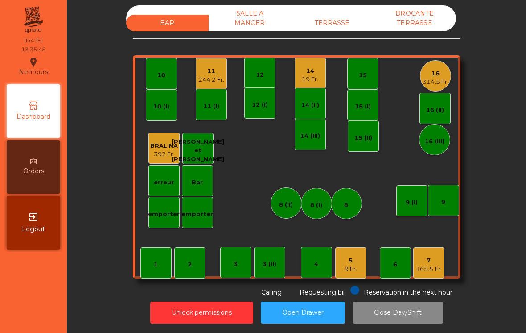
click at [319, 73] on div "14 19 Fr." at bounding box center [310, 73] width 31 height 31
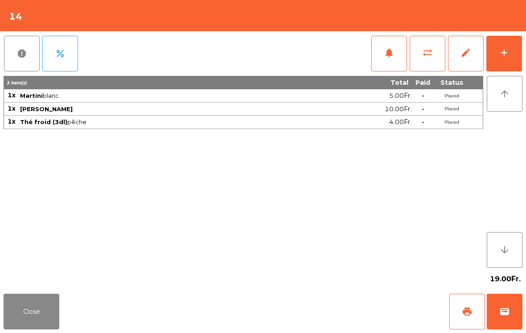
click at [502, 61] on button "add" at bounding box center [505, 54] width 36 height 36
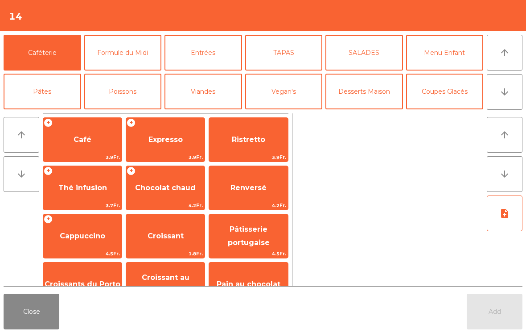
click at [203, 91] on button "Viandes" at bounding box center [204, 92] width 78 height 36
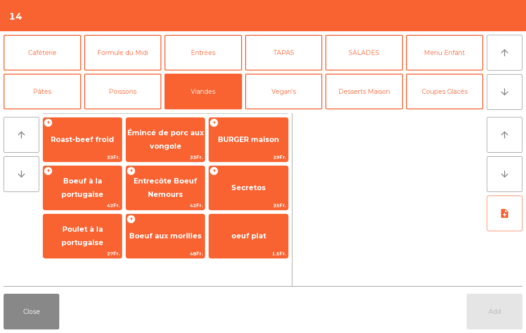
click at [262, 180] on span "Secretos" at bounding box center [248, 188] width 79 height 24
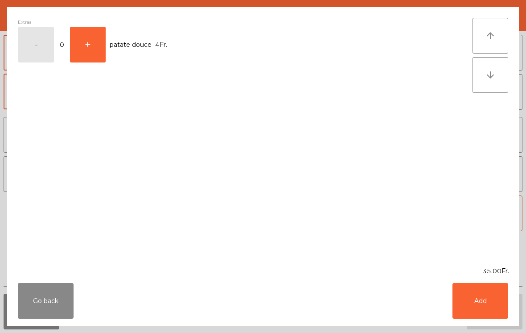
click at [517, 294] on div "Go back Add" at bounding box center [263, 301] width 512 height 50
click at [490, 295] on button "Add" at bounding box center [481, 301] width 56 height 36
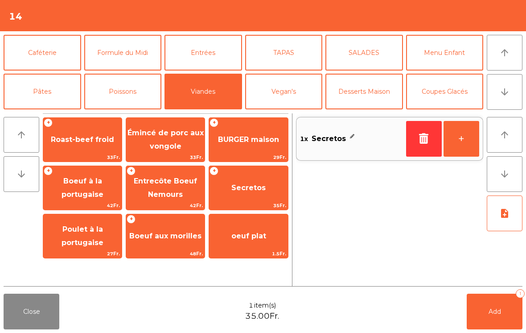
click at [158, 135] on span "Émincé de porc aux vongole" at bounding box center [166, 139] width 76 height 22
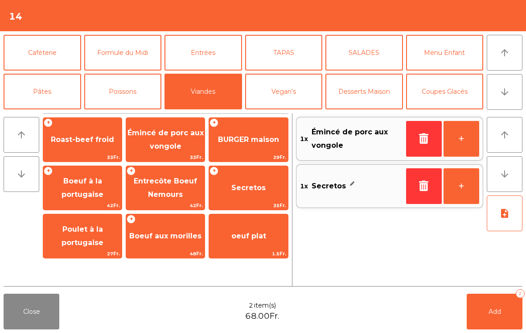
click at [247, 141] on span "BURGER maison" at bounding box center [248, 139] width 61 height 8
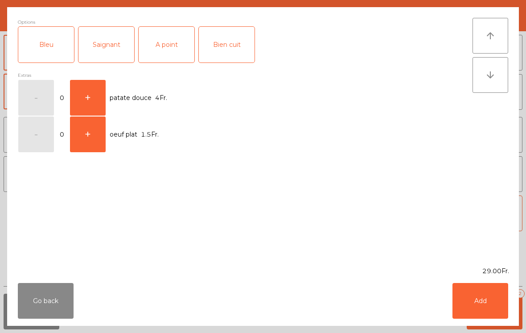
click at [210, 42] on div "Bien cuit" at bounding box center [227, 45] width 56 height 36
click at [484, 302] on button "Add" at bounding box center [481, 301] width 56 height 36
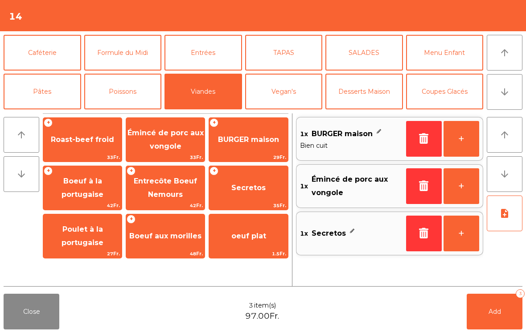
scroll to position [0, 0]
click at [288, 57] on button "TAPAS" at bounding box center [284, 53] width 78 height 36
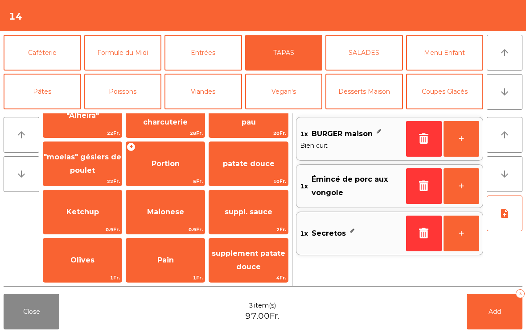
scroll to position [169, 0]
click at [183, 168] on span "Portion" at bounding box center [165, 164] width 79 height 24
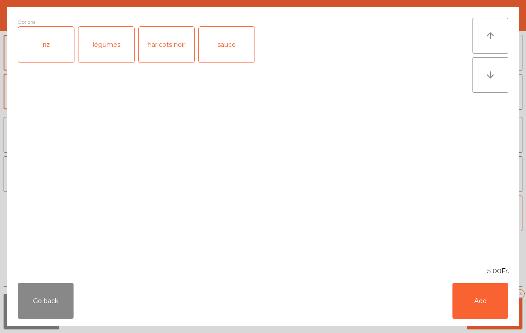
click at [58, 41] on div "riz" at bounding box center [46, 45] width 56 height 36
click at [497, 306] on button "Add" at bounding box center [481, 301] width 56 height 36
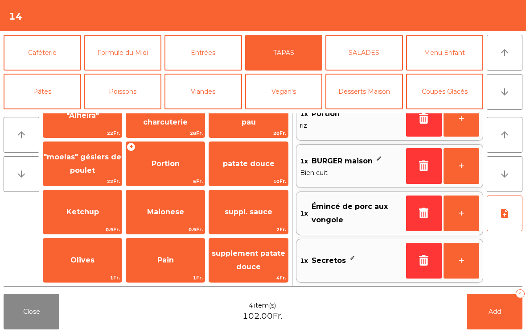
scroll to position [20, 0]
click at [503, 309] on button "Add 4" at bounding box center [495, 312] width 56 height 36
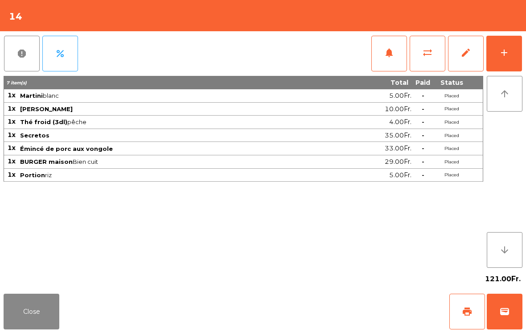
click at [58, 315] on button "Close" at bounding box center [32, 312] width 56 height 36
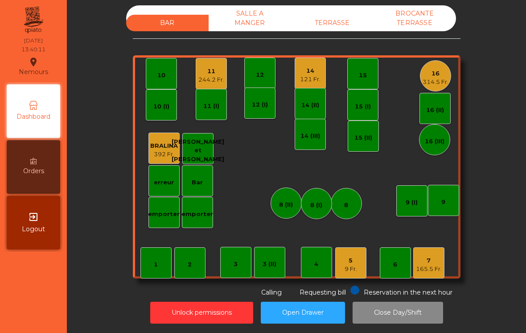
click at [433, 64] on div "16 314.5 Fr." at bounding box center [435, 75] width 31 height 31
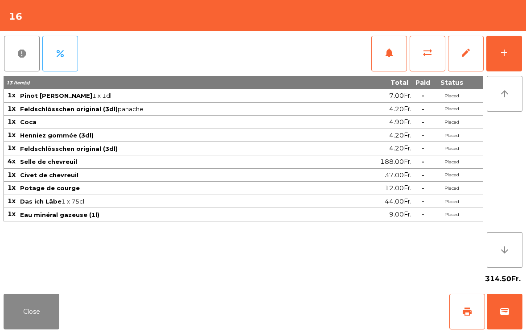
click at [38, 307] on button "Close" at bounding box center [32, 312] width 56 height 36
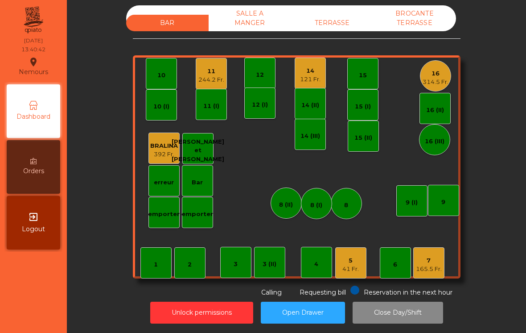
click at [349, 267] on div "41 Fr." at bounding box center [351, 269] width 17 height 9
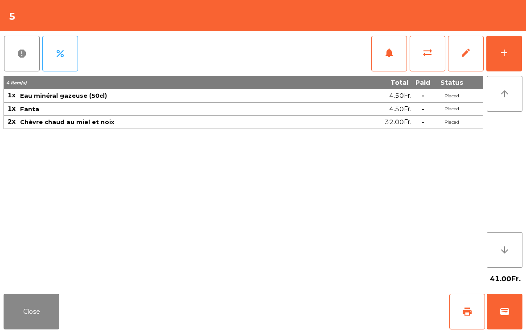
click at [11, 308] on button "Close" at bounding box center [32, 312] width 56 height 36
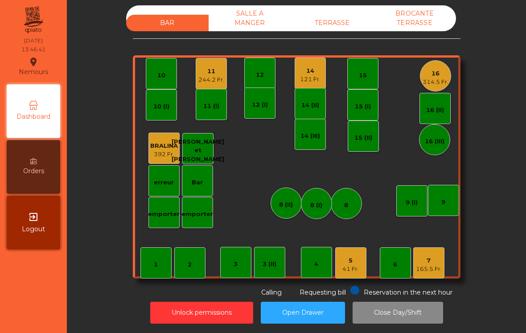
click at [431, 263] on div "7" at bounding box center [429, 260] width 26 height 9
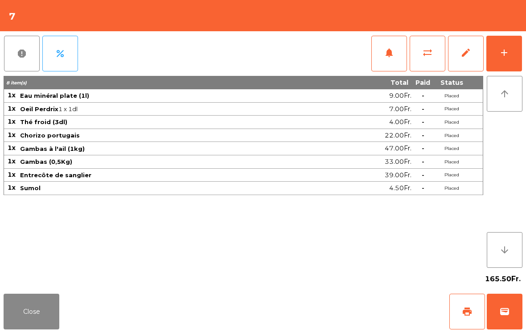
click at [510, 63] on button "add" at bounding box center [505, 54] width 36 height 36
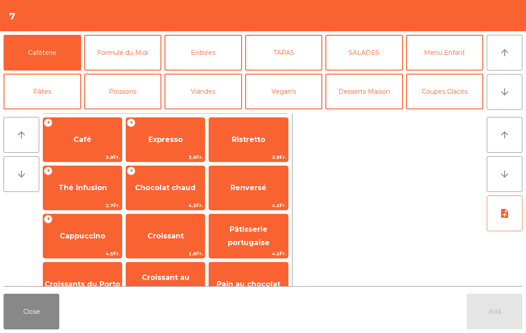
click at [369, 89] on button "Desserts Maison" at bounding box center [365, 92] width 78 height 36
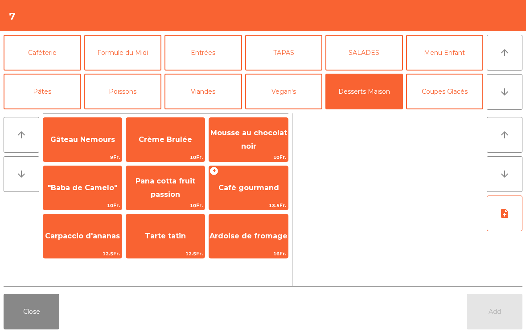
click at [253, 141] on span "Mousse au chocolat noir" at bounding box center [248, 140] width 79 height 38
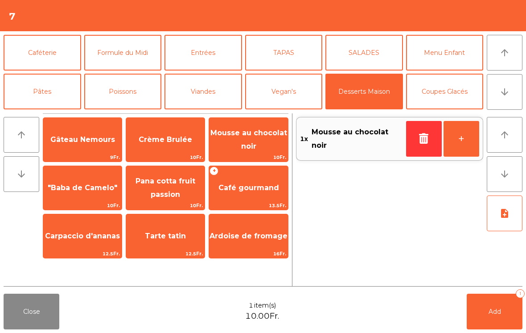
click at [161, 148] on span "Crème Brulée" at bounding box center [165, 140] width 79 height 24
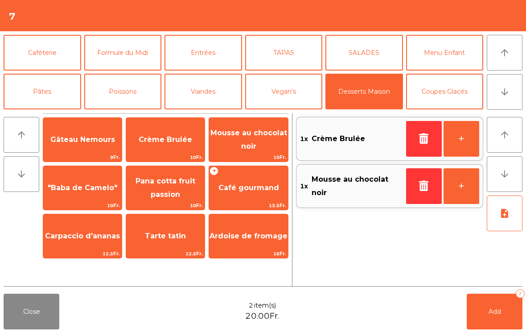
click at [444, 93] on button "Coupes Glacés" at bounding box center [445, 92] width 78 height 36
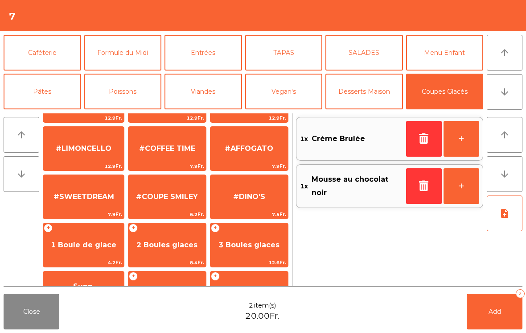
scroll to position [133, 0]
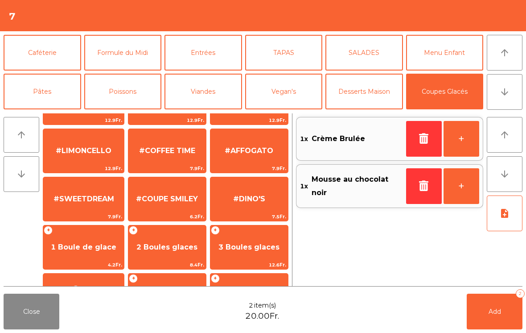
click at [250, 158] on span "#AFFOGATO" at bounding box center [250, 151] width 78 height 24
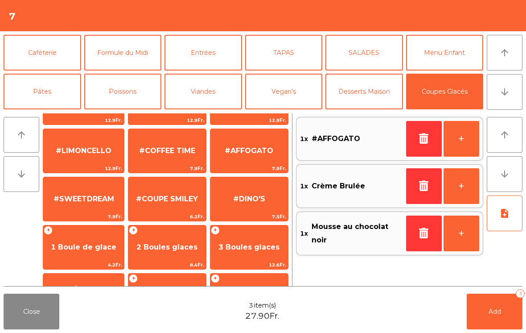
click at [492, 321] on button "Add 3" at bounding box center [495, 312] width 56 height 36
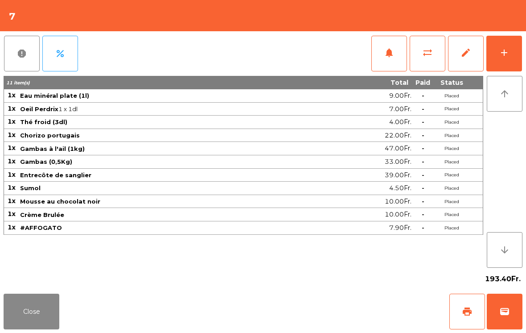
click at [57, 308] on button "Close" at bounding box center [32, 312] width 56 height 36
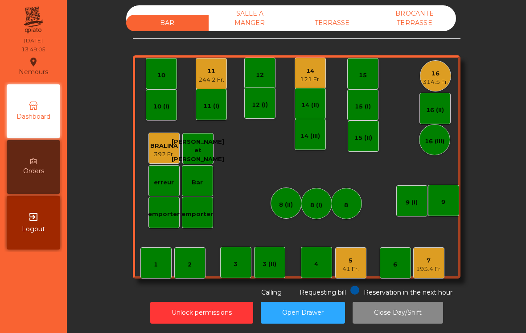
click at [364, 274] on div "5 41 Fr." at bounding box center [350, 262] width 31 height 31
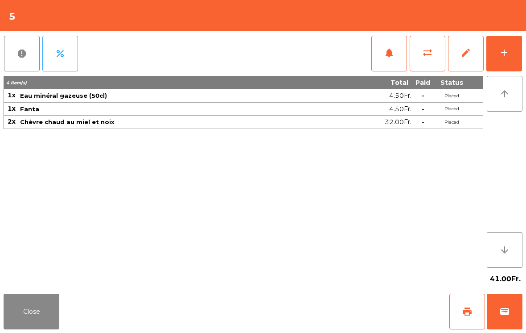
click at [22, 306] on button "Close" at bounding box center [32, 312] width 56 height 36
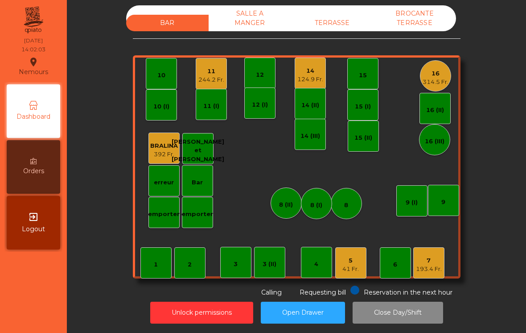
click at [442, 77] on div "16" at bounding box center [436, 73] width 26 height 9
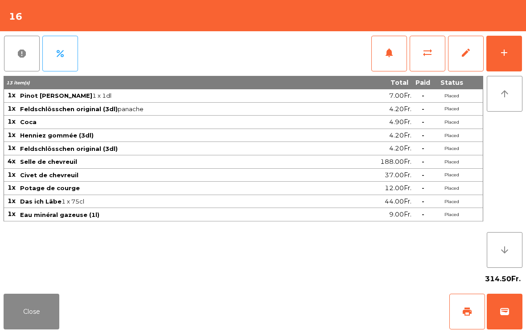
click at [22, 311] on button "Close" at bounding box center [32, 312] width 56 height 36
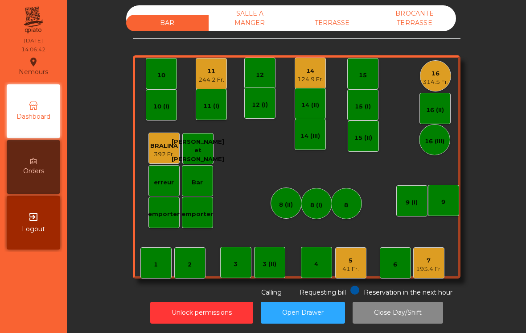
click at [439, 261] on div "7" at bounding box center [429, 260] width 26 height 9
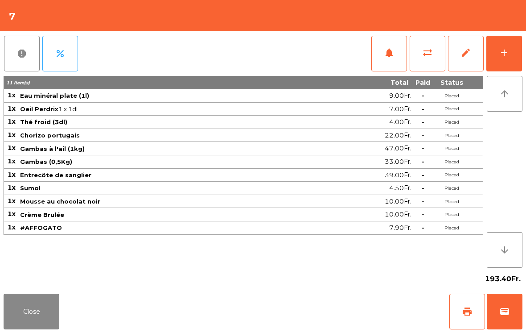
click at [501, 65] on button "add" at bounding box center [505, 54] width 36 height 36
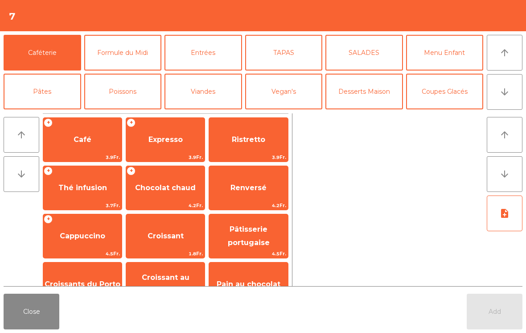
click at [161, 147] on span "Expresso" at bounding box center [165, 140] width 79 height 24
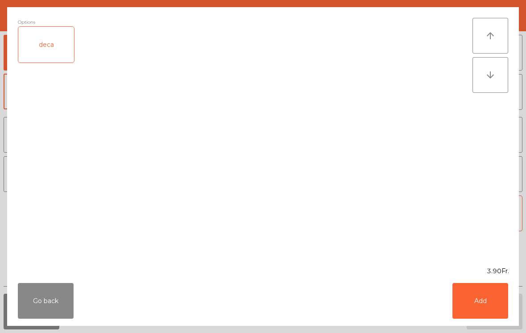
click at [481, 302] on button "Add" at bounding box center [481, 301] width 56 height 36
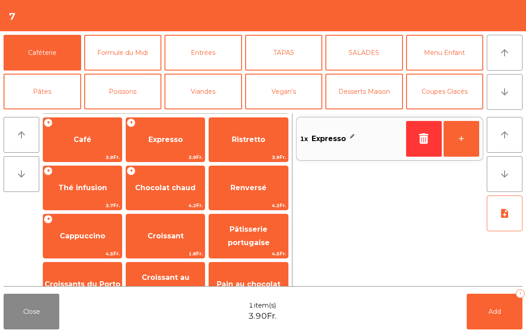
click at [498, 320] on button "Add 1" at bounding box center [495, 312] width 56 height 36
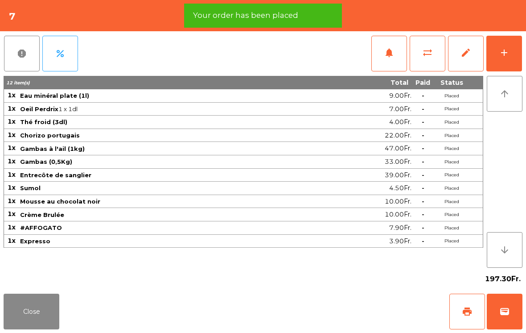
click at [471, 320] on button "print" at bounding box center [468, 312] width 36 height 36
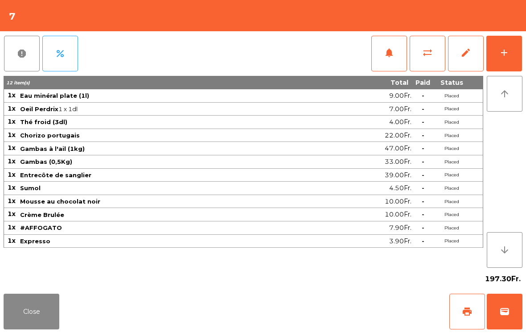
scroll to position [4, 0]
click at [25, 310] on button "Close" at bounding box center [32, 312] width 56 height 36
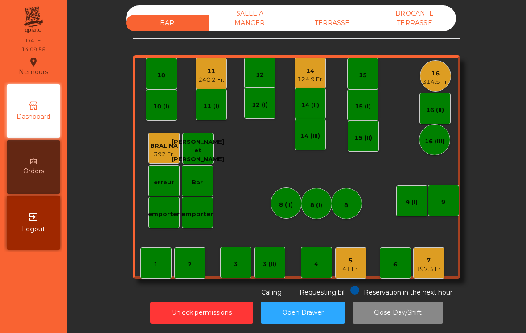
click at [210, 78] on div "240.2 Fr." at bounding box center [212, 79] width 26 height 9
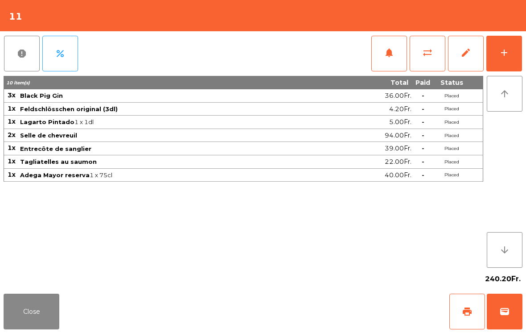
click at [26, 324] on button "Close" at bounding box center [32, 312] width 56 height 36
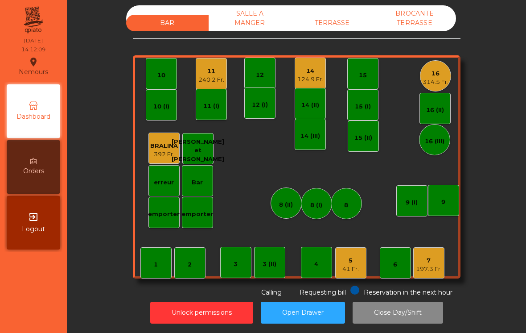
click at [204, 76] on div "240.2 Fr." at bounding box center [212, 79] width 26 height 9
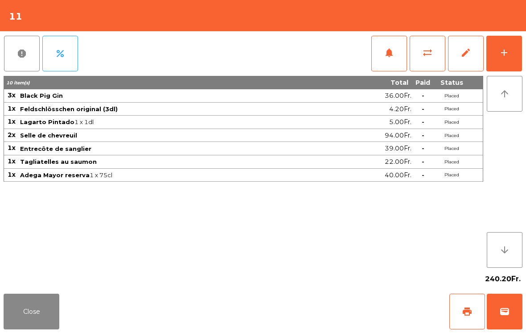
click at [508, 58] on button "add" at bounding box center [505, 54] width 36 height 36
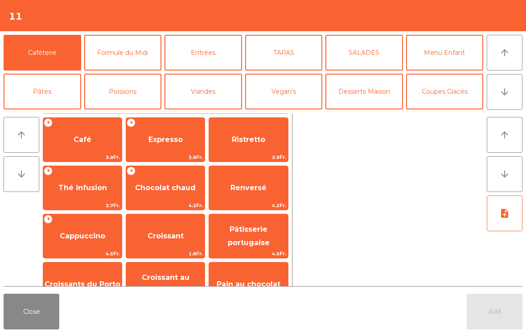
click at [384, 80] on button "Desserts Maison" at bounding box center [365, 92] width 78 height 36
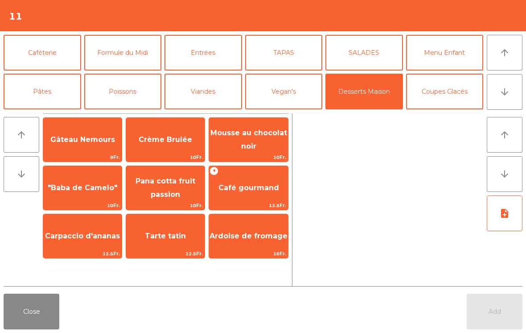
click at [249, 143] on span "Mousse au chocolat noir" at bounding box center [249, 139] width 77 height 22
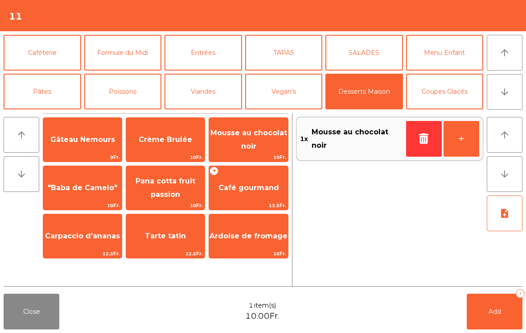
click at [173, 232] on span "Tarte tatin" at bounding box center [165, 236] width 41 height 8
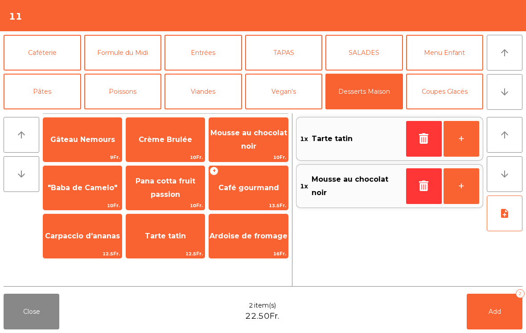
click at [84, 193] on span ""Baba de Camelo"" at bounding box center [82, 188] width 79 height 24
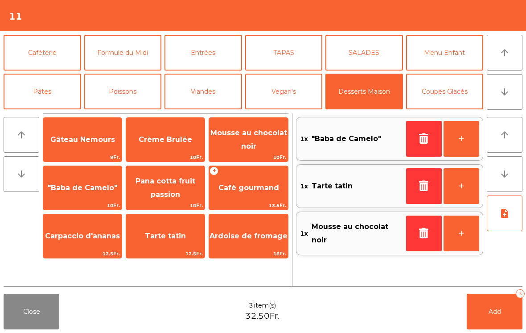
click at [505, 217] on icon "note_add" at bounding box center [505, 213] width 11 height 11
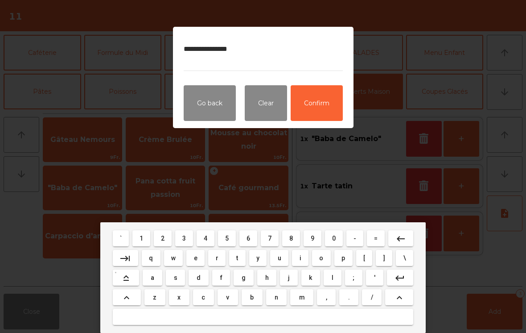
type textarea "**********"
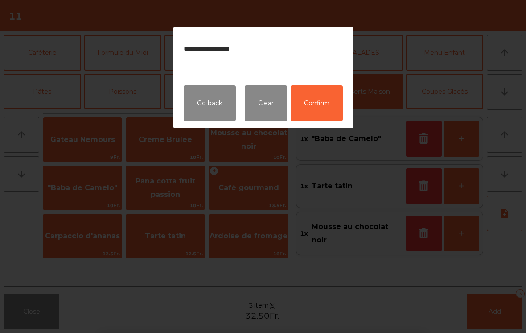
click at [335, 105] on button "Confirm" at bounding box center [317, 103] width 52 height 36
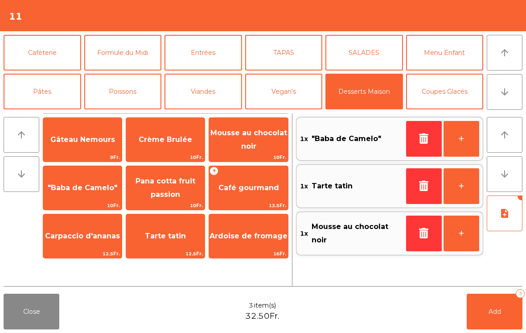
click at [485, 307] on button "Add 3" at bounding box center [495, 312] width 56 height 36
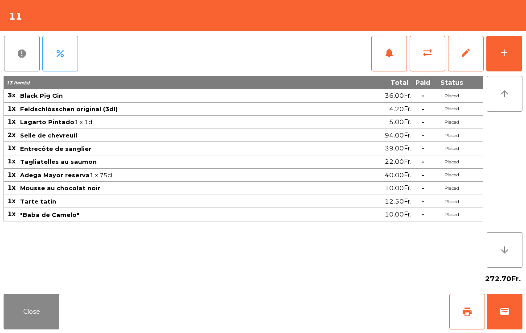
click at [33, 329] on button "Close" at bounding box center [32, 312] width 56 height 36
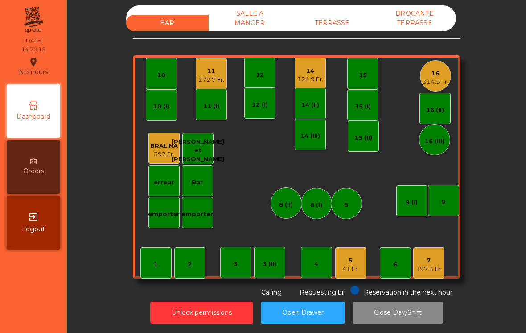
click at [346, 257] on div "5" at bounding box center [351, 260] width 17 height 9
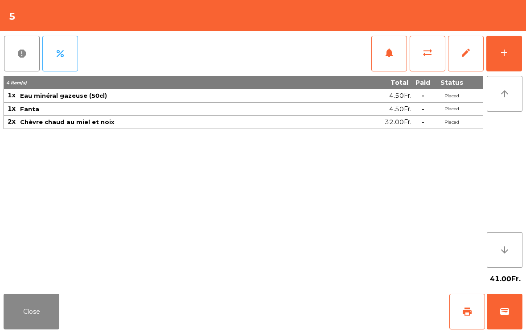
click at [505, 319] on button "wallet" at bounding box center [505, 312] width 36 height 36
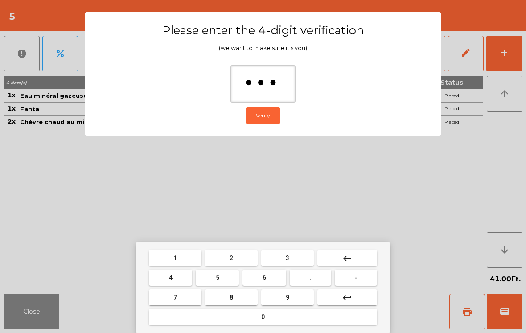
type input "****"
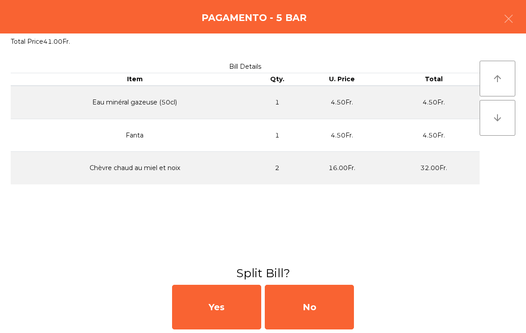
click at [294, 306] on div "No" at bounding box center [309, 307] width 89 height 45
click at [299, 306] on div "MB" at bounding box center [309, 307] width 89 height 45
click at [320, 306] on div "No" at bounding box center [309, 307] width 89 height 45
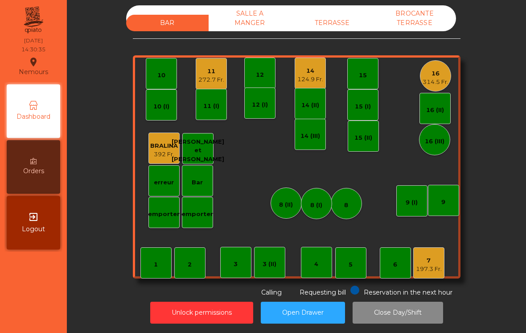
click at [318, 75] on div "124.9 Fr." at bounding box center [311, 79] width 26 height 9
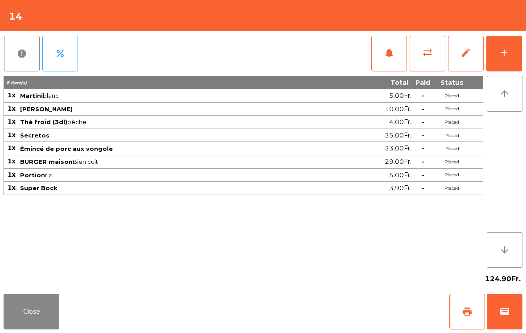
click at [515, 54] on button "add" at bounding box center [505, 54] width 36 height 36
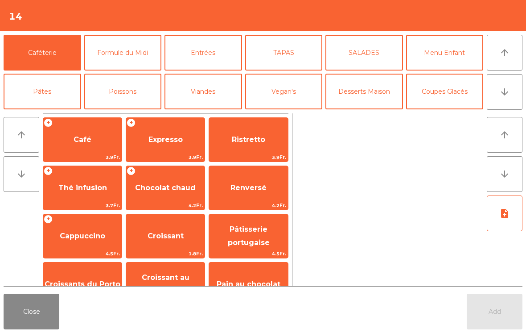
click at [380, 80] on button "Desserts Maison" at bounding box center [365, 92] width 78 height 36
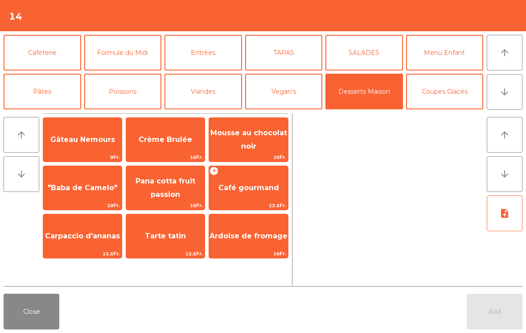
click at [253, 192] on span "Café gourmand" at bounding box center [248, 188] width 79 height 24
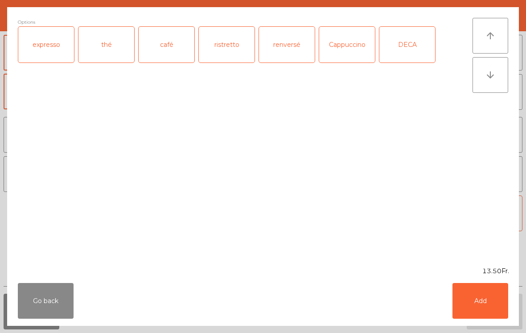
click at [46, 39] on div "expresso" at bounding box center [46, 45] width 56 height 36
click at [481, 294] on button "Add" at bounding box center [481, 301] width 56 height 36
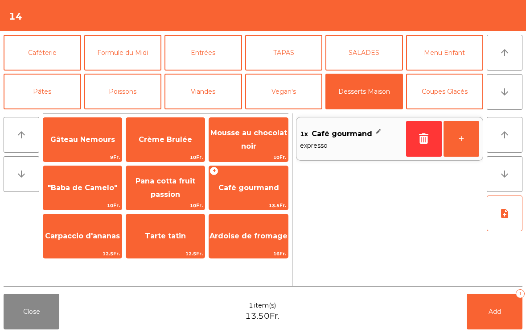
click at [86, 137] on span "Gâteau Nemours" at bounding box center [82, 139] width 65 height 8
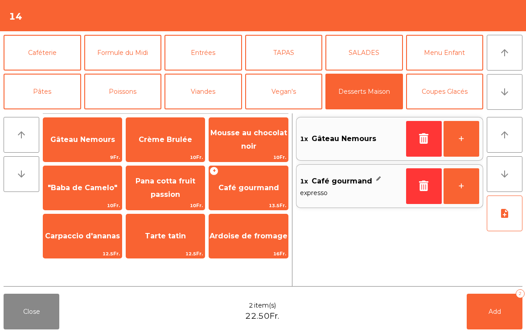
click at [93, 147] on span "Gâteau Nemours" at bounding box center [82, 140] width 79 height 24
click at [50, 51] on button "Caféterie" at bounding box center [43, 53] width 78 height 36
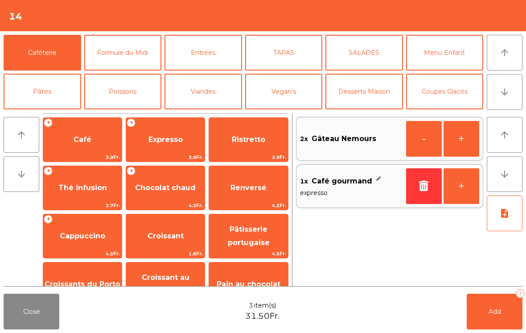
click at [158, 146] on span "Expresso" at bounding box center [165, 140] width 79 height 24
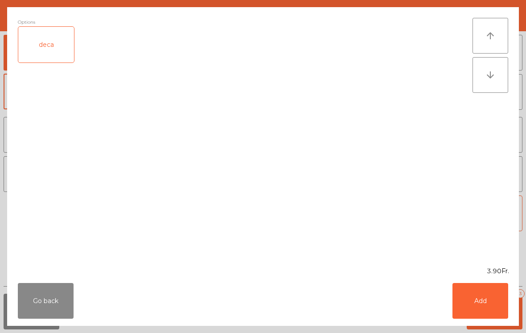
click at [505, 315] on button "Add" at bounding box center [481, 301] width 56 height 36
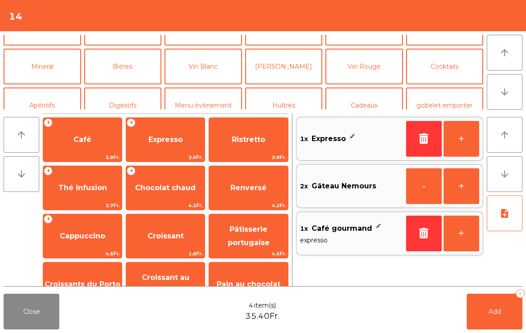
scroll to position [69, 0]
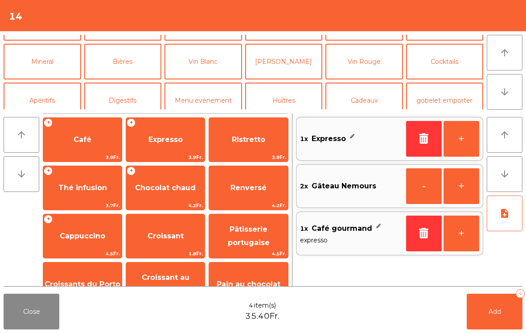
click at [134, 92] on button "Digestifs" at bounding box center [123, 101] width 78 height 36
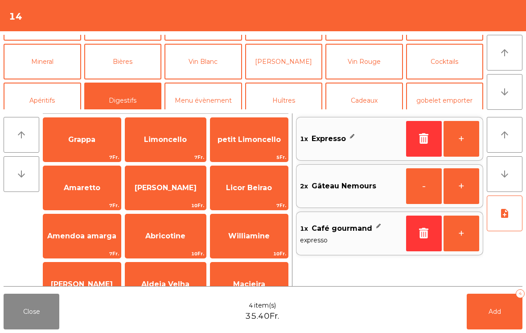
click at [259, 191] on span "Licor Beirao" at bounding box center [249, 187] width 46 height 8
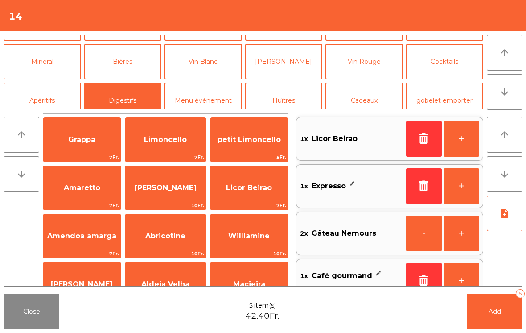
click at [479, 315] on button "Add 5" at bounding box center [495, 312] width 56 height 36
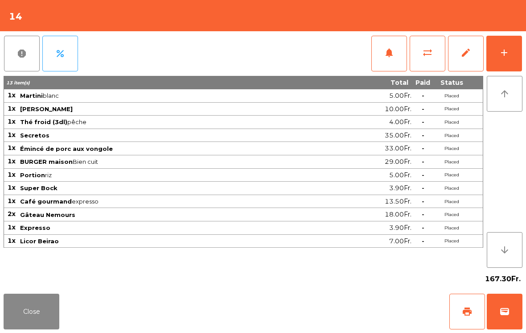
click at [20, 314] on button "Close" at bounding box center [32, 312] width 56 height 36
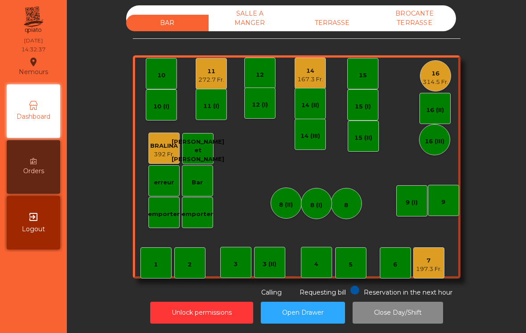
click at [338, 30] on div "TERRASSE" at bounding box center [332, 23] width 83 height 17
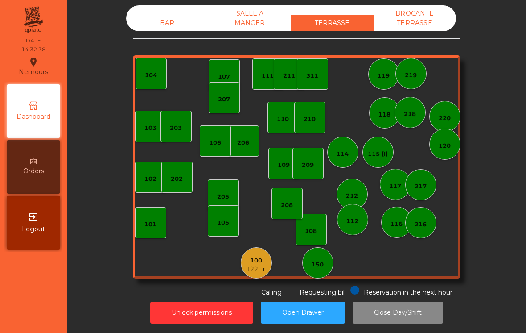
click at [256, 261] on div "100" at bounding box center [256, 260] width 21 height 9
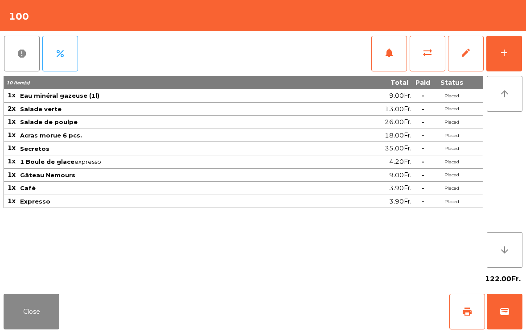
click at [463, 314] on span "print" at bounding box center [467, 311] width 11 height 11
click at [30, 315] on button "Close" at bounding box center [32, 312] width 56 height 36
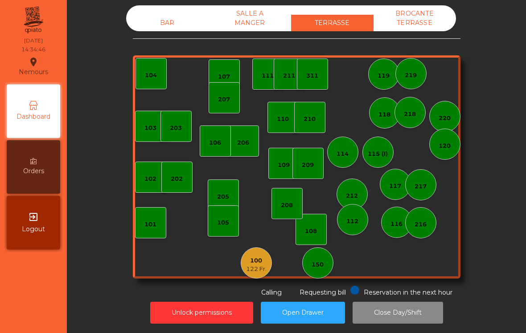
click at [173, 31] on div "BAR" at bounding box center [167, 23] width 83 height 17
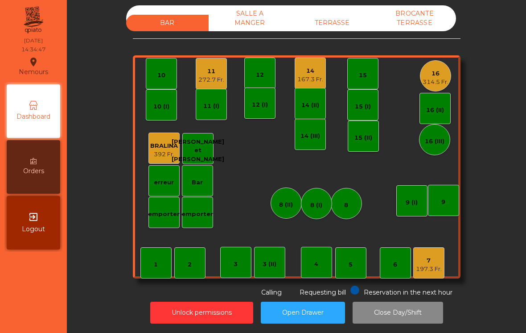
click at [442, 85] on div "314.5 Fr." at bounding box center [436, 82] width 26 height 9
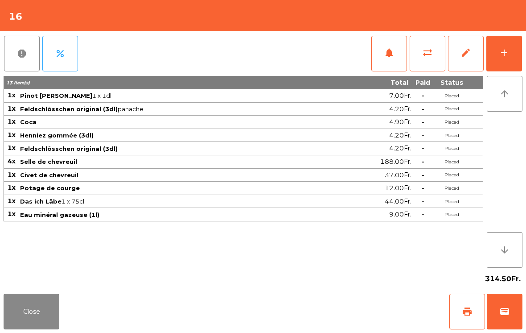
click at [515, 60] on button "add" at bounding box center [505, 54] width 36 height 36
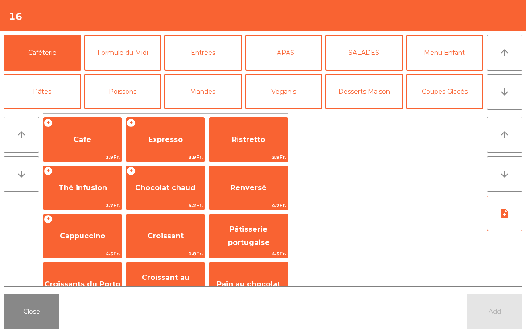
click at [455, 91] on button "Coupes Glacés" at bounding box center [445, 92] width 78 height 36
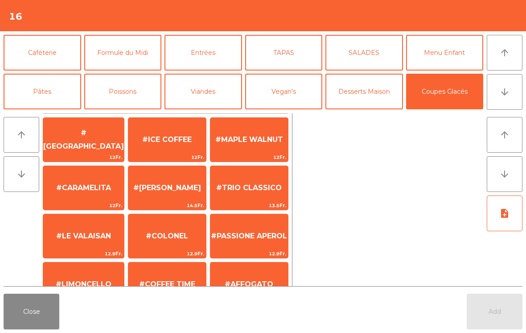
click at [166, 199] on span "#[PERSON_NAME]" at bounding box center [167, 188] width 78 height 24
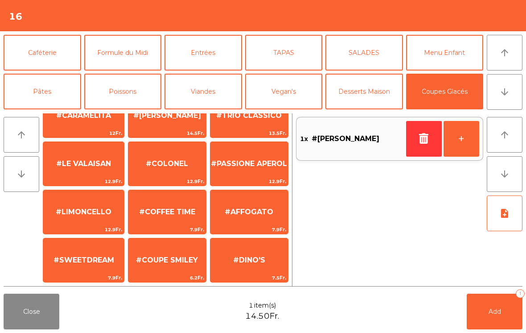
scroll to position [71, 0]
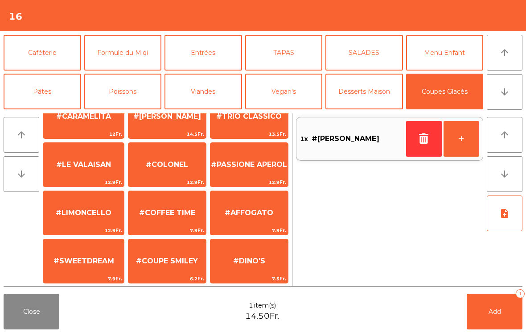
click at [172, 216] on span "#COFFEE TIME" at bounding box center [167, 212] width 56 height 8
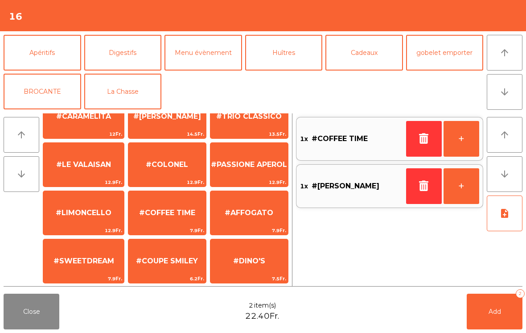
scroll to position [116, 0]
click at [119, 100] on button "La Chasse" at bounding box center [123, 92] width 78 height 36
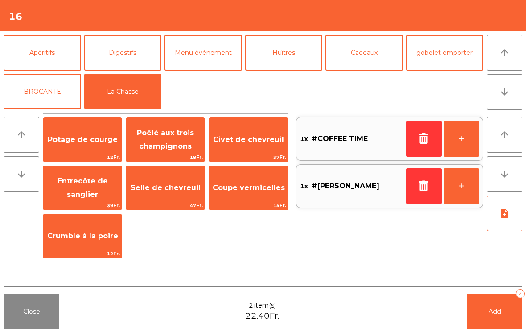
scroll to position [0, 0]
click at [253, 201] on div "Coupe vermicelles 14Fr." at bounding box center [248, 188] width 79 height 45
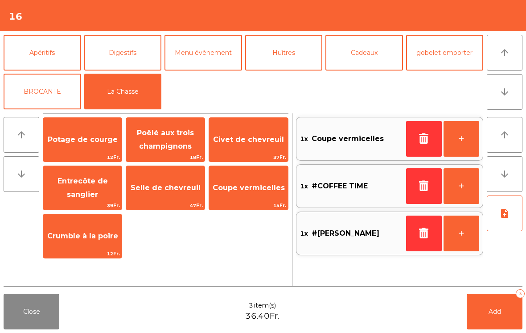
click at [498, 317] on button "Add 3" at bounding box center [495, 312] width 56 height 36
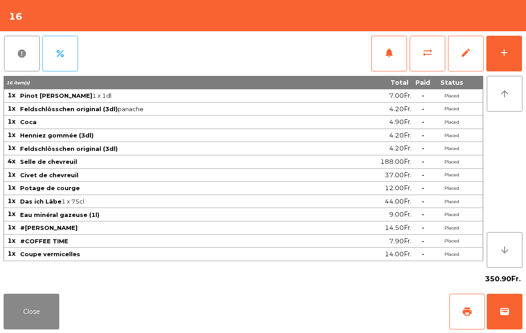
click at [45, 318] on button "Close" at bounding box center [32, 312] width 56 height 36
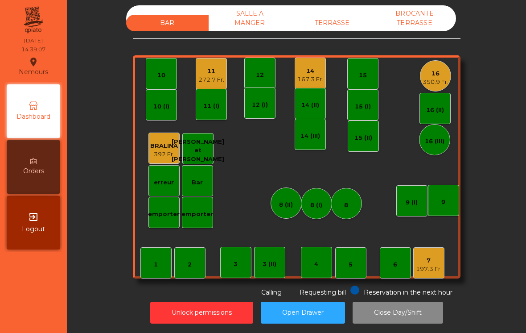
click at [323, 273] on div "4" at bounding box center [316, 262] width 31 height 31
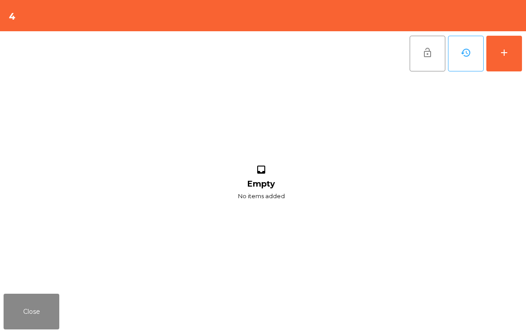
click at [495, 55] on button "add" at bounding box center [505, 54] width 36 height 36
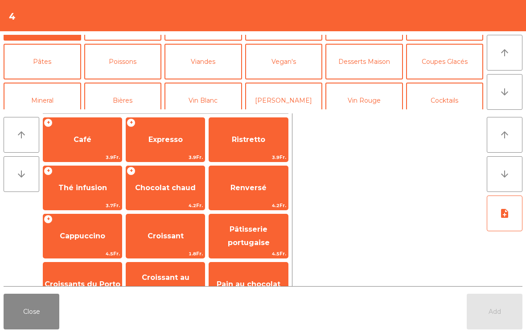
scroll to position [30, 0]
click at [40, 92] on button "Mineral" at bounding box center [43, 100] width 78 height 36
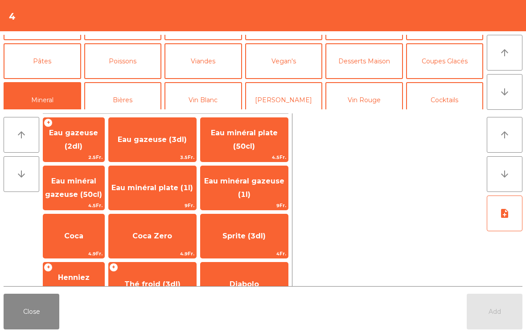
click at [248, 140] on span "Eau minéral plate (50cl)" at bounding box center [244, 140] width 87 height 38
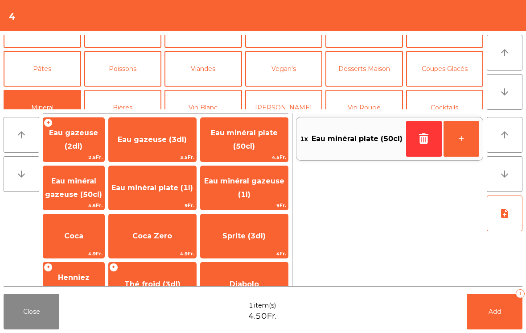
scroll to position [21, 0]
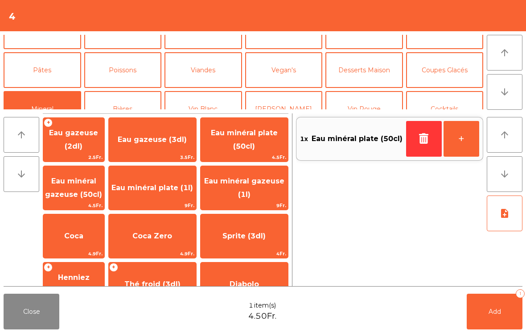
click at [206, 108] on button "Vin Blanc" at bounding box center [204, 109] width 78 height 36
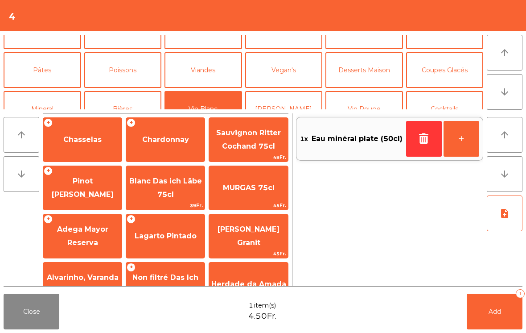
click at [85, 157] on div "+ Chasselas" at bounding box center [82, 139] width 79 height 45
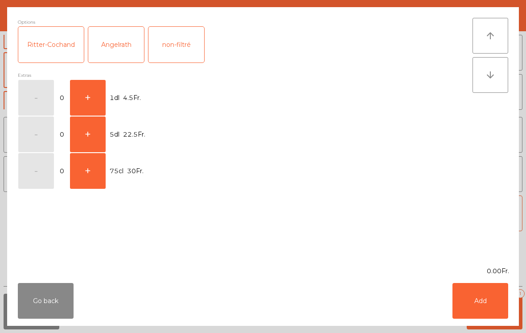
click at [88, 95] on button "+" at bounding box center [88, 98] width 36 height 36
click at [471, 287] on button "Add" at bounding box center [481, 301] width 56 height 36
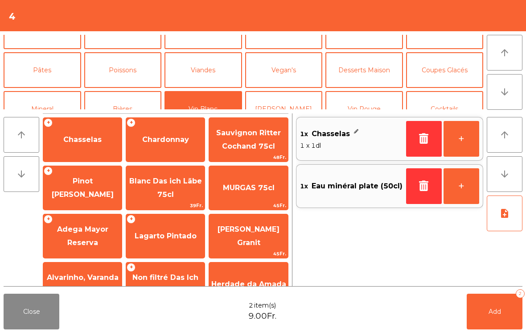
click at [501, 307] on button "Add 2" at bounding box center [495, 312] width 56 height 36
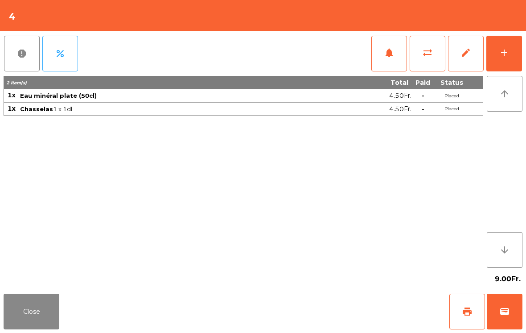
click at [19, 323] on button "Close" at bounding box center [32, 312] width 56 height 36
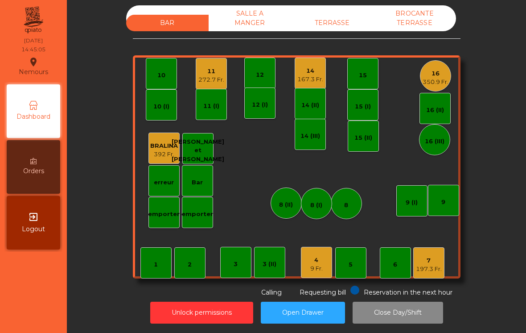
click at [196, 76] on div "11 272.7 Fr." at bounding box center [211, 73] width 31 height 31
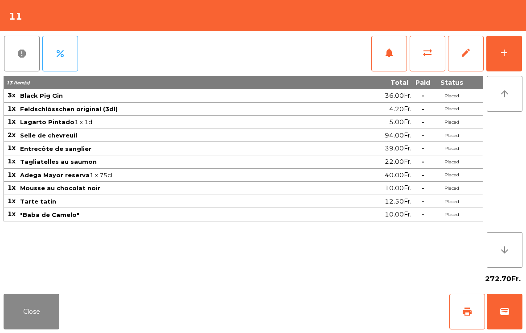
click at [506, 57] on div "add" at bounding box center [504, 52] width 11 height 11
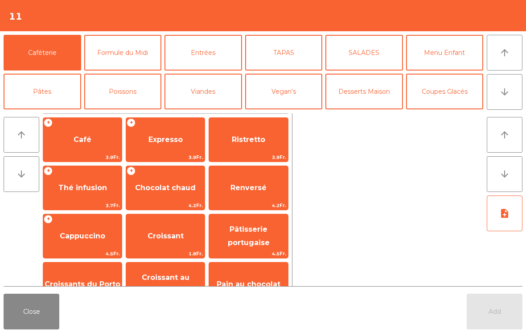
click at [96, 135] on span "Café" at bounding box center [82, 140] width 79 height 24
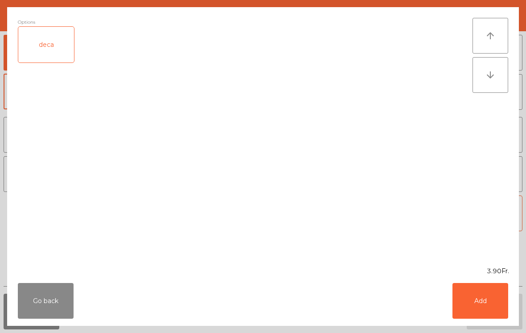
click at [469, 296] on button "Add" at bounding box center [481, 301] width 56 height 36
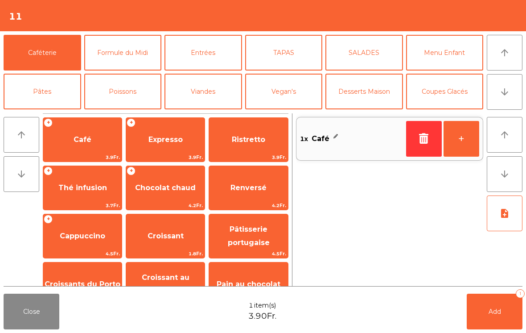
click at [472, 139] on button "+" at bounding box center [462, 139] width 36 height 36
click at [158, 128] on span "Expresso" at bounding box center [165, 140] width 79 height 24
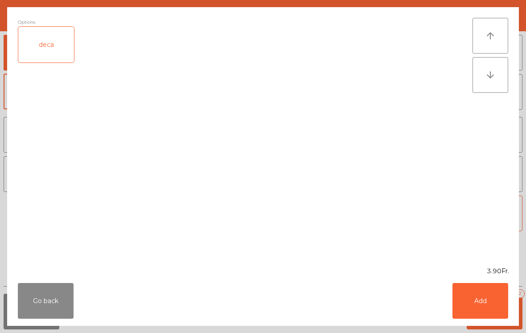
click at [492, 300] on button "Add" at bounding box center [481, 301] width 56 height 36
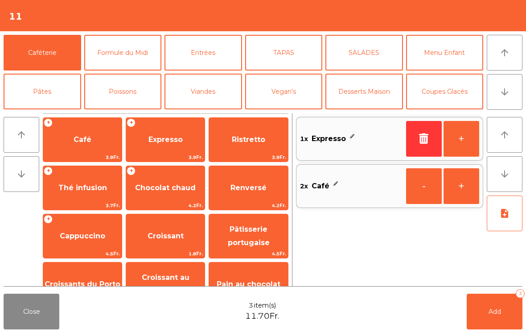
click at [492, 300] on button "Add 3" at bounding box center [495, 312] width 56 height 36
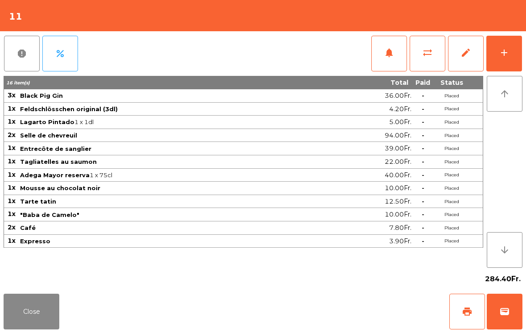
click at [37, 325] on button "Close" at bounding box center [32, 312] width 56 height 36
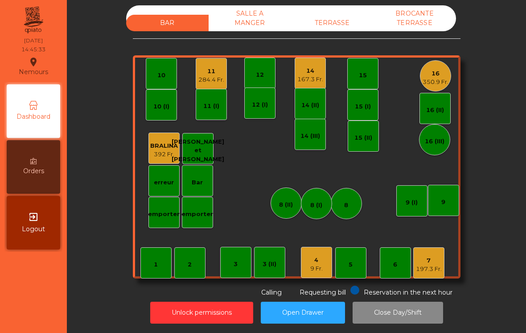
click at [318, 261] on div "4" at bounding box center [317, 260] width 12 height 9
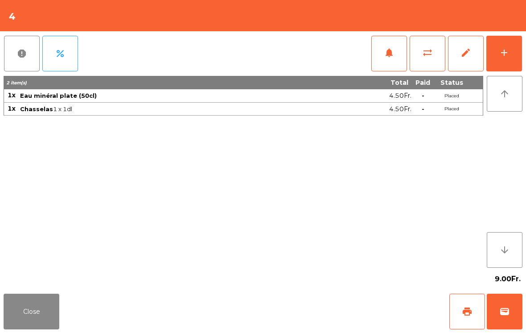
click at [516, 46] on button "add" at bounding box center [505, 54] width 36 height 36
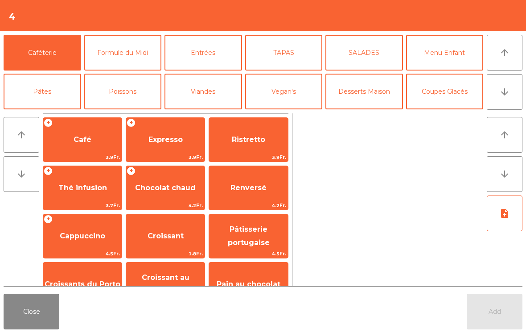
click at [300, 53] on button "TAPAS" at bounding box center [284, 53] width 78 height 36
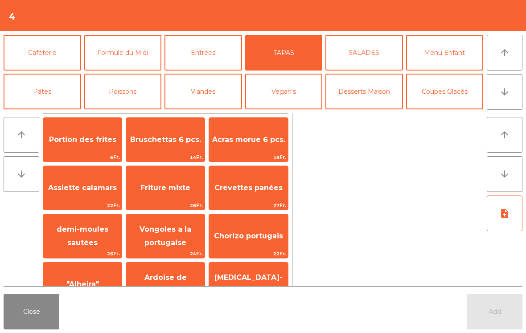
click at [177, 147] on span "Bruschettas 6 pcs." at bounding box center [165, 140] width 79 height 24
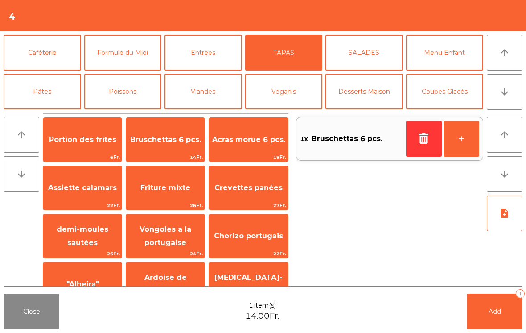
click at [487, 323] on button "Add 1" at bounding box center [495, 312] width 56 height 36
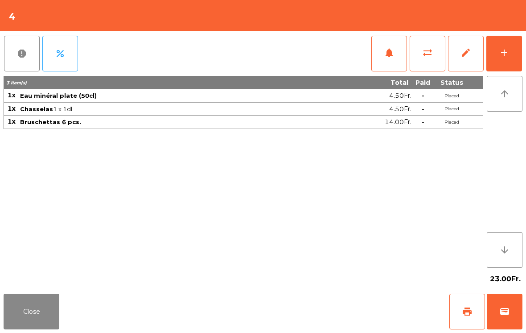
click at [43, 312] on button "Close" at bounding box center [32, 312] width 56 height 36
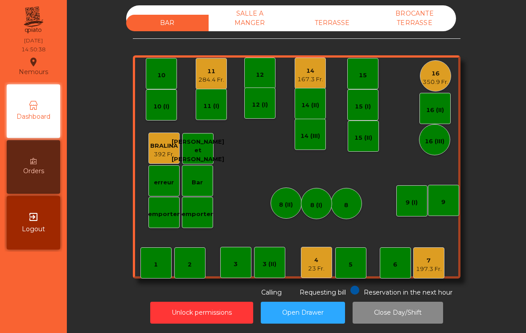
click at [317, 78] on div "167.3 Fr." at bounding box center [311, 79] width 26 height 9
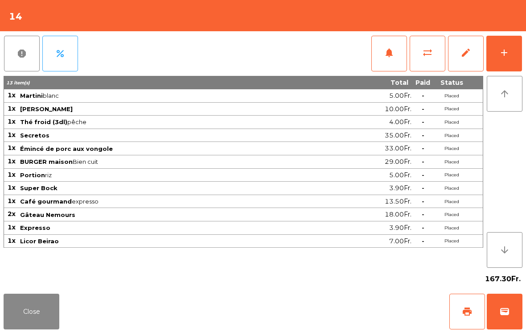
click at [468, 304] on button "print" at bounding box center [468, 312] width 36 height 36
click at [510, 316] on span "wallet" at bounding box center [505, 311] width 11 height 11
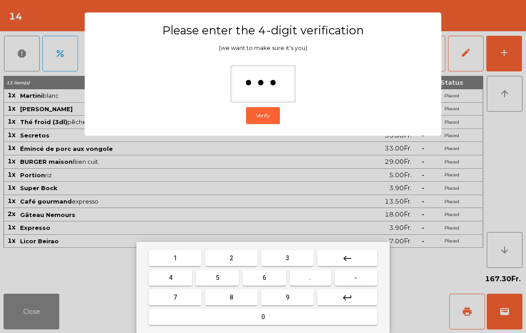
type input "****"
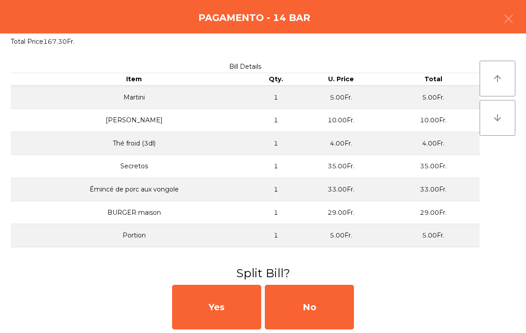
click at [315, 308] on div "No" at bounding box center [309, 307] width 89 height 45
click at [306, 309] on div "MB" at bounding box center [309, 307] width 89 height 45
click at [320, 311] on div "No" at bounding box center [309, 307] width 89 height 45
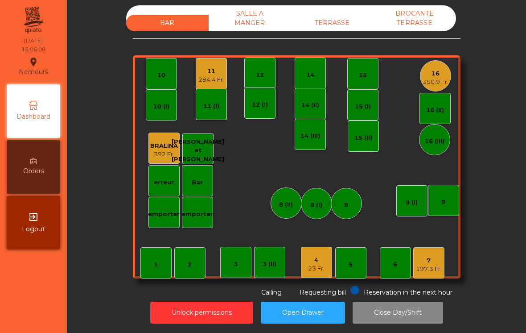
click at [347, 20] on div "TERRASSE" at bounding box center [332, 23] width 83 height 17
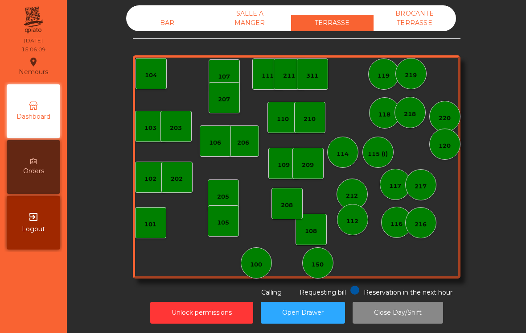
click at [308, 160] on div "209" at bounding box center [308, 163] width 12 height 12
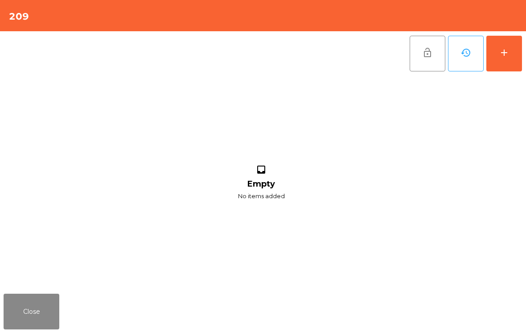
click at [511, 58] on button "add" at bounding box center [505, 54] width 36 height 36
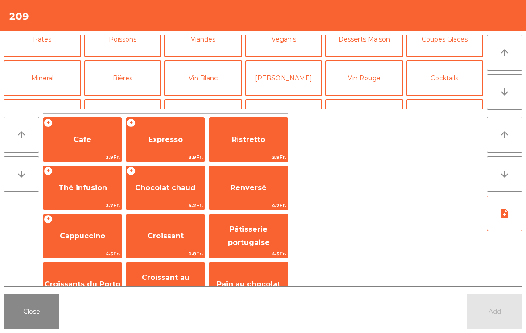
scroll to position [53, 0]
click at [57, 80] on button "Mineral" at bounding box center [43, 78] width 78 height 36
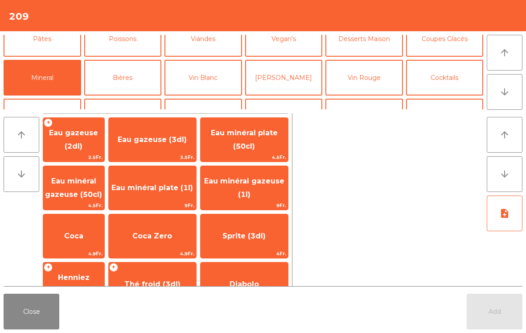
click at [83, 233] on span "Coca" at bounding box center [73, 236] width 19 height 8
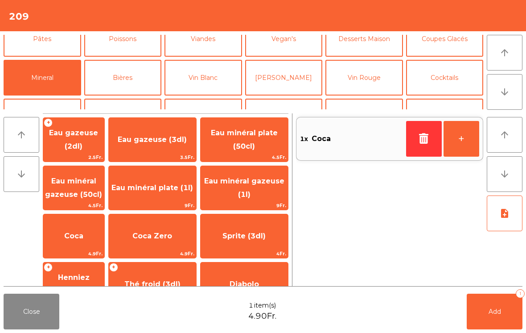
click at [497, 316] on button "Add 1" at bounding box center [495, 312] width 56 height 36
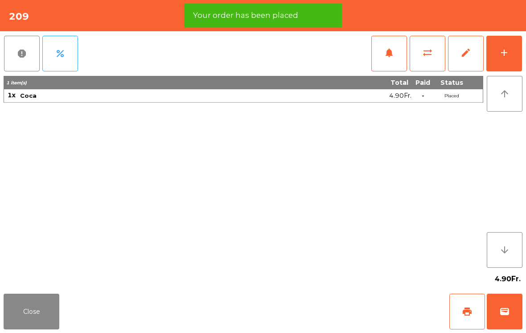
click at [25, 329] on button "Close" at bounding box center [32, 312] width 56 height 36
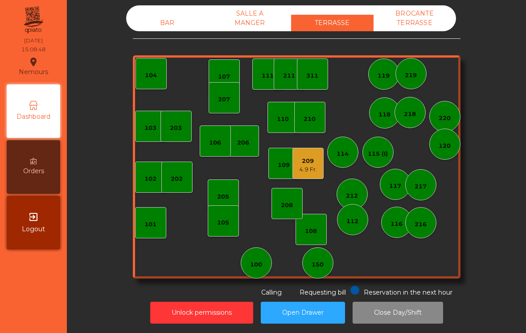
click at [162, 21] on div "BAR" at bounding box center [167, 23] width 83 height 17
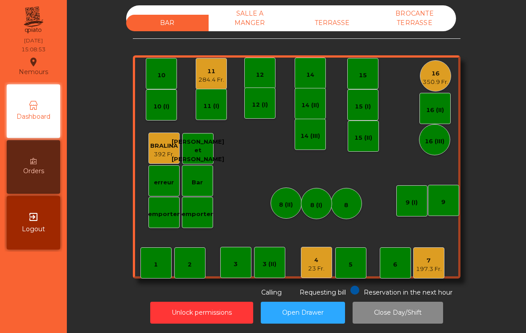
click at [426, 262] on div "7" at bounding box center [429, 260] width 26 height 9
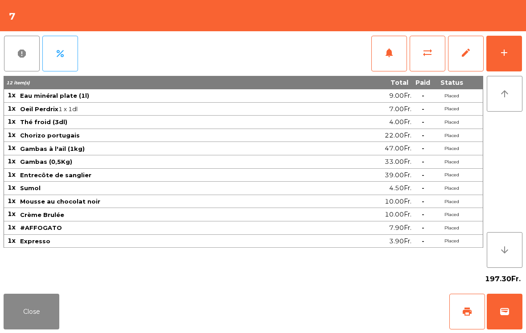
click at [514, 307] on button "wallet" at bounding box center [505, 312] width 36 height 36
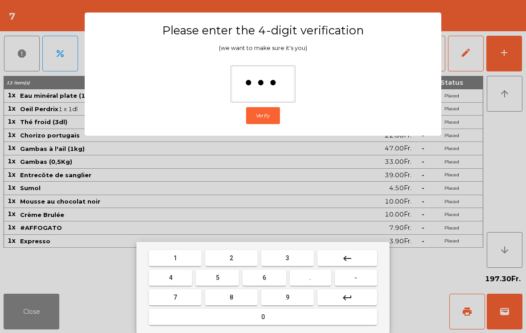
type input "****"
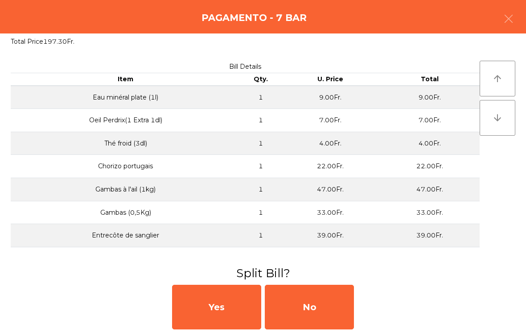
click at [350, 294] on div "No" at bounding box center [309, 307] width 89 height 45
click at [350, 294] on div "MB" at bounding box center [309, 307] width 89 height 45
click at [334, 300] on div "No" at bounding box center [309, 307] width 89 height 45
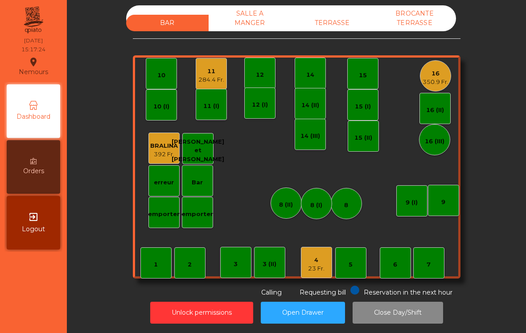
click at [322, 263] on div "4" at bounding box center [316, 260] width 17 height 9
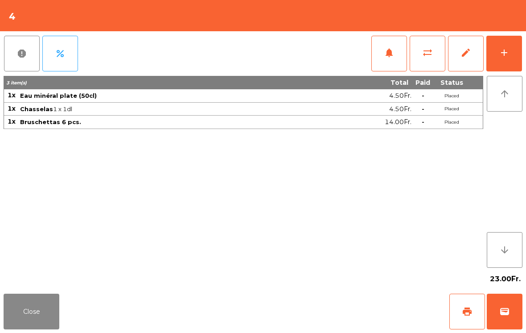
click at [516, 63] on button "add" at bounding box center [505, 54] width 36 height 36
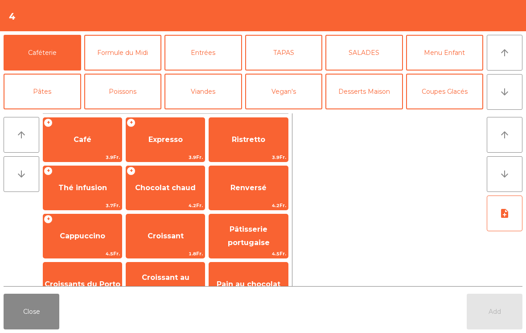
click at [89, 240] on span "Cappuccino" at bounding box center [82, 236] width 79 height 24
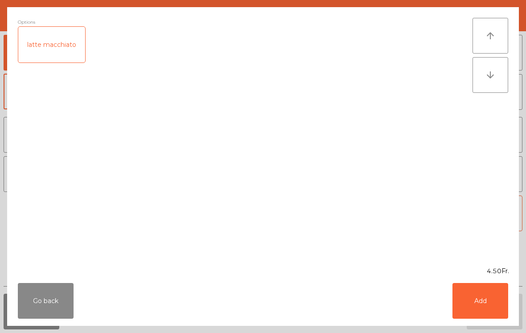
click at [493, 306] on button "Add" at bounding box center [481, 301] width 56 height 36
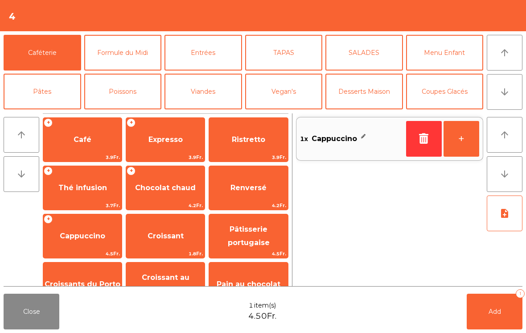
click at [169, 144] on span "Expresso" at bounding box center [165, 140] width 79 height 24
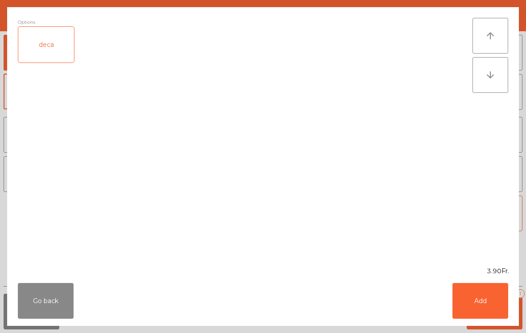
click at [486, 312] on button "Add" at bounding box center [481, 301] width 56 height 36
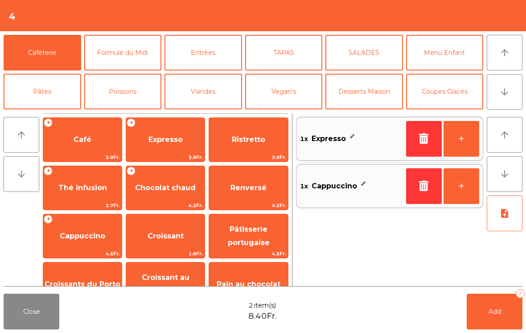
click at [486, 312] on button "Add 2" at bounding box center [495, 312] width 56 height 36
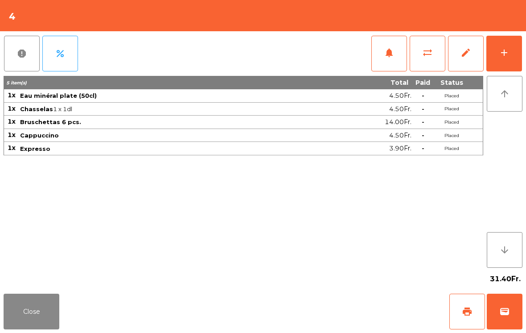
click at [64, 300] on div "Close print wallet" at bounding box center [263, 311] width 526 height 43
click at [63, 297] on div "Close print wallet" at bounding box center [263, 311] width 526 height 43
click at [78, 326] on div "Close print wallet" at bounding box center [263, 311] width 526 height 43
click at [32, 319] on button "Close" at bounding box center [32, 312] width 56 height 36
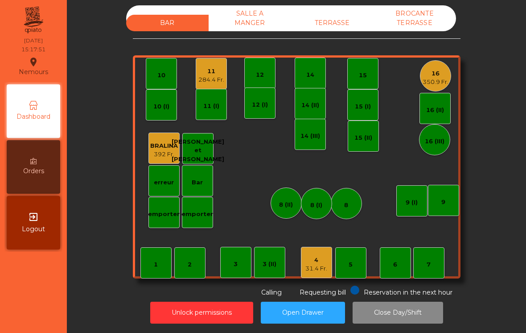
click at [355, 18] on div "TERRASSE" at bounding box center [332, 23] width 83 height 17
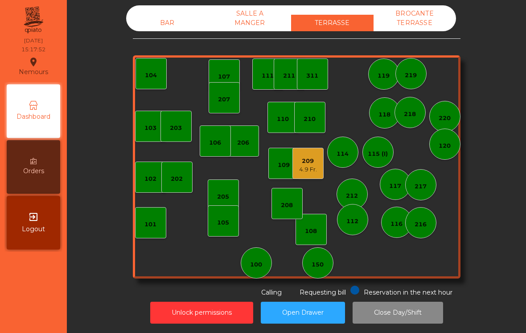
click at [279, 163] on div "109" at bounding box center [284, 165] width 12 height 9
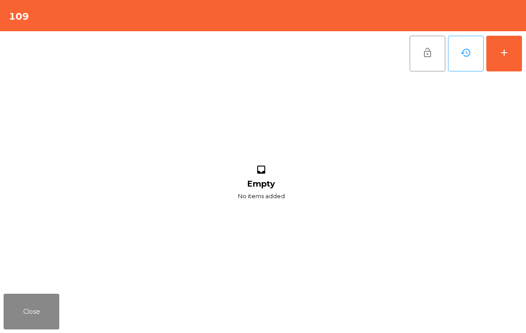
click at [36, 310] on button "Close" at bounding box center [32, 312] width 56 height 36
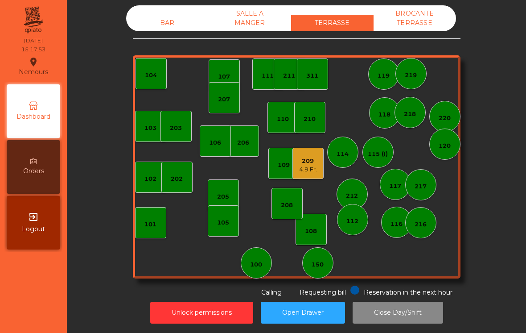
click at [241, 141] on div "206" at bounding box center [243, 142] width 12 height 9
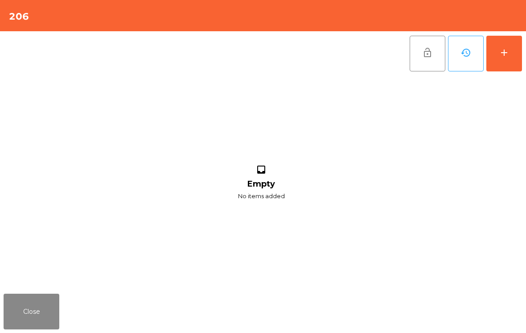
click at [46, 317] on button "Close" at bounding box center [32, 312] width 56 height 36
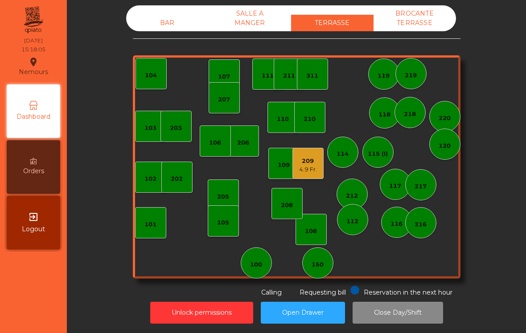
click at [316, 171] on div "4.9 Fr." at bounding box center [308, 169] width 18 height 9
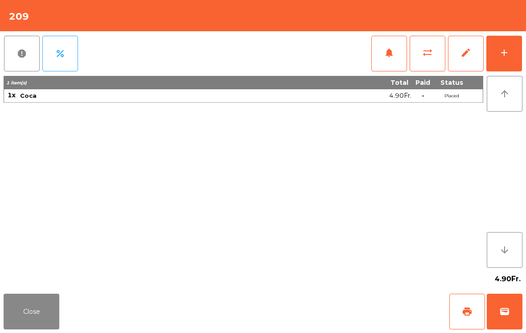
click at [521, 54] on button "add" at bounding box center [505, 54] width 36 height 36
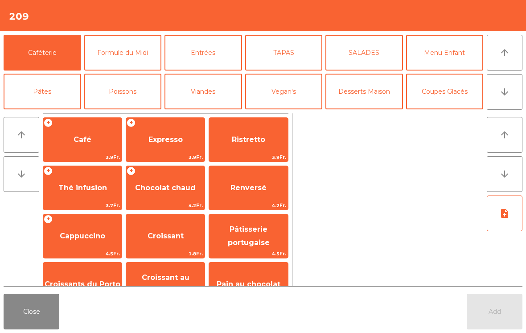
click at [512, 88] on button "arrow_downward" at bounding box center [505, 92] width 36 height 36
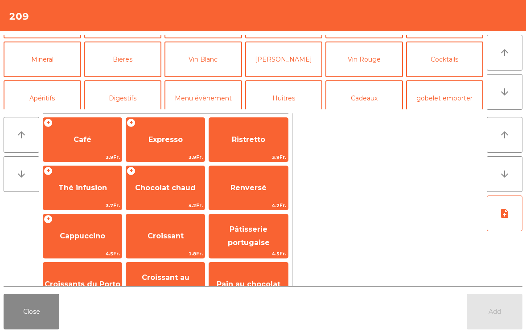
scroll to position [78, 0]
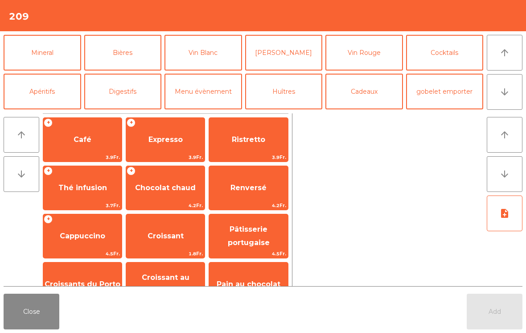
click at [48, 55] on button "Mineral" at bounding box center [43, 53] width 78 height 36
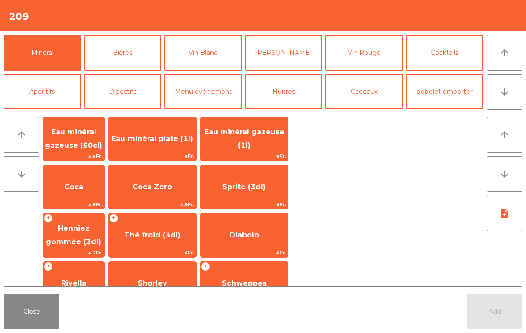
scroll to position [113, 0]
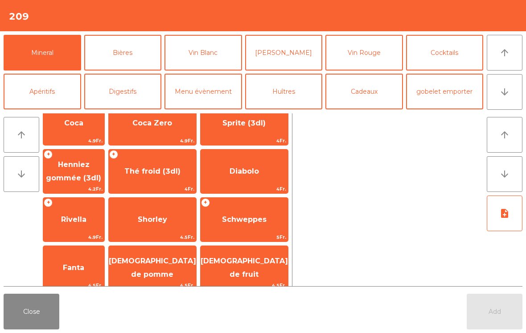
click at [89, 224] on span "Rivella" at bounding box center [73, 219] width 61 height 24
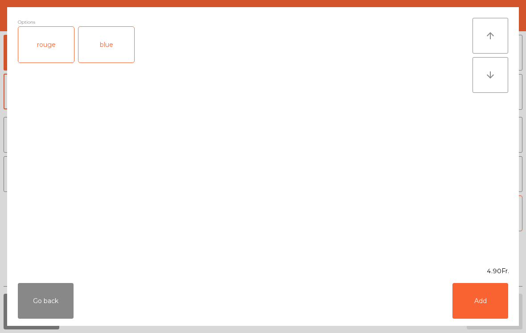
click at [47, 58] on div "rouge" at bounding box center [46, 45] width 56 height 36
click at [486, 302] on button "Add" at bounding box center [481, 301] width 56 height 36
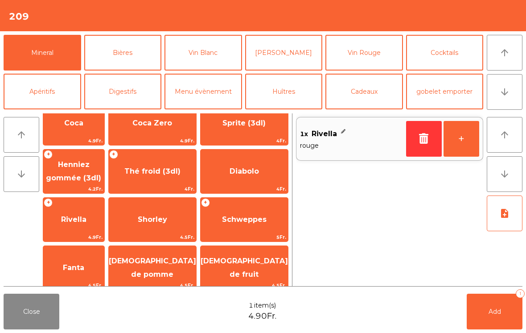
click at [486, 302] on button "Add 1" at bounding box center [495, 312] width 56 height 36
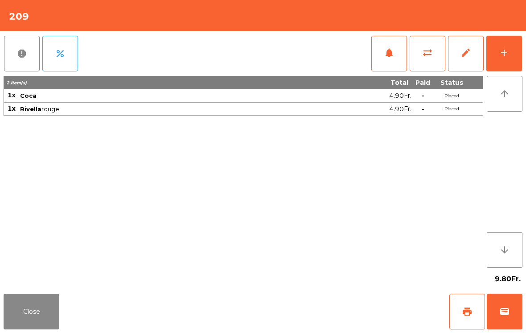
click at [45, 328] on button "Close" at bounding box center [32, 312] width 56 height 36
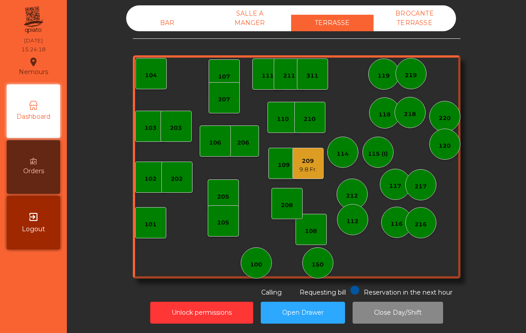
click at [260, 255] on div "100" at bounding box center [256, 262] width 31 height 31
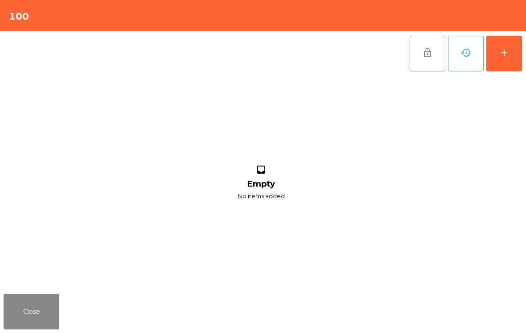
click at [502, 59] on button "add" at bounding box center [505, 54] width 36 height 36
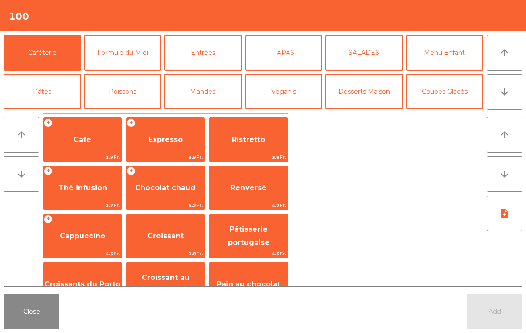
click at [156, 185] on span "Chocolat chaud" at bounding box center [165, 187] width 61 height 8
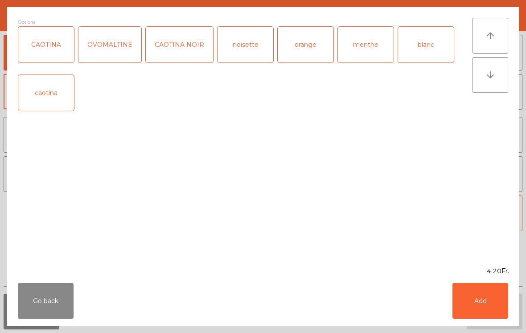
click at [60, 311] on button "Go back" at bounding box center [46, 301] width 56 height 36
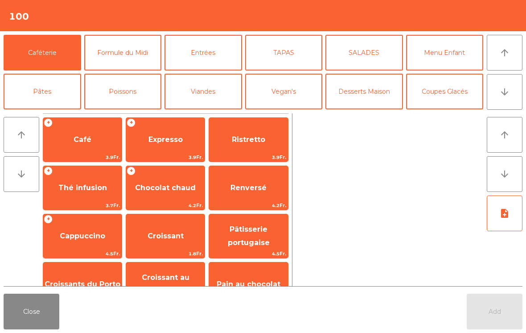
click at [86, 240] on span "Cappuccino" at bounding box center [83, 236] width 46 height 8
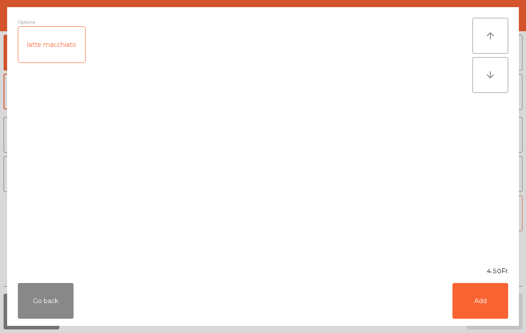
click at [488, 306] on button "Add" at bounding box center [481, 301] width 56 height 36
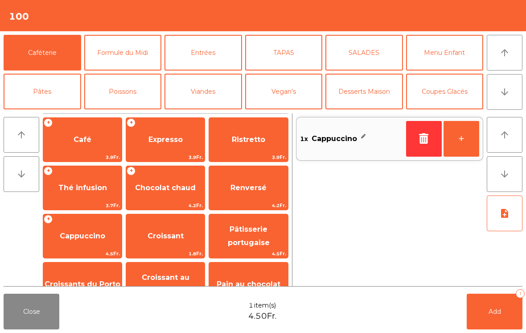
click at [465, 135] on button "+" at bounding box center [462, 139] width 36 height 36
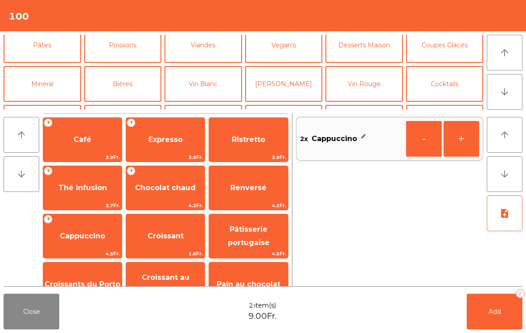
scroll to position [48, 0]
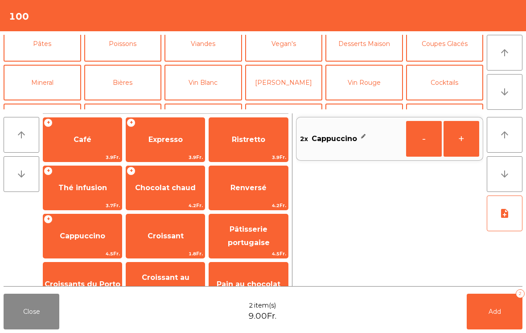
click at [46, 82] on button "Mineral" at bounding box center [43, 83] width 78 height 36
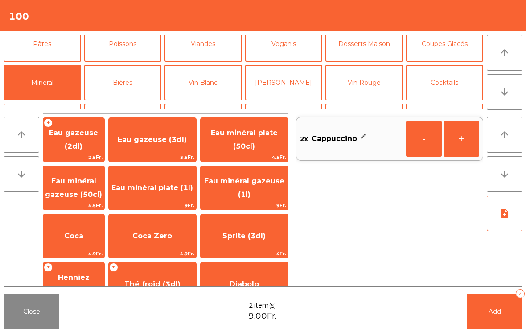
click at [75, 229] on span "Coca" at bounding box center [73, 236] width 61 height 24
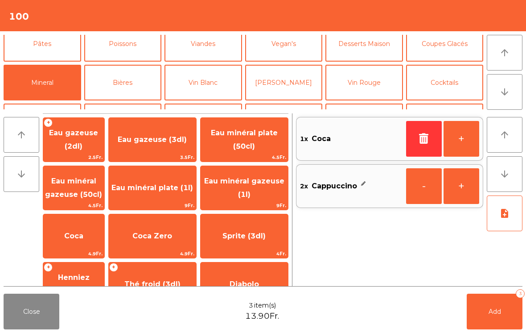
click at [425, 141] on icon "button" at bounding box center [424, 138] width 13 height 11
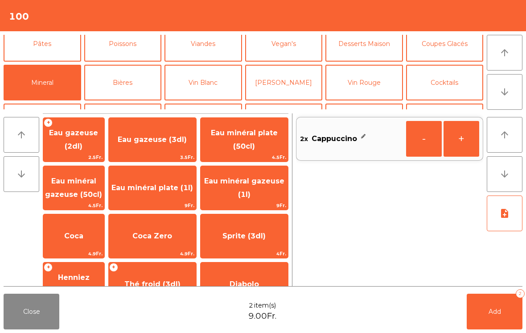
click at [176, 242] on span "Coca Zero" at bounding box center [152, 236] width 87 height 24
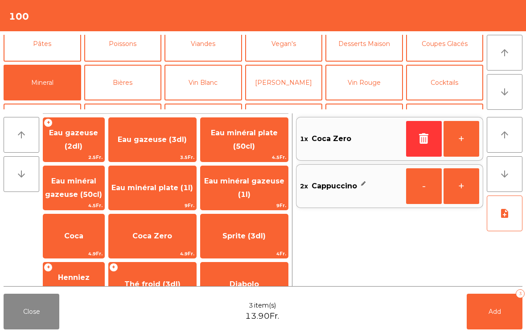
click at [499, 308] on span "Add" at bounding box center [495, 311] width 12 height 8
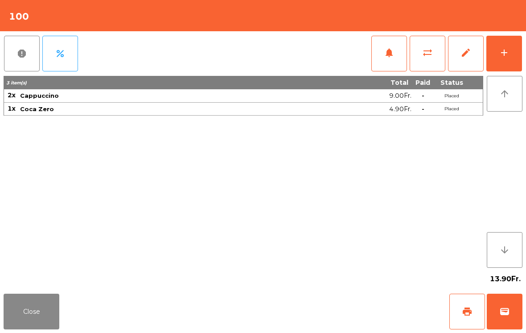
click at [30, 325] on button "Close" at bounding box center [32, 312] width 56 height 36
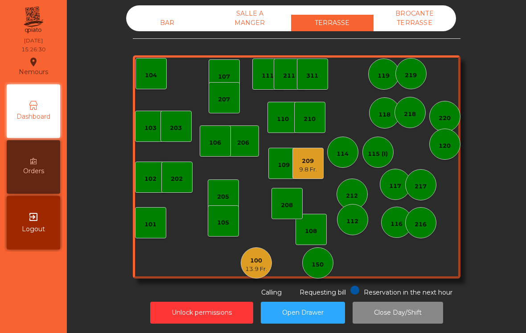
click at [176, 18] on div "BAR" at bounding box center [167, 23] width 83 height 17
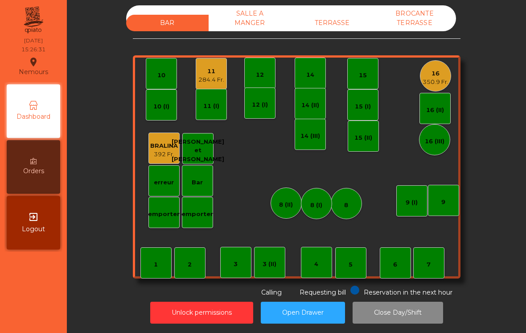
click at [441, 78] on div "350.9 Fr." at bounding box center [436, 82] width 26 height 9
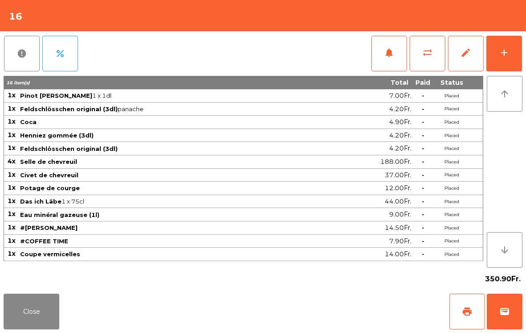
click at [436, 55] on button "sync_alt" at bounding box center [428, 54] width 36 height 36
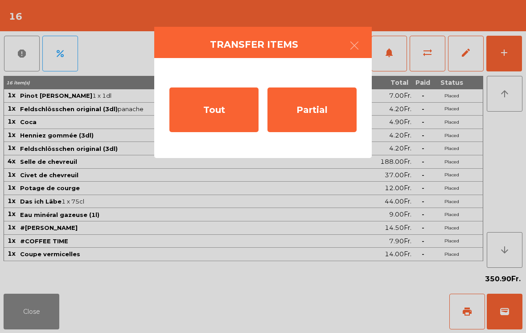
click at [319, 108] on div "Partial" at bounding box center [312, 109] width 89 height 45
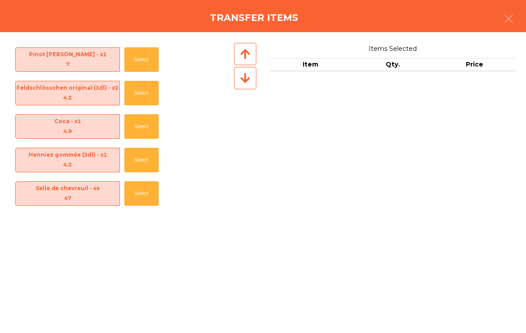
scroll to position [0, 0]
click at [504, 17] on icon "button" at bounding box center [509, 18] width 11 height 11
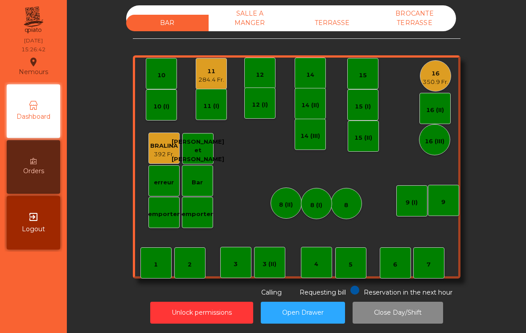
click at [441, 79] on div "350.9 Fr." at bounding box center [436, 82] width 26 height 9
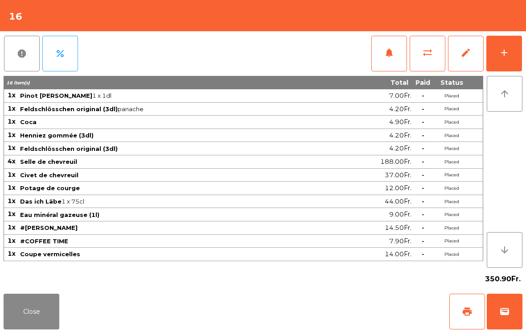
click at [424, 56] on span "sync_alt" at bounding box center [427, 52] width 11 height 11
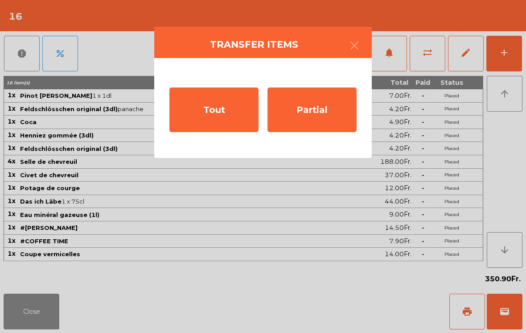
click at [338, 123] on div "Partial" at bounding box center [312, 109] width 89 height 45
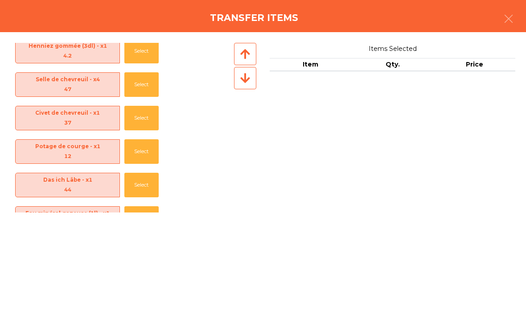
scroll to position [108, 0]
click at [140, 86] on button "Select" at bounding box center [141, 85] width 34 height 25
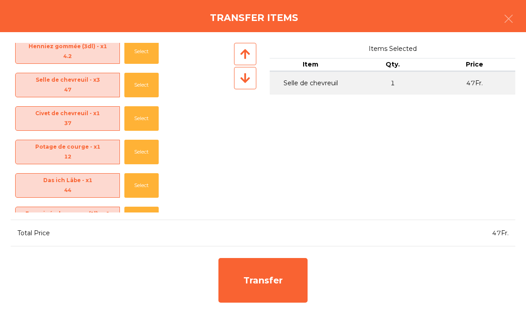
click at [138, 92] on button "Select" at bounding box center [141, 85] width 34 height 25
click at [143, 154] on button "Select" at bounding box center [141, 152] width 34 height 25
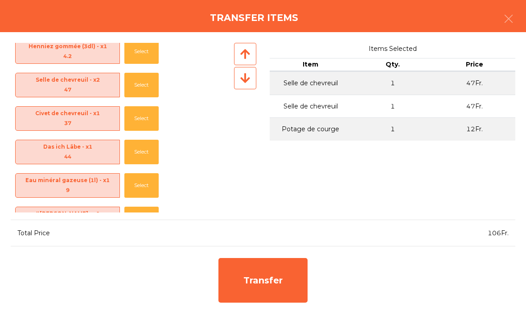
click at [146, 84] on button "Select" at bounding box center [141, 85] width 34 height 25
click at [146, 148] on button "Select" at bounding box center [141, 152] width 34 height 25
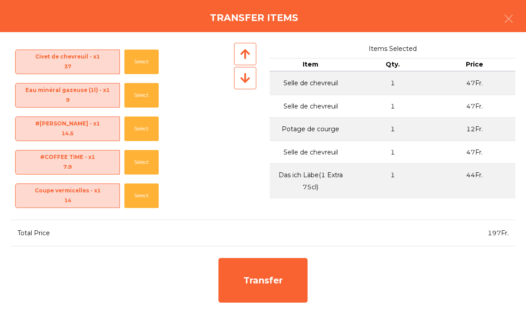
scroll to position [165, 0]
click at [142, 130] on button "Select" at bounding box center [141, 128] width 34 height 25
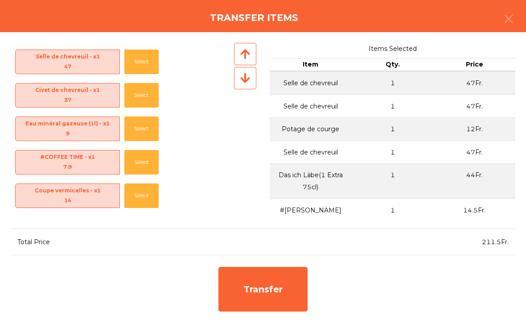
scroll to position [132, 0]
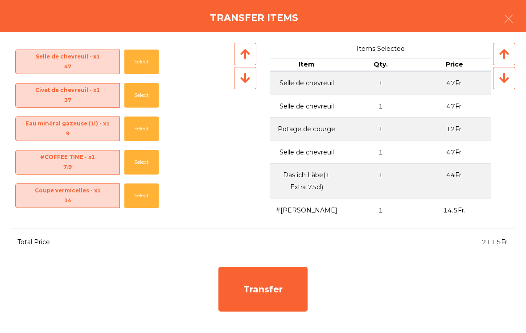
click at [263, 269] on div "Transfer" at bounding box center [263, 289] width 89 height 45
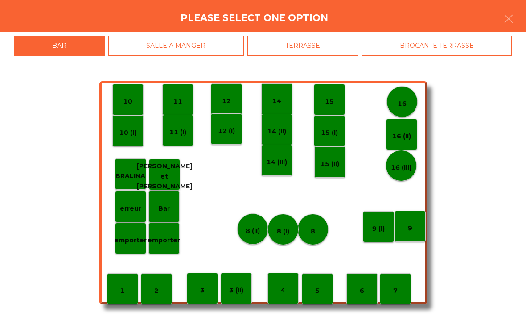
click at [406, 166] on p "16 (III)" at bounding box center [401, 167] width 21 height 10
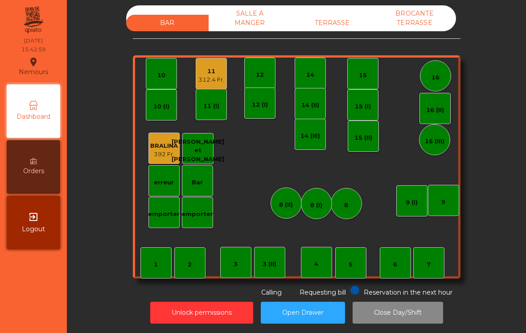
click at [354, 269] on div "5" at bounding box center [350, 262] width 31 height 31
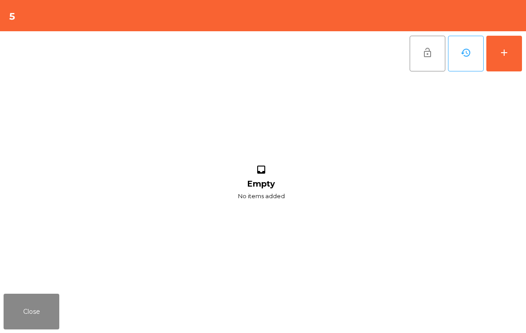
click at [503, 50] on div "add" at bounding box center [504, 52] width 11 height 11
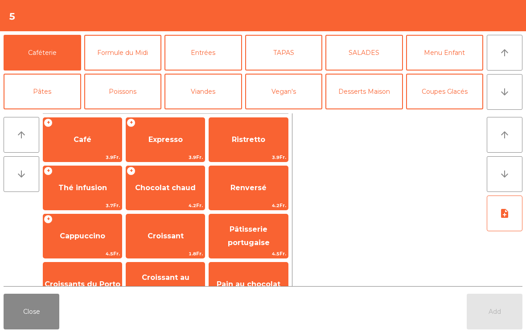
click at [506, 83] on button "arrow_downward" at bounding box center [505, 92] width 36 height 36
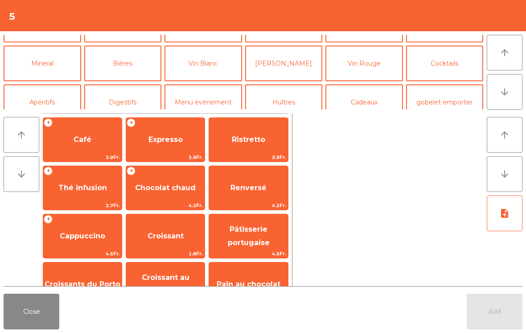
scroll to position [78, 0]
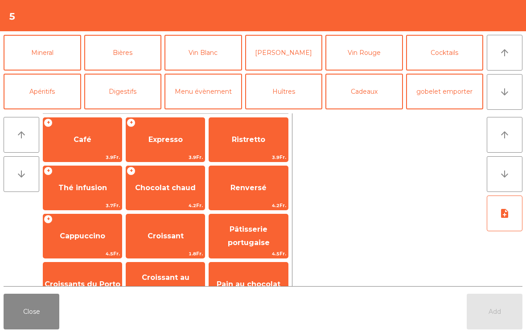
click at [57, 56] on button "Mineral" at bounding box center [43, 53] width 78 height 36
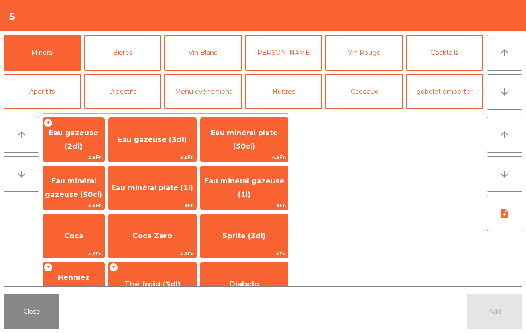
click at [148, 239] on span "Coca Zero" at bounding box center [152, 236] width 40 height 8
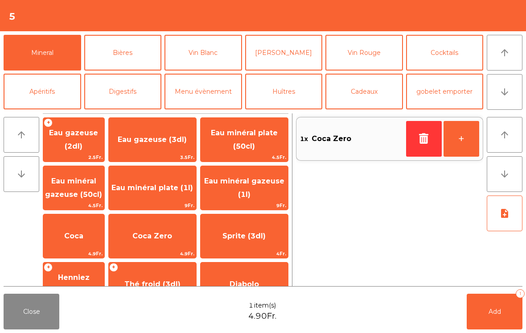
click at [496, 312] on span "Add" at bounding box center [495, 311] width 12 height 8
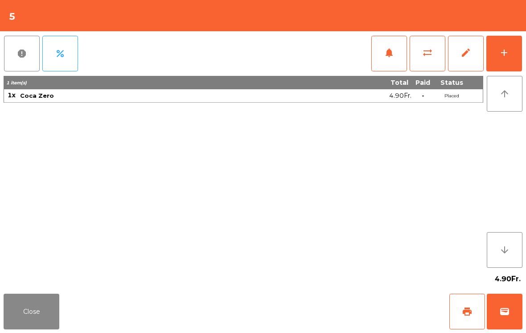
click at [509, 51] on div "add" at bounding box center [504, 52] width 11 height 11
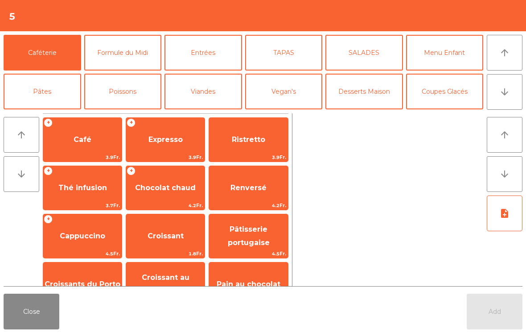
click at [506, 95] on icon "arrow_downward" at bounding box center [505, 92] width 11 height 11
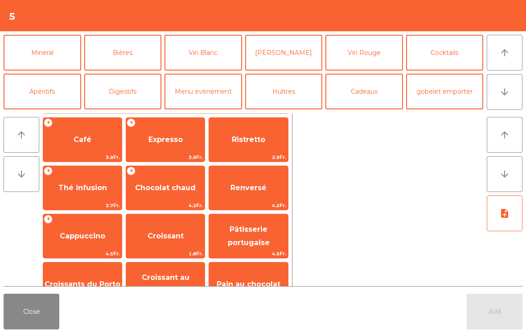
click at [37, 61] on button "Mineral" at bounding box center [43, 53] width 78 height 36
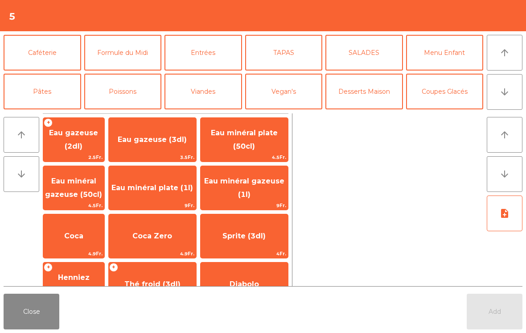
scroll to position [0, 0]
click at [210, 58] on button "Entrées" at bounding box center [204, 53] width 78 height 36
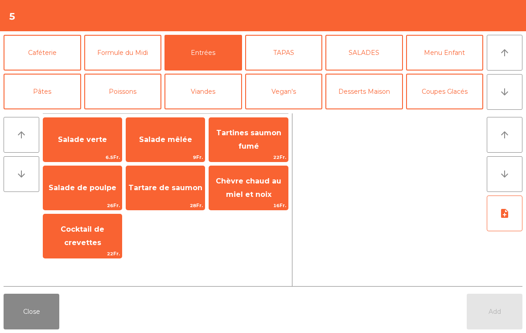
click at [262, 145] on span "Tartines saumon fumé" at bounding box center [248, 140] width 79 height 38
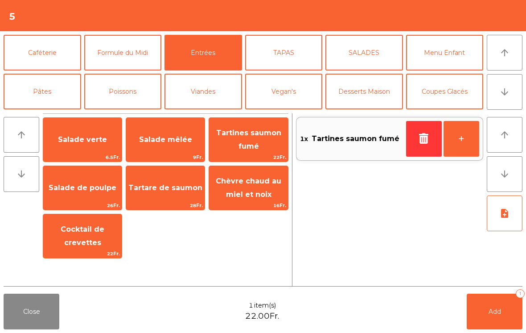
click at [499, 322] on button "Add 1" at bounding box center [495, 312] width 56 height 36
